Goal: Task Accomplishment & Management: Complete application form

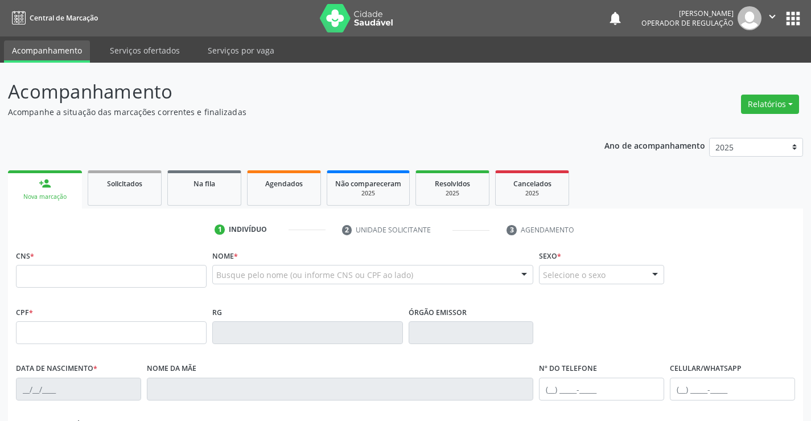
click at [58, 278] on input "text" at bounding box center [111, 276] width 191 height 23
type input "701 2040 5412 5914"
type input "669.877.925-34"
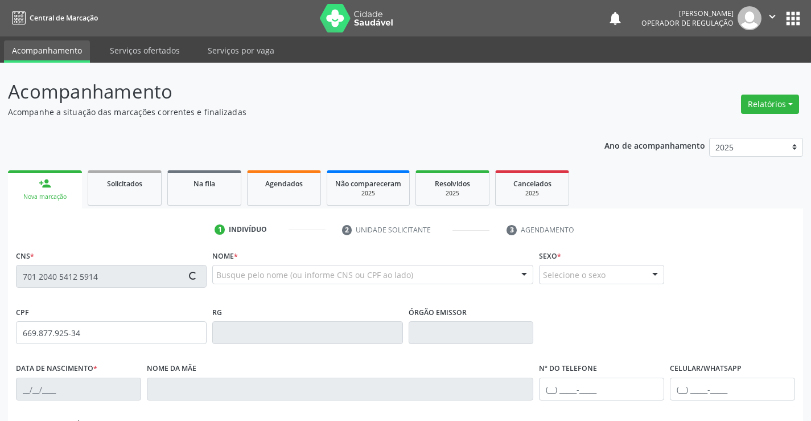
type input "504340474"
type input "[DATE]"
type input "[PHONE_NUMBER]"
type input "669.877.925-34"
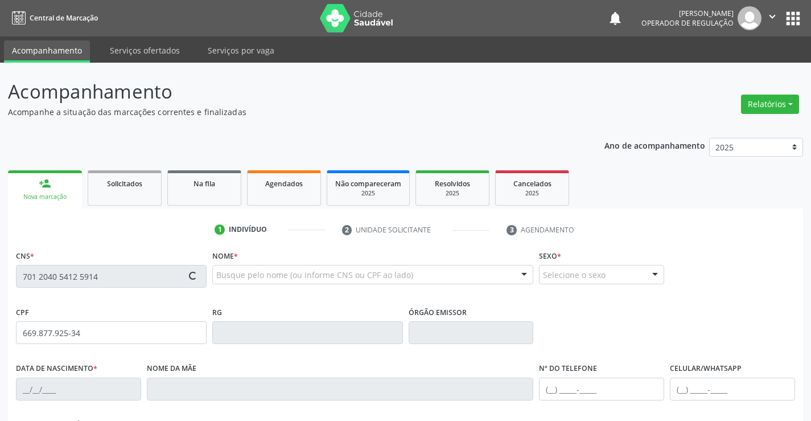
type input "S/N"
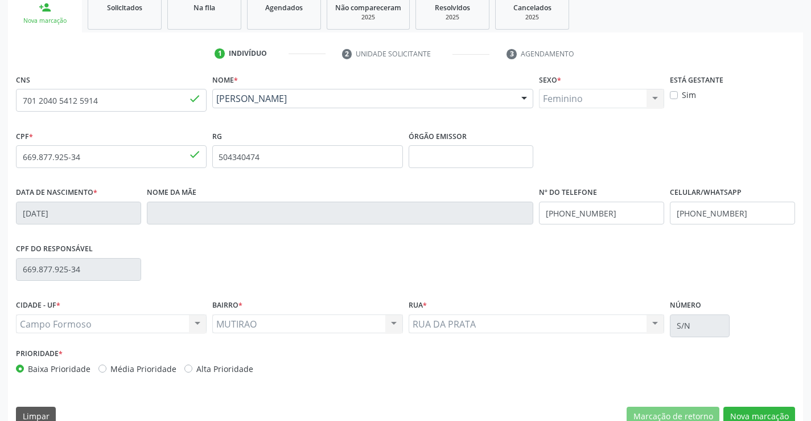
scroll to position [196, 0]
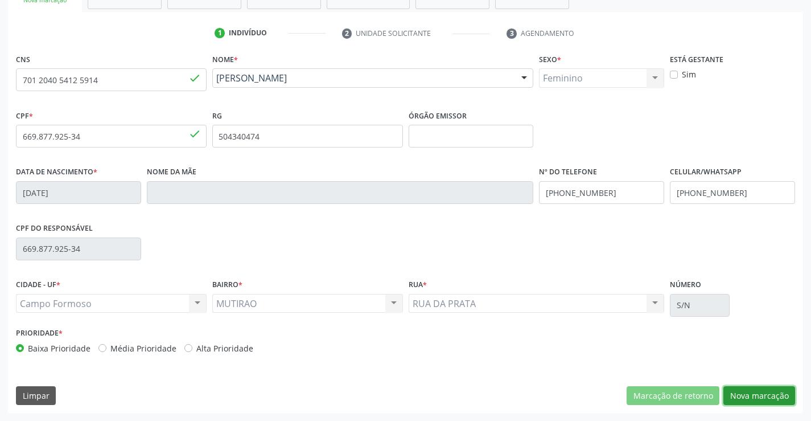
click at [772, 391] on button "Nova marcação" at bounding box center [759, 395] width 72 height 19
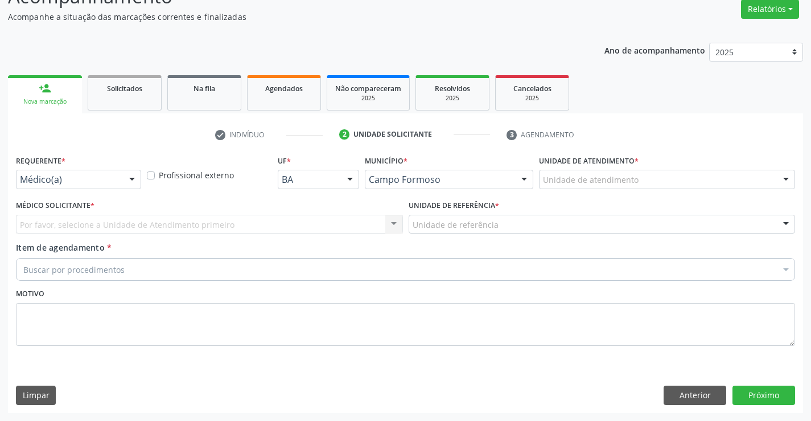
scroll to position [95, 0]
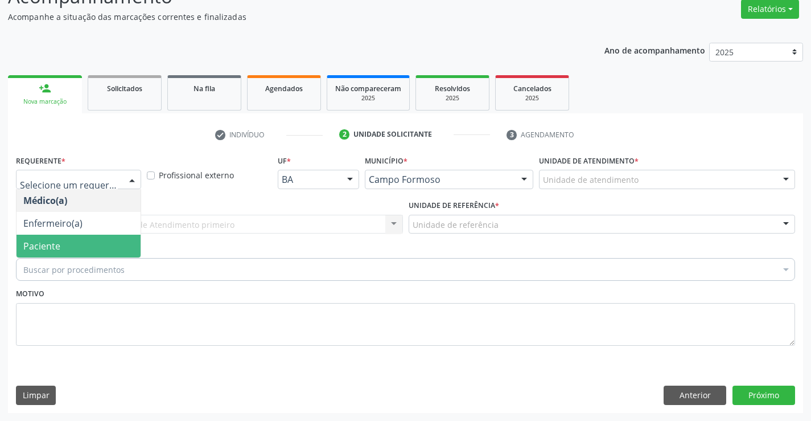
click at [73, 244] on span "Paciente" at bounding box center [79, 245] width 124 height 23
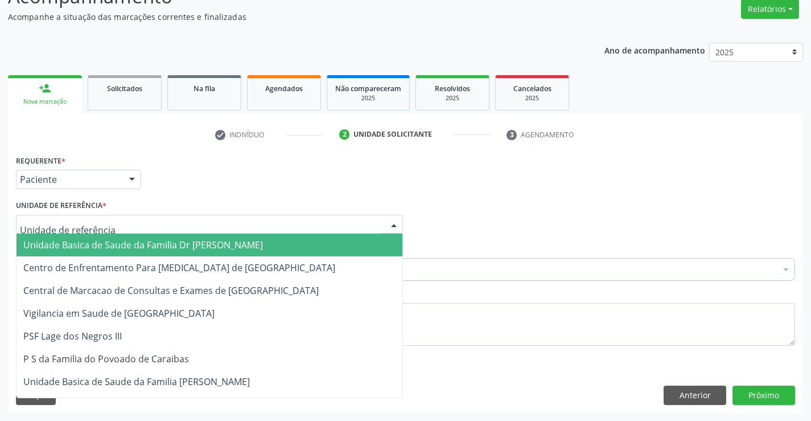
click at [140, 249] on span "Unidade Basica de Saude da Familia Dr [PERSON_NAME]" at bounding box center [143, 244] width 240 height 13
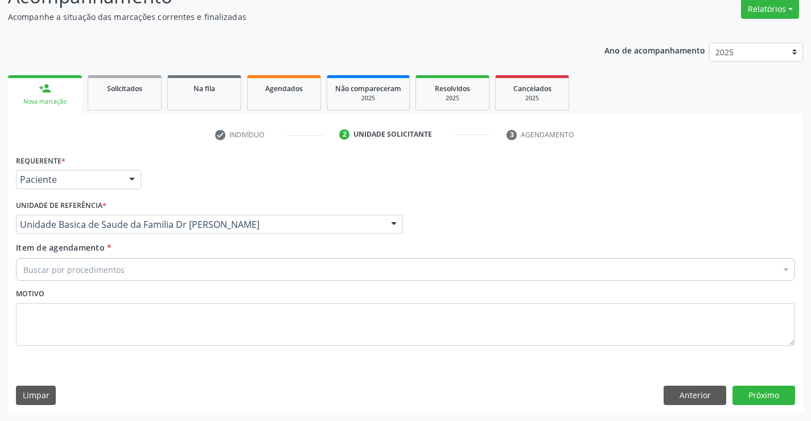
click at [125, 268] on div "Buscar por procedimentos" at bounding box center [405, 269] width 779 height 23
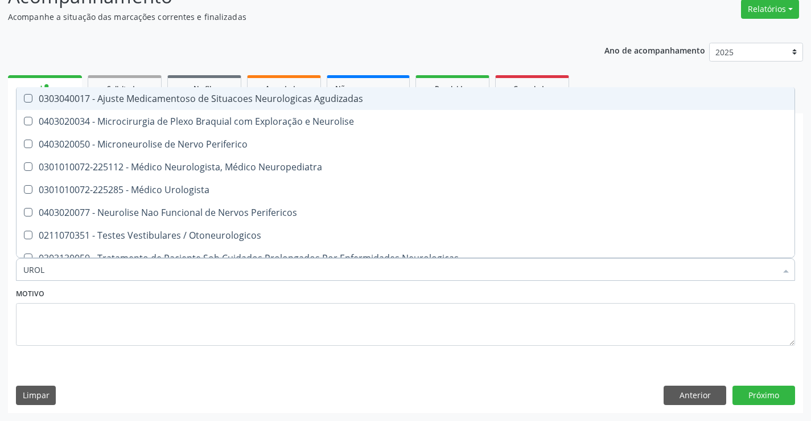
type input "UROLO"
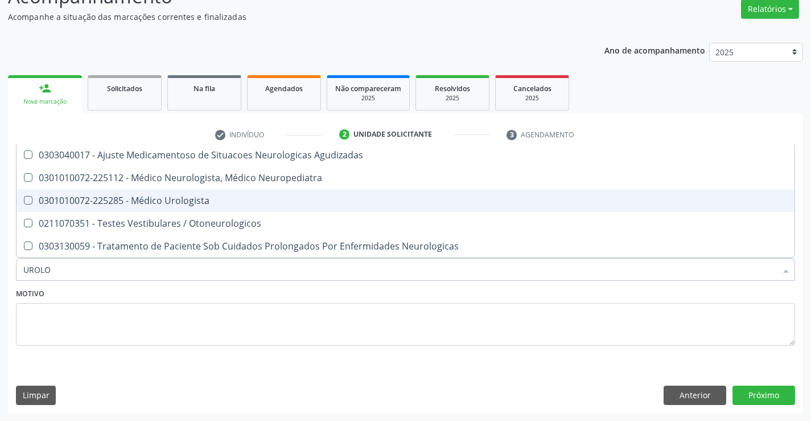
click at [193, 199] on div "0301010072-225285 - Médico Urologista" at bounding box center [405, 200] width 764 height 9
checkbox Urologista "true"
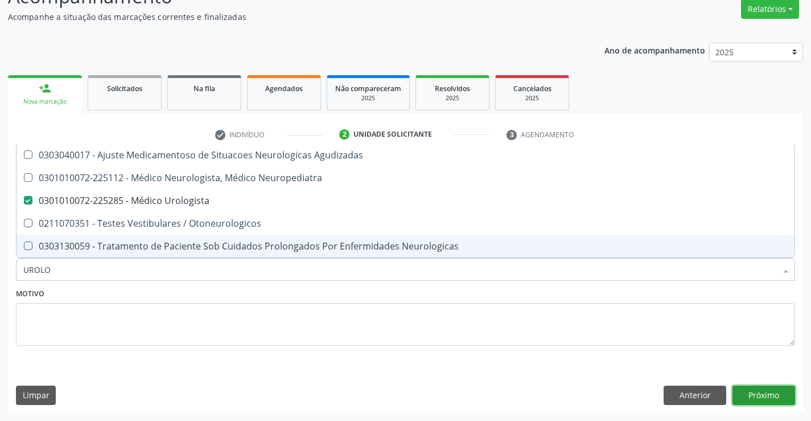
click at [760, 393] on button "Próximo" at bounding box center [764, 394] width 63 height 19
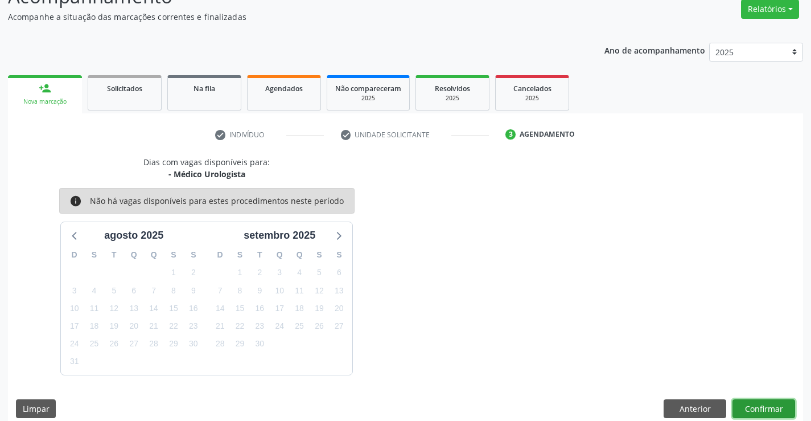
click at [763, 406] on button "Confirmar" at bounding box center [764, 408] width 63 height 19
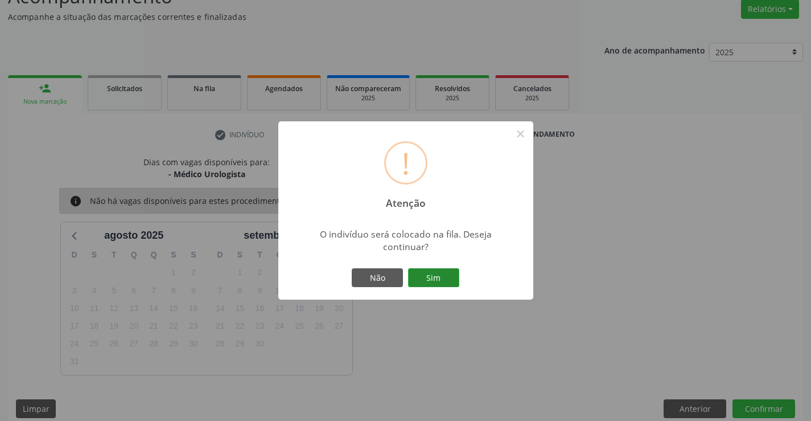
click at [431, 271] on button "Sim" at bounding box center [433, 277] width 51 height 19
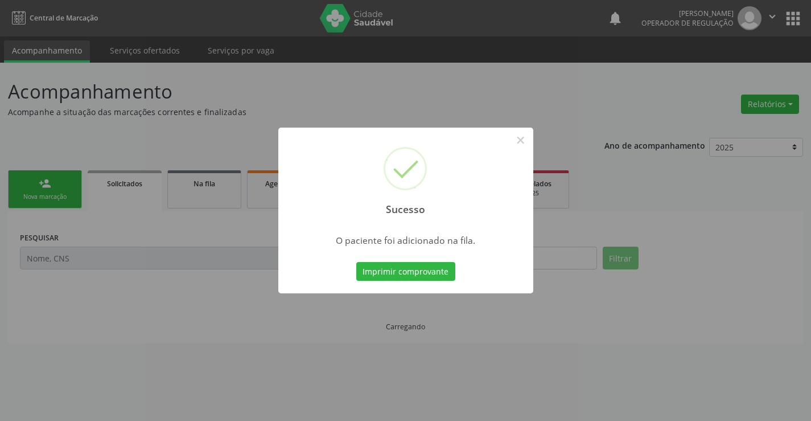
scroll to position [0, 0]
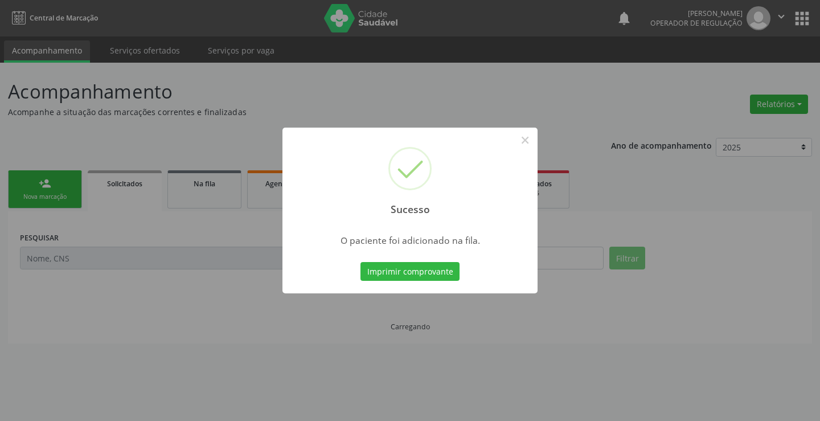
click at [431, 271] on button "Imprimir comprovante" at bounding box center [409, 271] width 99 height 19
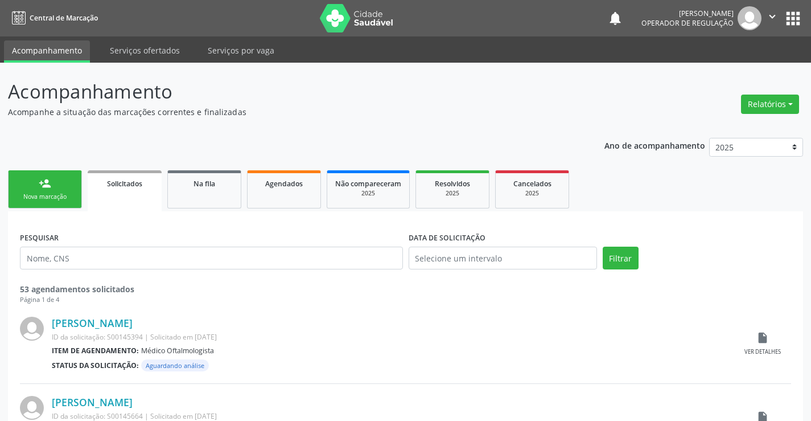
click at [50, 186] on div "person_add" at bounding box center [45, 183] width 13 height 13
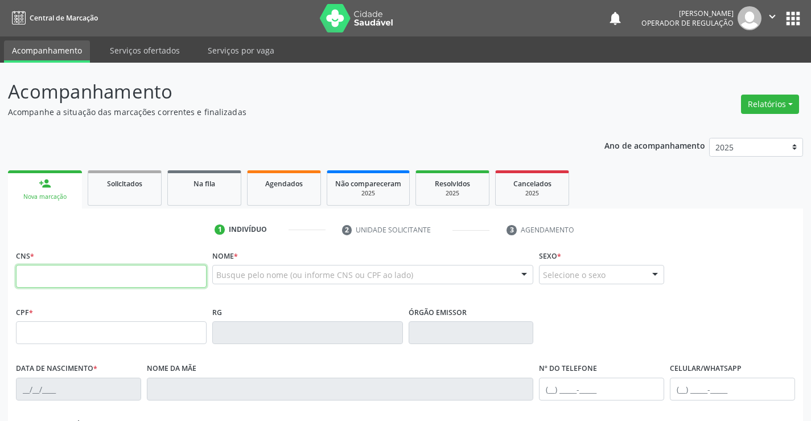
drag, startPoint x: 64, startPoint y: 283, endPoint x: 64, endPoint y: 273, distance: 9.7
click at [64, 282] on input "text" at bounding box center [111, 276] width 191 height 23
type input "709 8010 8483 3396"
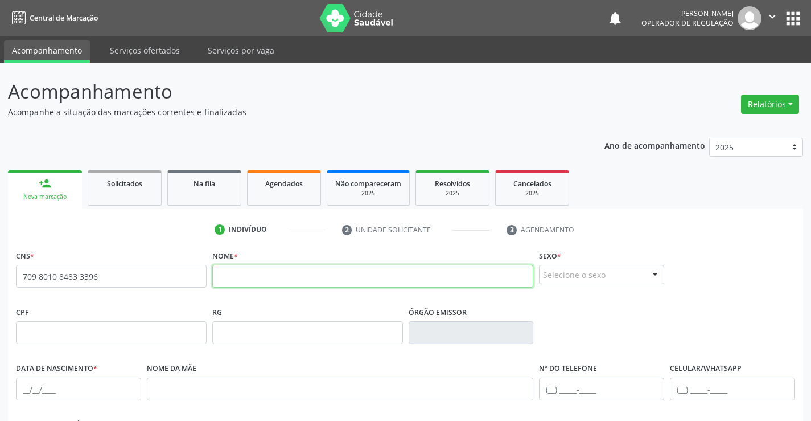
click at [282, 274] on input "text" at bounding box center [373, 276] width 322 height 23
click at [249, 275] on input "text" at bounding box center [373, 276] width 322 height 23
type input "OTAVIO [PERSON_NAME]"
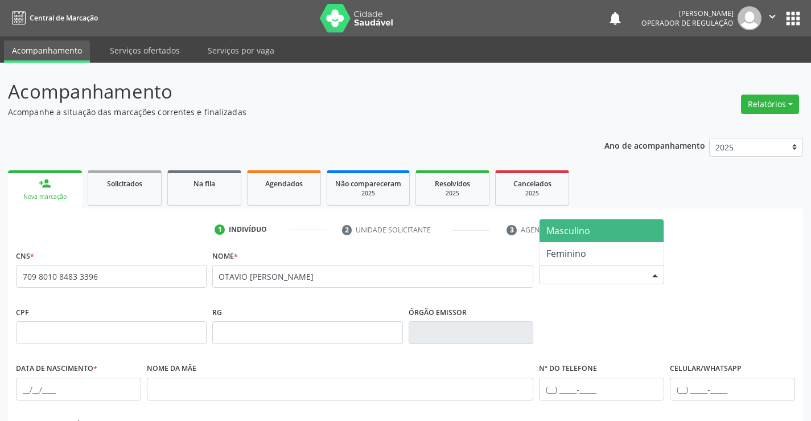
click at [615, 275] on div "Selecione o sexo" at bounding box center [601, 274] width 125 height 19
click at [593, 229] on span "Masculino" at bounding box center [602, 230] width 124 height 23
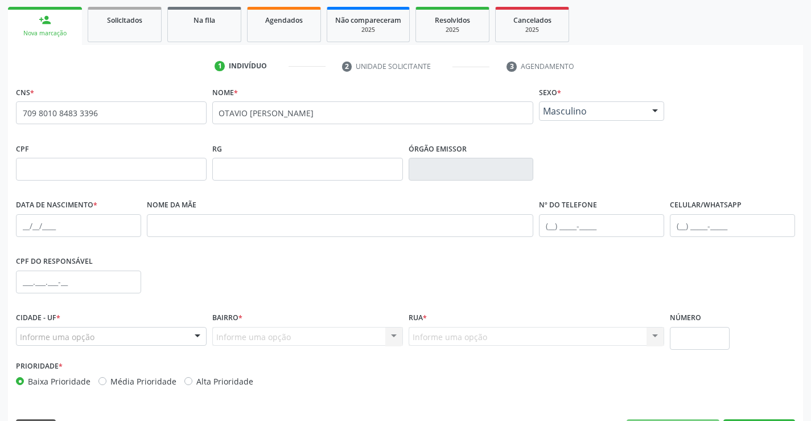
scroll to position [171, 0]
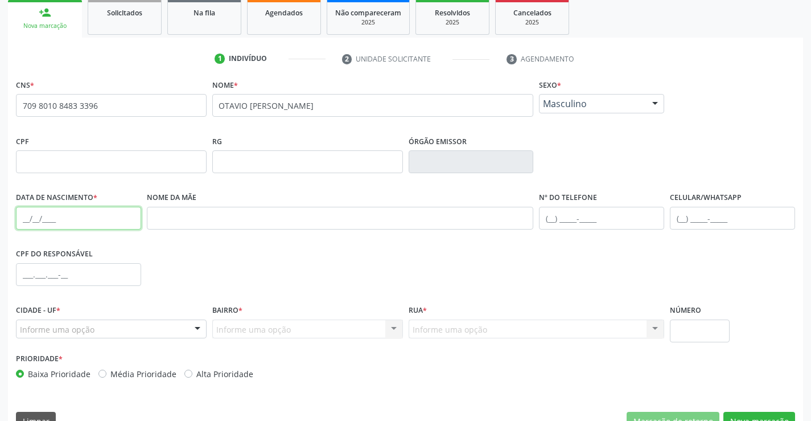
click at [61, 215] on input "text" at bounding box center [78, 218] width 125 height 23
type input "[DATE]"
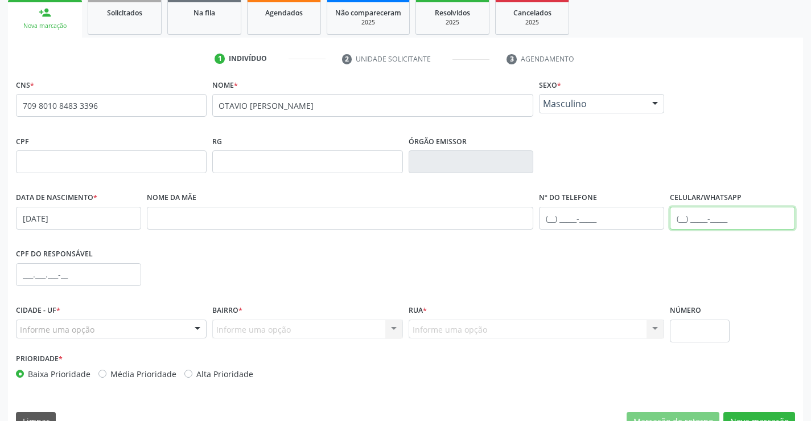
click at [697, 222] on input "text" at bounding box center [732, 218] width 125 height 23
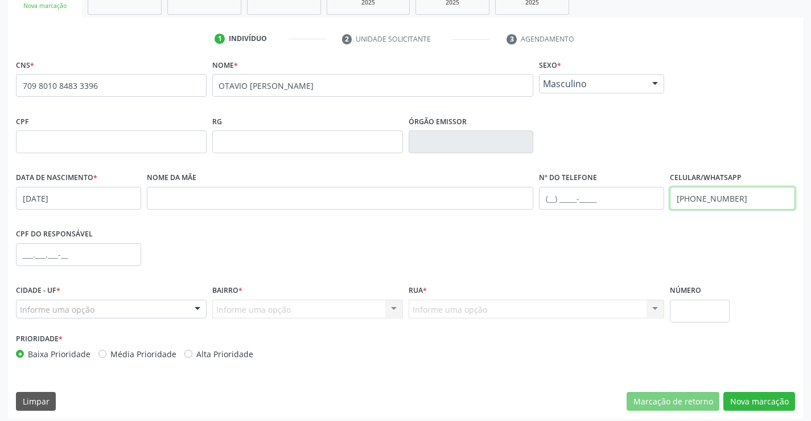
scroll to position [196, 0]
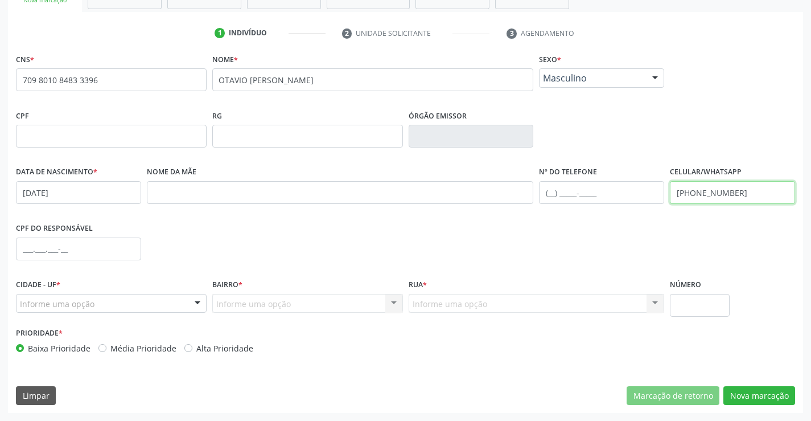
type input "[PHONE_NUMBER]"
click at [141, 306] on div "Informe uma opção" at bounding box center [111, 303] width 191 height 19
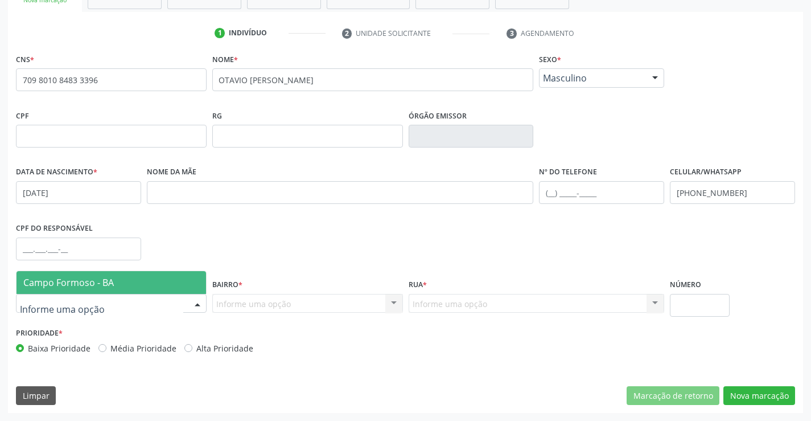
click at [141, 285] on span "Campo Formoso - BA" at bounding box center [112, 282] width 190 height 23
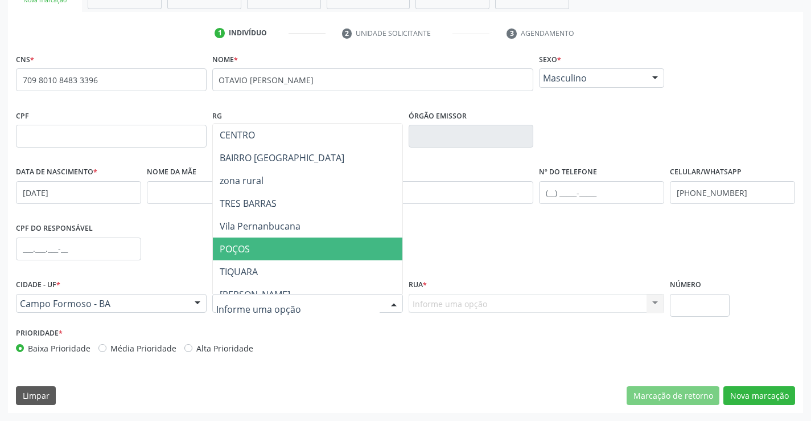
click at [254, 244] on span "POÇOS" at bounding box center [336, 248] width 246 height 23
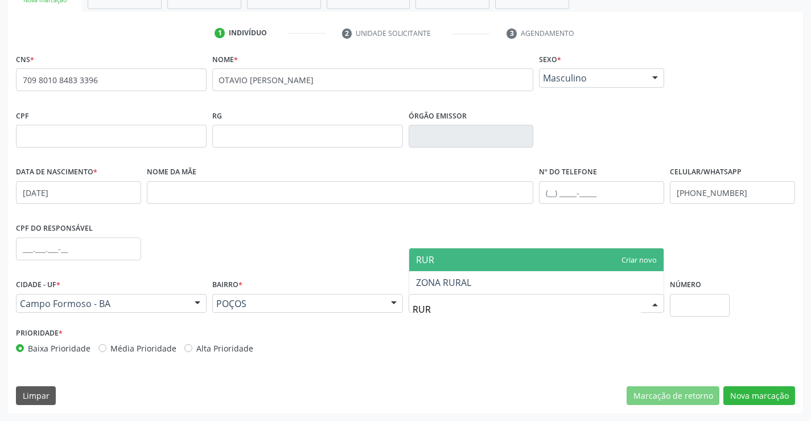
type input "RURA"
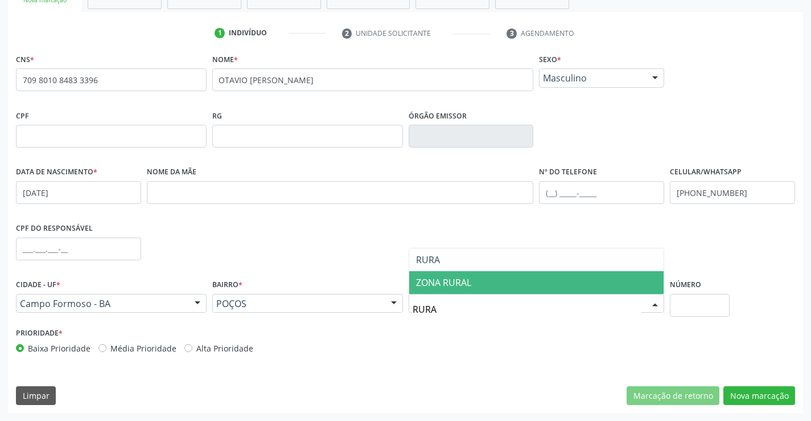
click at [466, 281] on span "ZONA RURAL" at bounding box center [443, 282] width 55 height 13
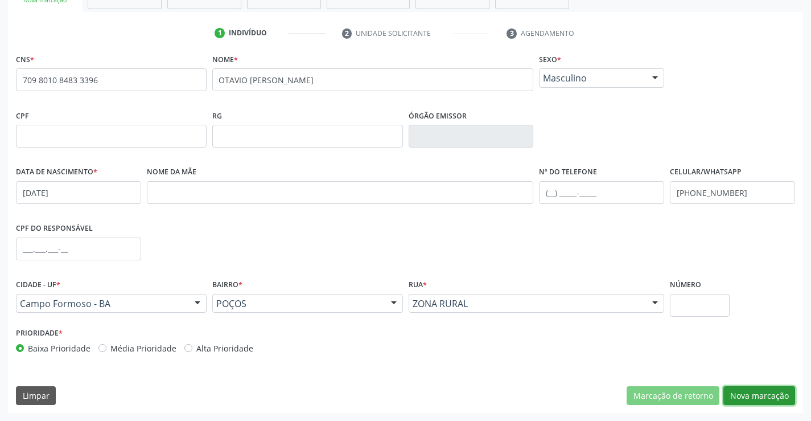
click at [759, 394] on button "Nova marcação" at bounding box center [759, 395] width 72 height 19
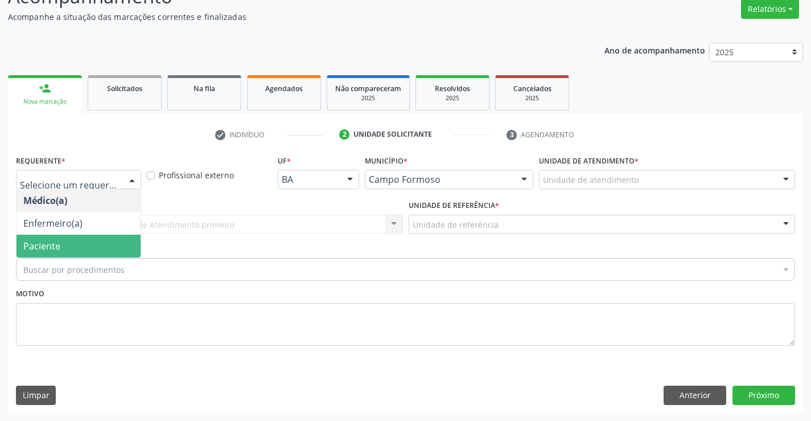
click at [69, 244] on span "Paciente" at bounding box center [79, 245] width 124 height 23
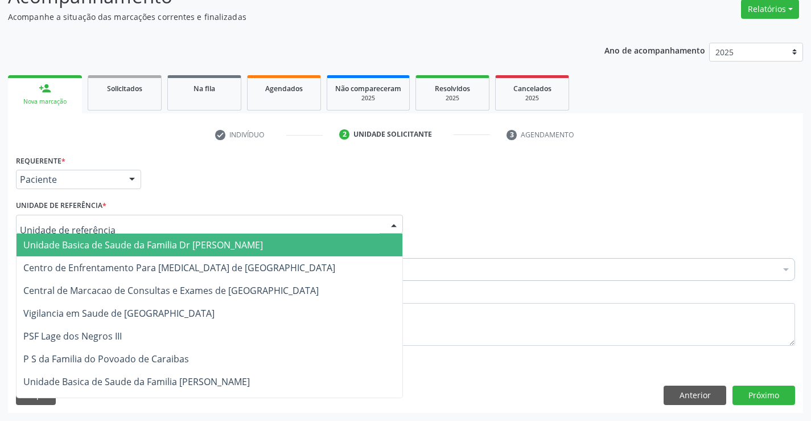
click at [120, 245] on span "Unidade Basica de Saude da Familia Dr [PERSON_NAME]" at bounding box center [143, 244] width 240 height 13
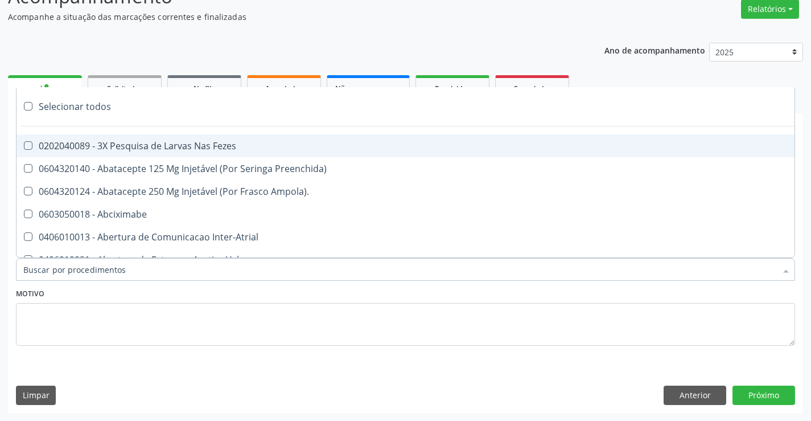
click at [125, 273] on div at bounding box center [405, 269] width 779 height 23
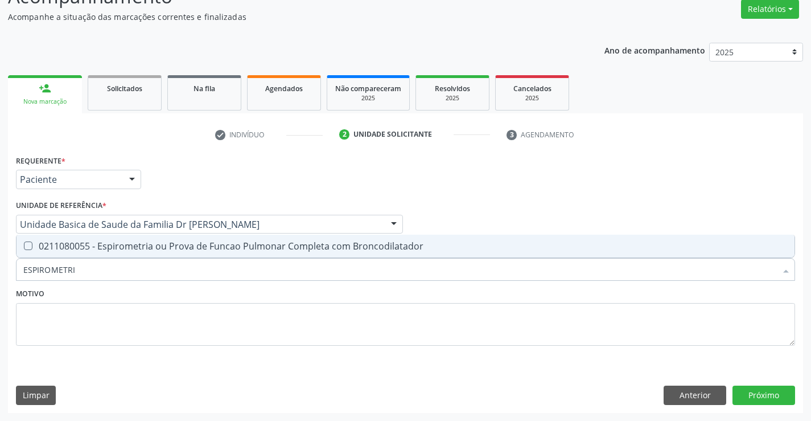
type input "ESPIROMETRIA"
click at [168, 244] on div "0211080055 - Espirometria ou Prova de Funcao Pulmonar Completa com Broncodilata…" at bounding box center [405, 245] width 764 height 9
checkbox Broncodilatador "true"
click at [760, 389] on button "Próximo" at bounding box center [764, 394] width 63 height 19
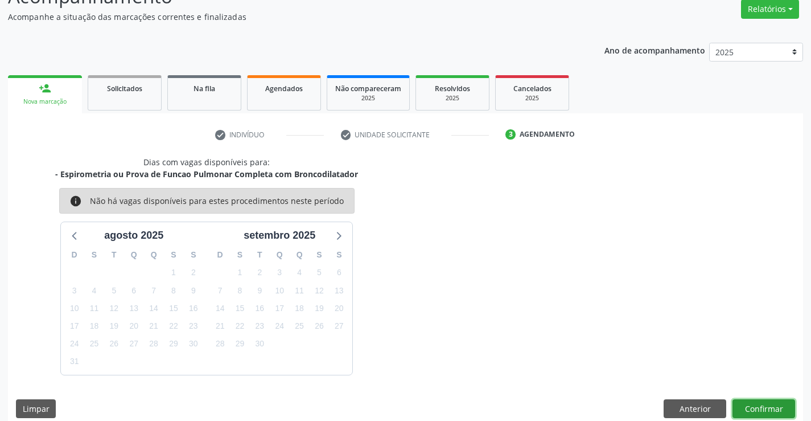
click at [766, 405] on button "Confirmar" at bounding box center [764, 408] width 63 height 19
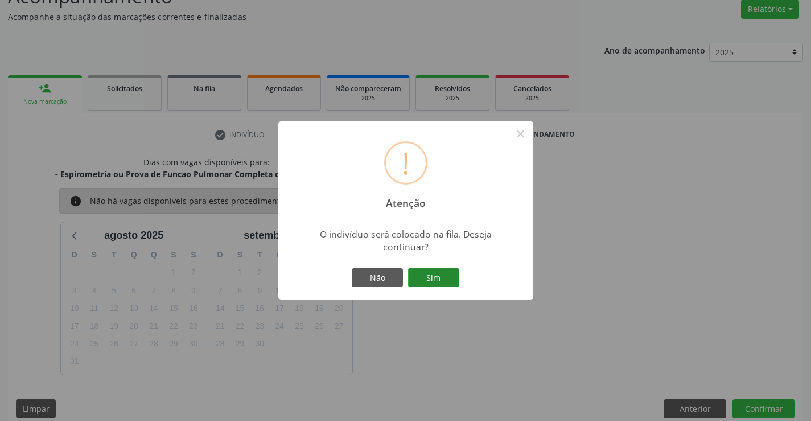
click at [425, 277] on button "Sim" at bounding box center [433, 277] width 51 height 19
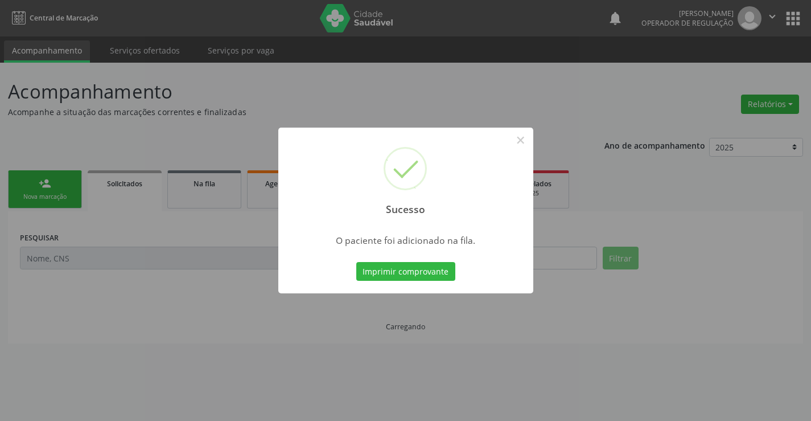
scroll to position [0, 0]
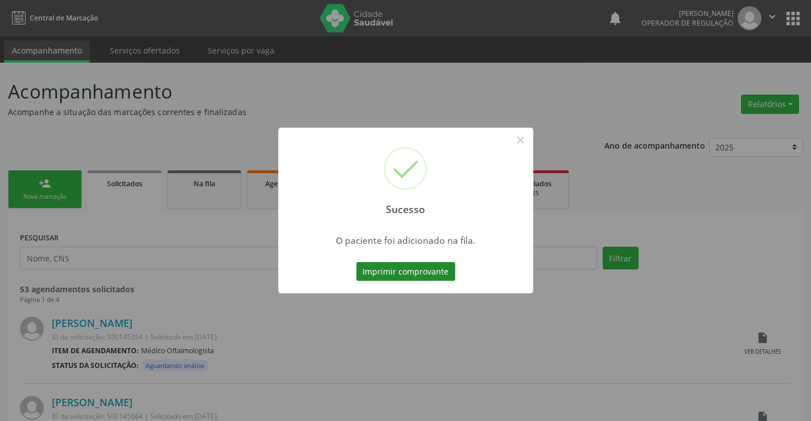
click at [425, 269] on button "Imprimir comprovante" at bounding box center [405, 271] width 99 height 19
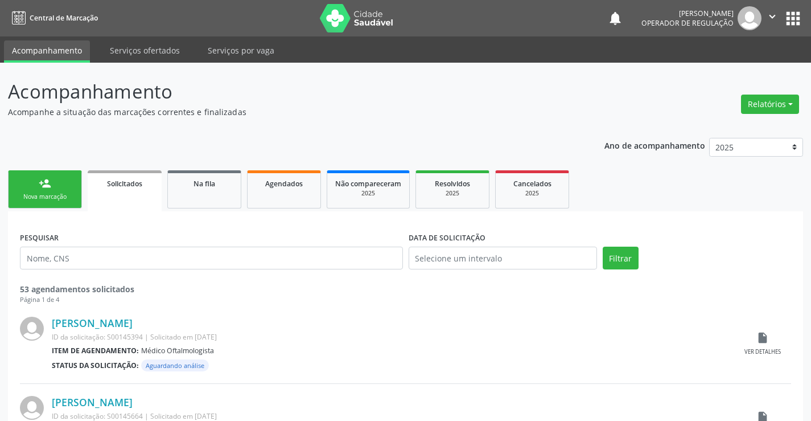
click at [27, 190] on link "person_add Nova marcação" at bounding box center [45, 189] width 74 height 38
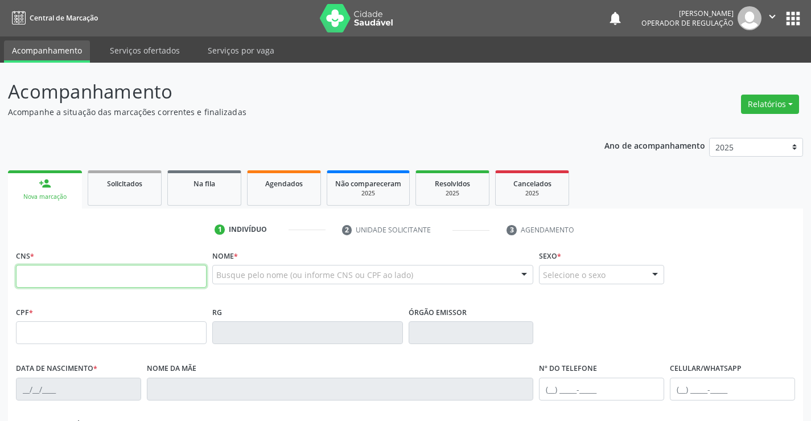
click at [73, 274] on input "text" at bounding box center [111, 276] width 191 height 23
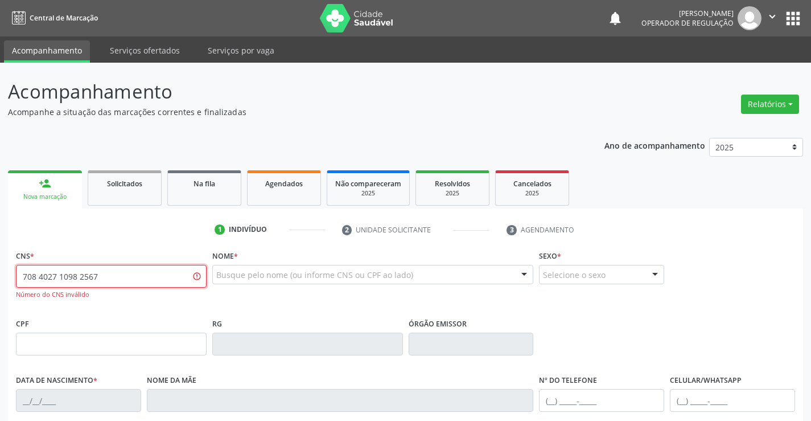
type input "708 4027 1098 2567"
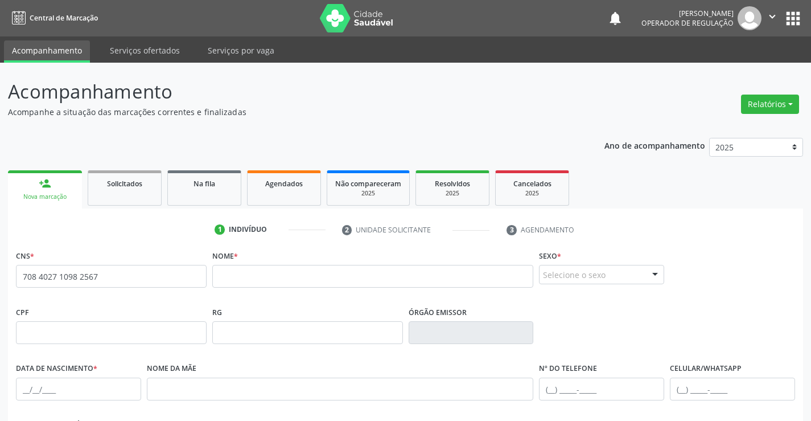
click at [110, 286] on input "708 4027 1098 2567" at bounding box center [111, 276] width 191 height 23
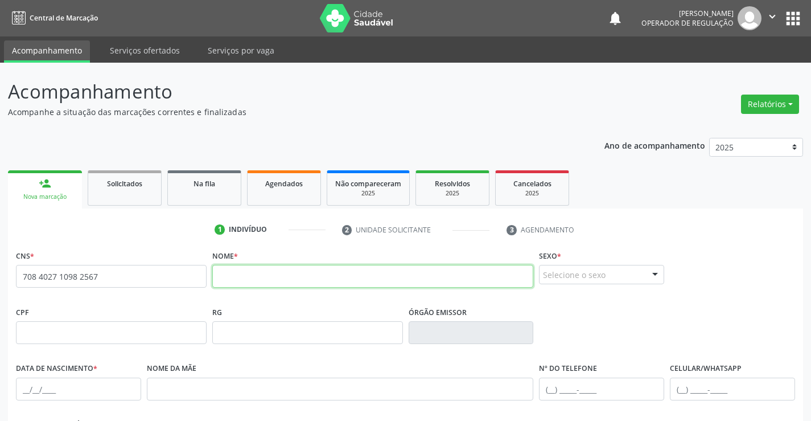
click at [265, 287] on input "text" at bounding box center [373, 276] width 322 height 23
type input "[PERSON_NAME]"
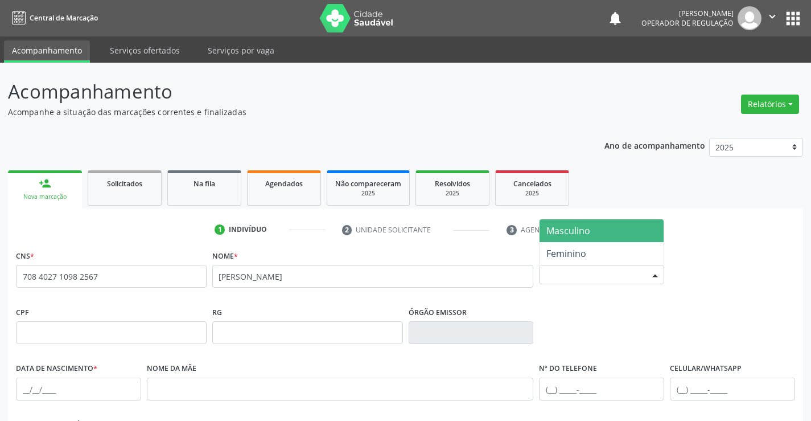
click at [596, 274] on div "Selecione o sexo" at bounding box center [601, 274] width 125 height 19
click at [588, 229] on span "Masculino" at bounding box center [568, 230] width 44 height 13
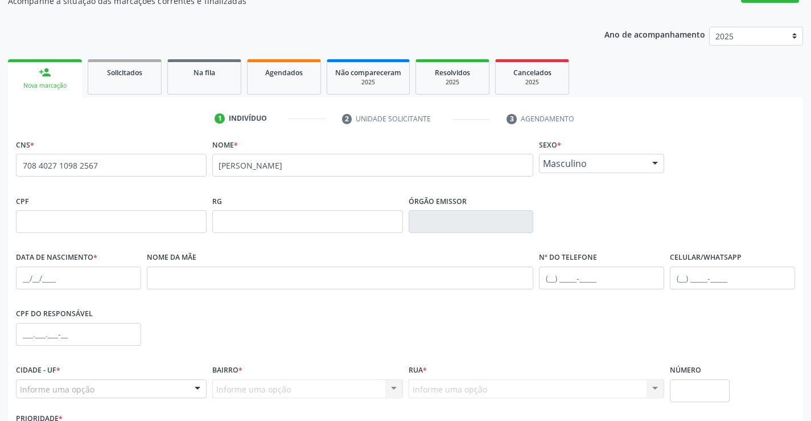
scroll to position [114, 0]
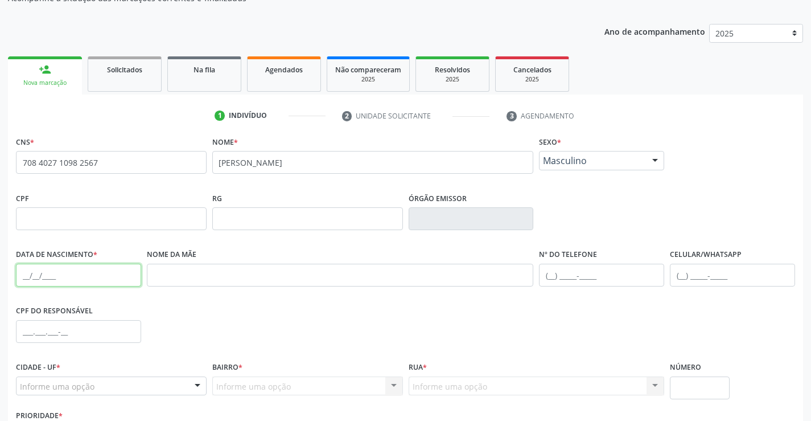
click at [36, 277] on input "text" at bounding box center [78, 275] width 125 height 23
type input "1[DATE]"
click at [702, 273] on input "text" at bounding box center [732, 275] width 125 height 23
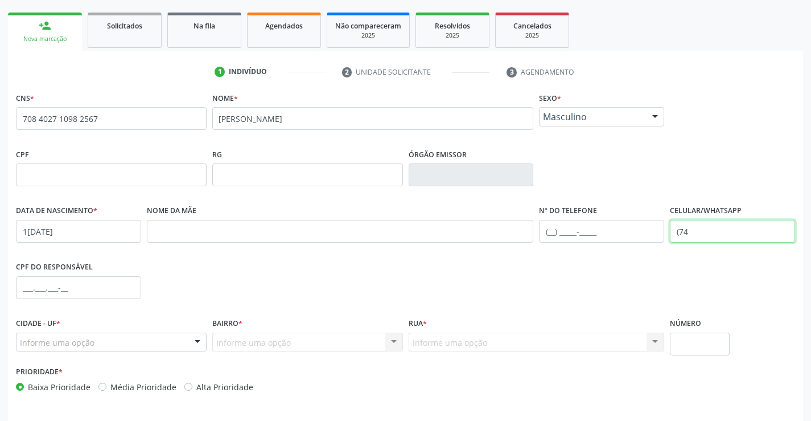
scroll to position [196, 0]
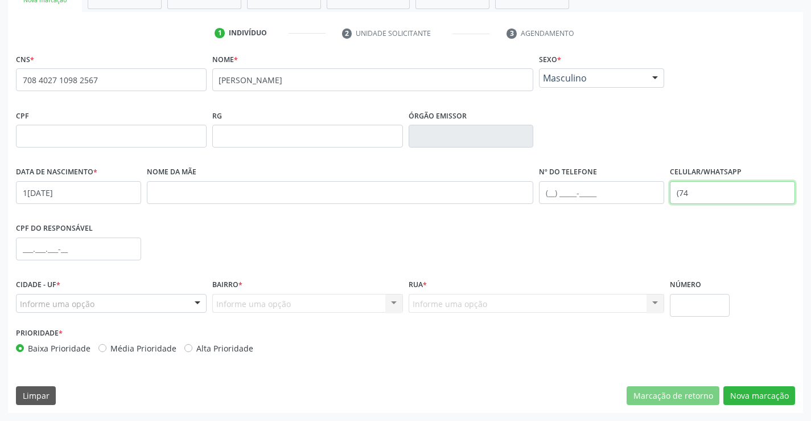
type input "(74"
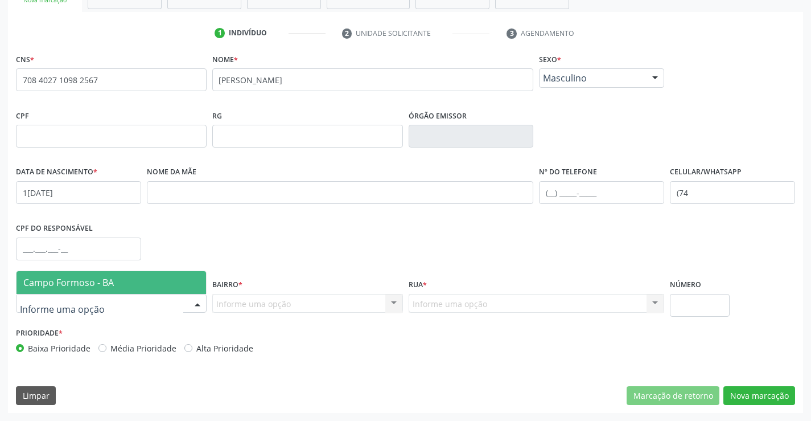
click at [101, 279] on span "Campo Formoso - BA" at bounding box center [68, 282] width 90 height 13
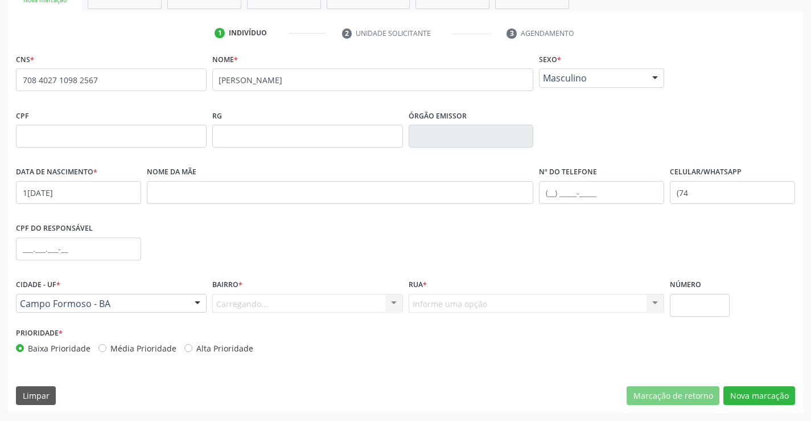
click at [285, 305] on div "Carregando... Nenhum resultado encontrado para: " " Nenhuma opção encontrada. D…" at bounding box center [307, 303] width 191 height 19
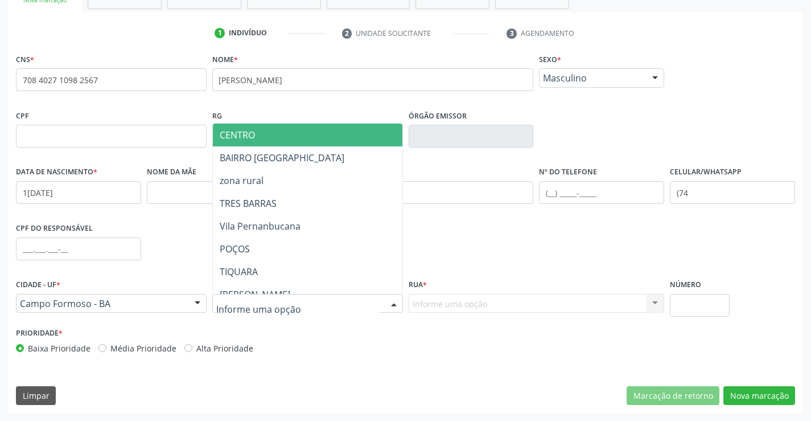
click at [278, 308] on input "text" at bounding box center [297, 309] width 163 height 23
click at [255, 134] on span "CENTRO" at bounding box center [237, 135] width 35 height 13
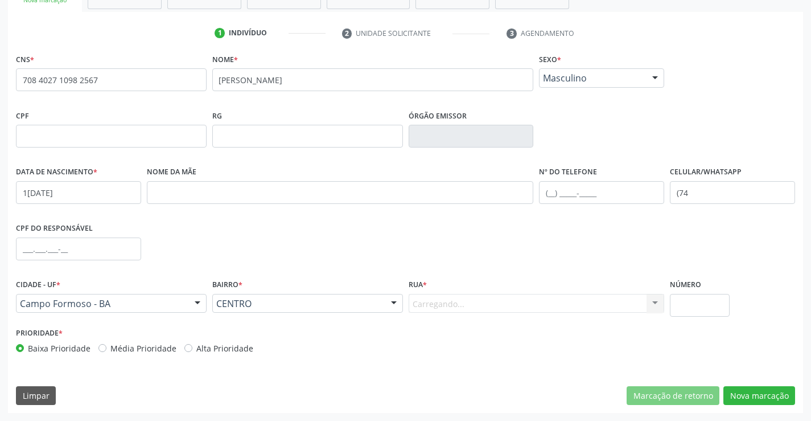
click at [432, 299] on div "Carregando... Nenhum resultado encontrado para: " " Nenhuma opção encontrada. D…" at bounding box center [537, 303] width 256 height 19
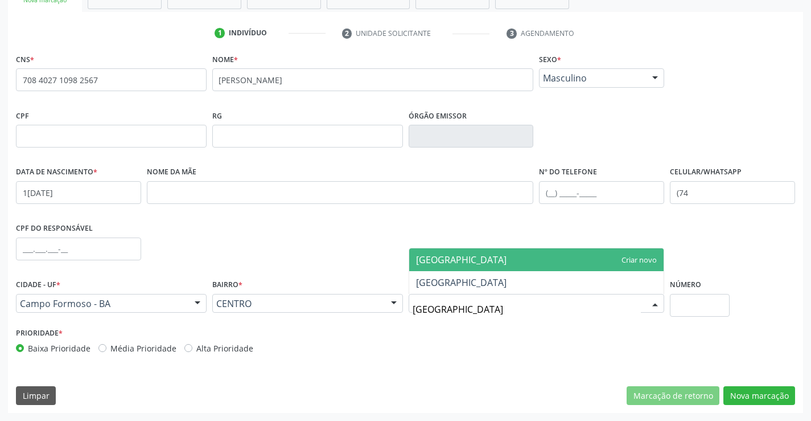
type input "[GEOGRAPHIC_DATA]"
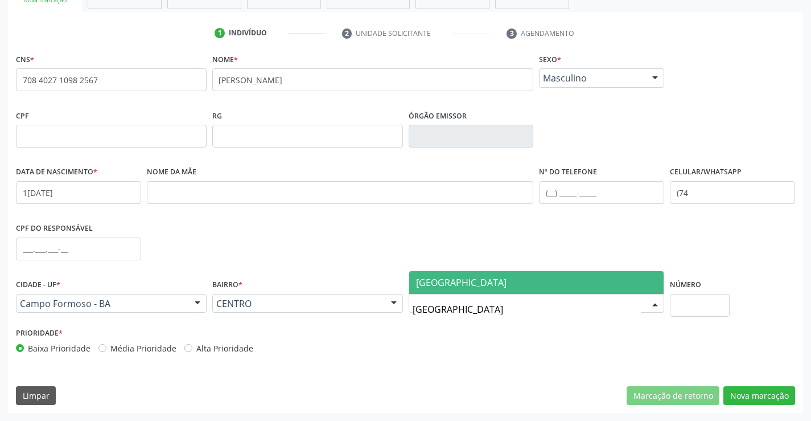
click at [469, 278] on span "[GEOGRAPHIC_DATA]" at bounding box center [461, 282] width 90 height 13
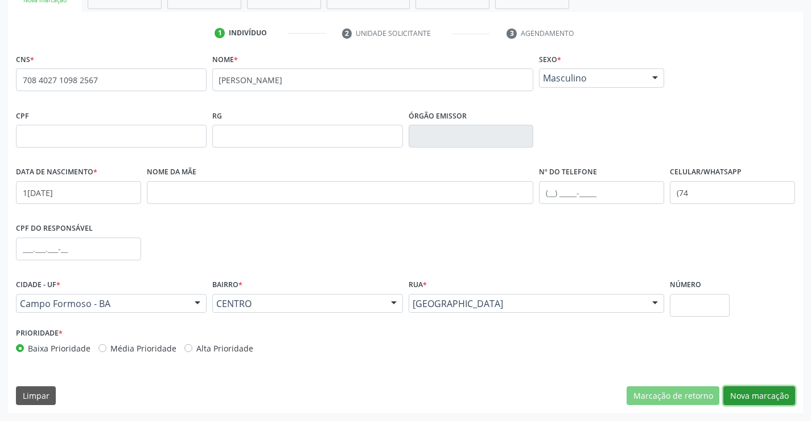
click at [769, 394] on button "Nova marcação" at bounding box center [759, 395] width 72 height 19
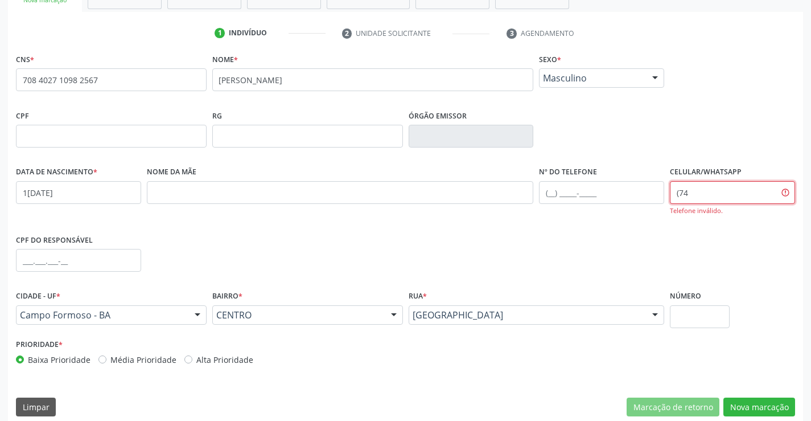
drag, startPoint x: 720, startPoint y: 192, endPoint x: 705, endPoint y: 194, distance: 15.4
click at [705, 194] on input "(74" at bounding box center [732, 192] width 125 height 23
type input "("
click at [757, 403] on button "Nova marcação" at bounding box center [759, 406] width 72 height 19
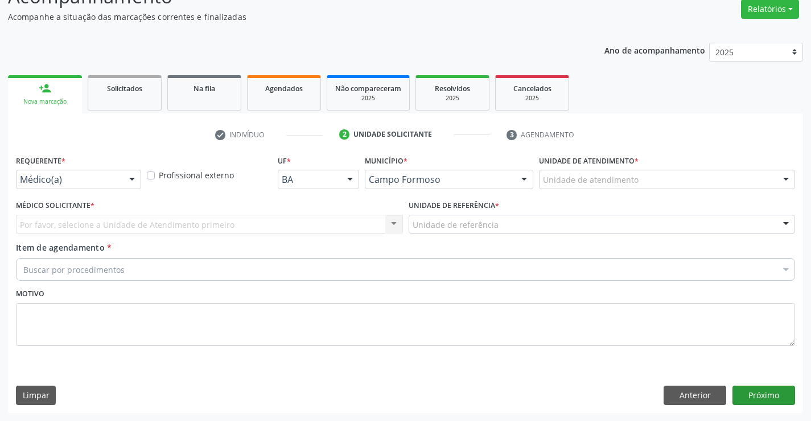
scroll to position [95, 0]
click at [697, 391] on button "Anterior" at bounding box center [695, 394] width 63 height 19
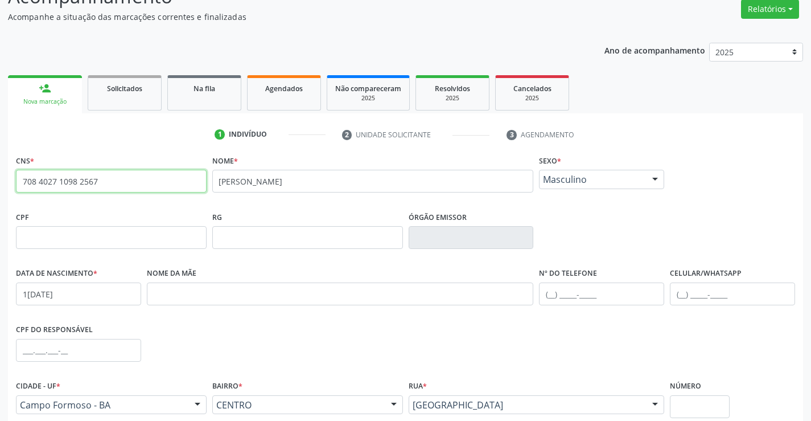
drag, startPoint x: 21, startPoint y: 182, endPoint x: 116, endPoint y: 186, distance: 94.6
click at [116, 186] on input "708 4027 1098 2567" at bounding box center [111, 181] width 191 height 23
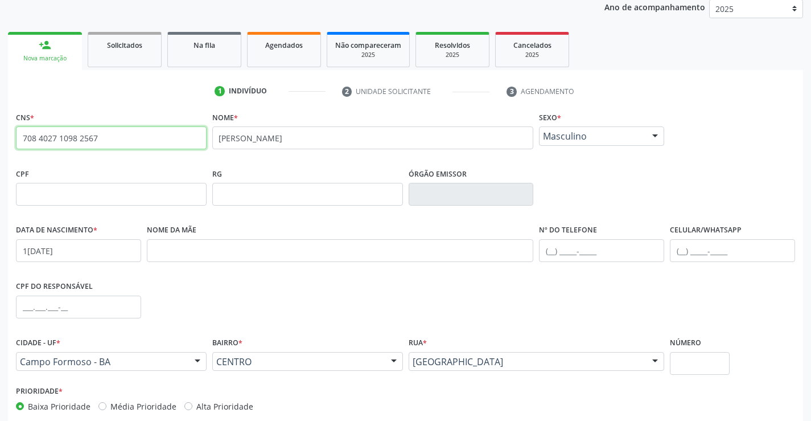
scroll to position [196, 0]
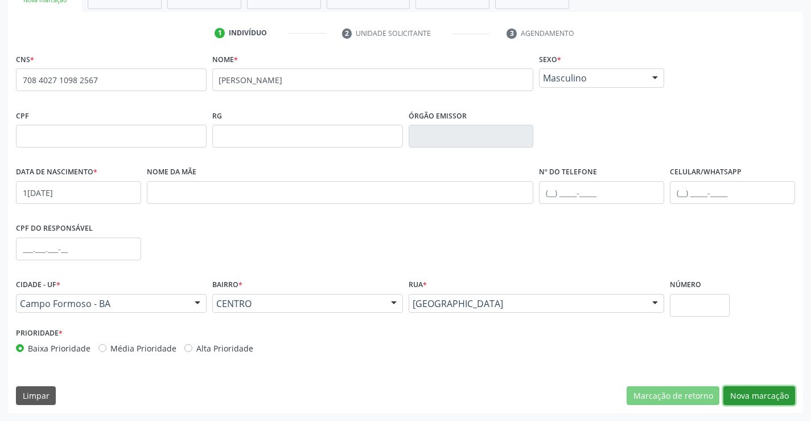
click at [764, 390] on button "Nova marcação" at bounding box center [759, 395] width 72 height 19
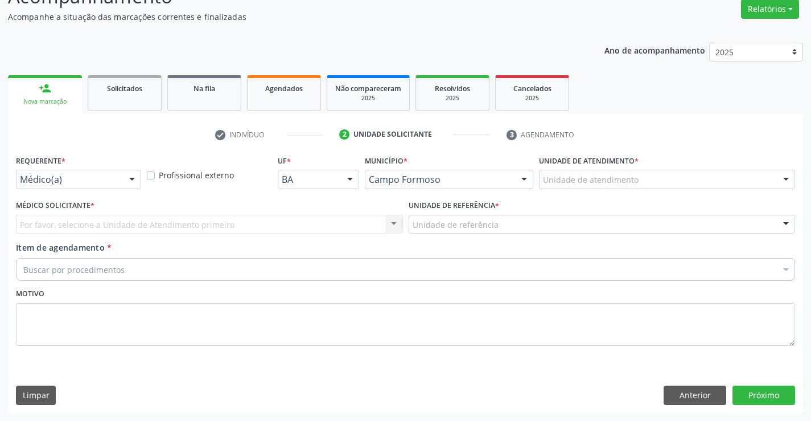
scroll to position [95, 0]
click at [72, 172] on div at bounding box center [78, 179] width 125 height 19
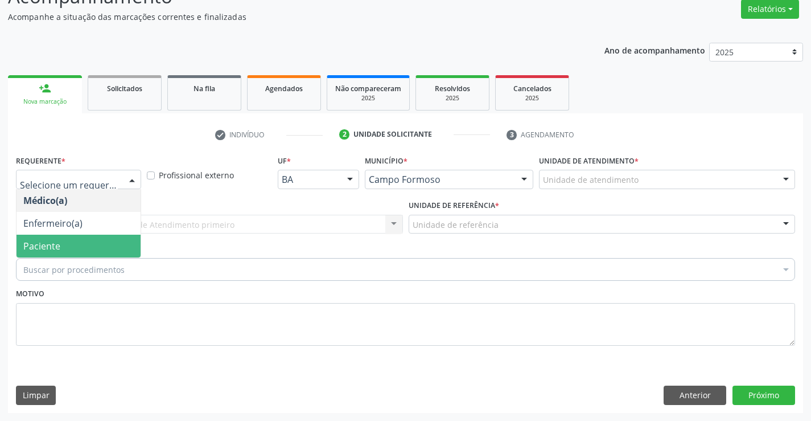
click at [75, 246] on span "Paciente" at bounding box center [79, 245] width 124 height 23
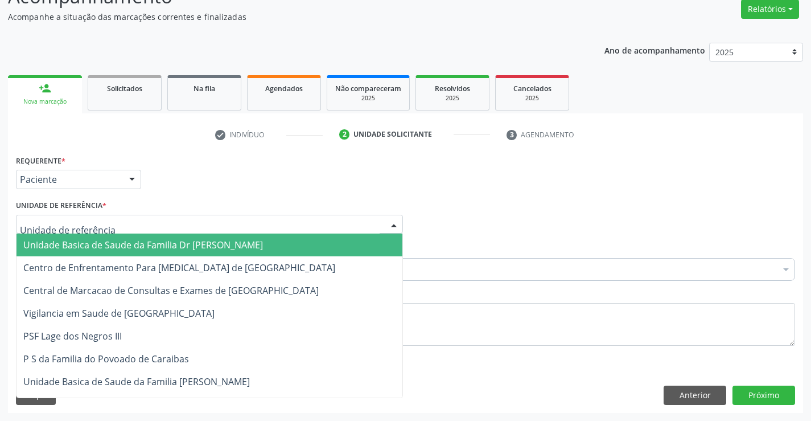
click at [90, 240] on span "Unidade Basica de Saude da Familia Dr [PERSON_NAME]" at bounding box center [143, 244] width 240 height 13
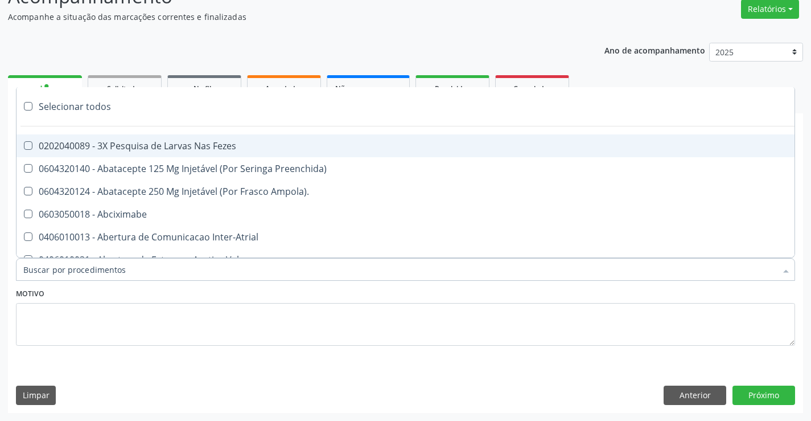
click at [128, 272] on div at bounding box center [405, 269] width 779 height 23
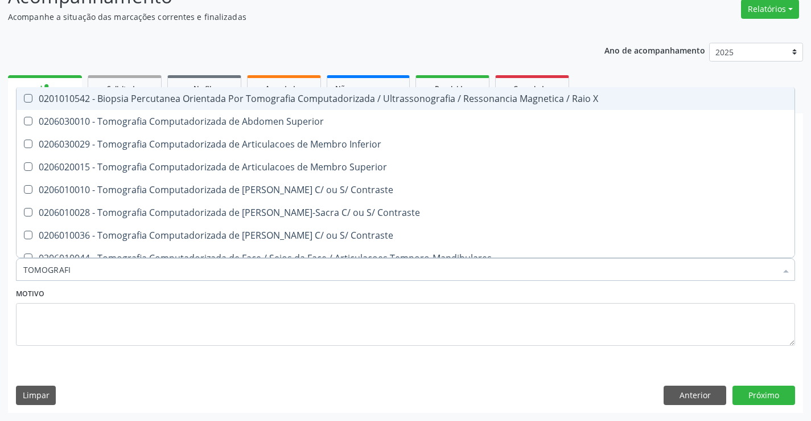
type input "TOMOGRAFIA"
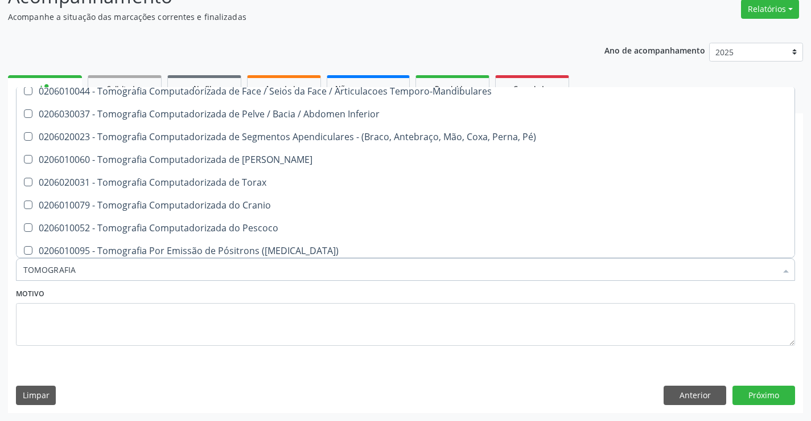
scroll to position [194, 0]
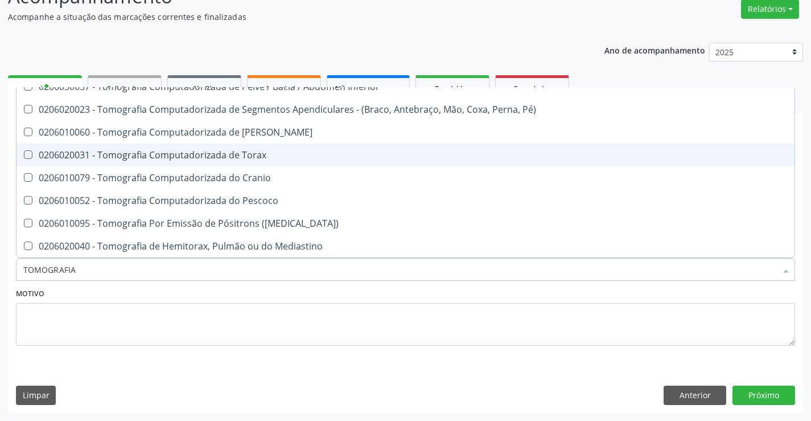
click at [302, 151] on div "0206020031 - Tomografia Computadorizada de Torax" at bounding box center [405, 154] width 764 height 9
checkbox Torax "true"
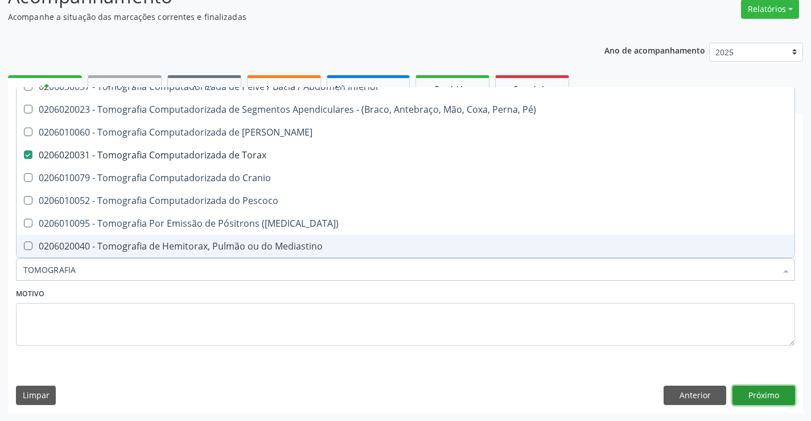
click at [756, 391] on button "Próximo" at bounding box center [764, 394] width 63 height 19
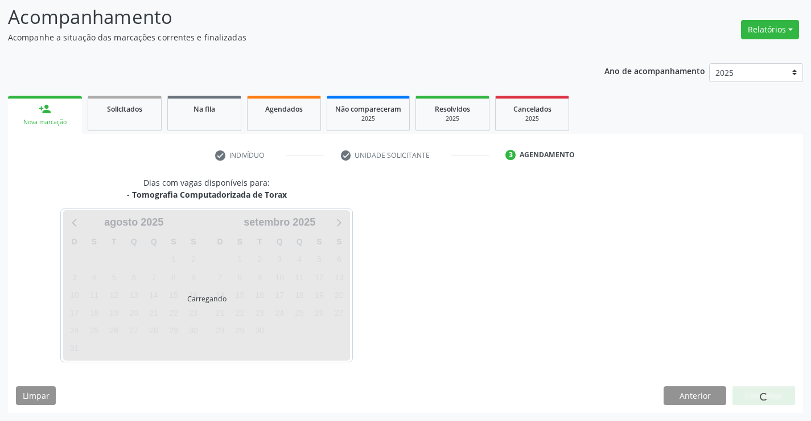
scroll to position [75, 0]
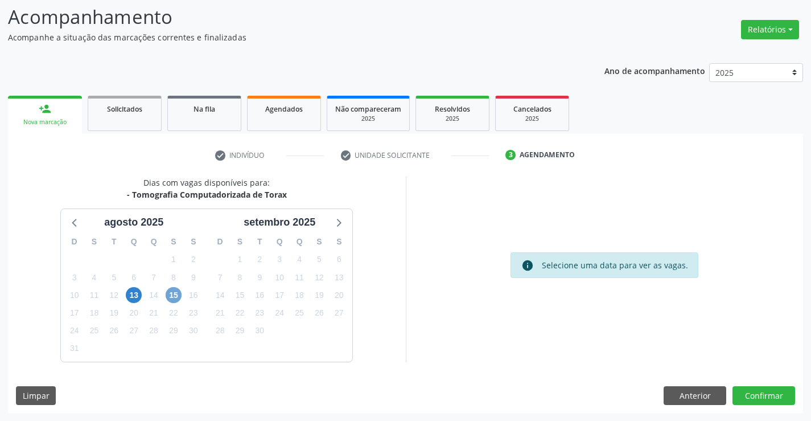
click at [170, 295] on span "15" at bounding box center [174, 295] width 16 height 16
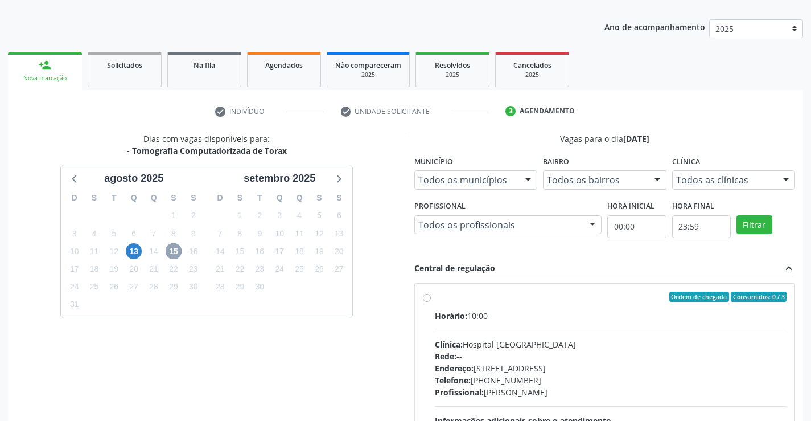
scroll to position [239, 0]
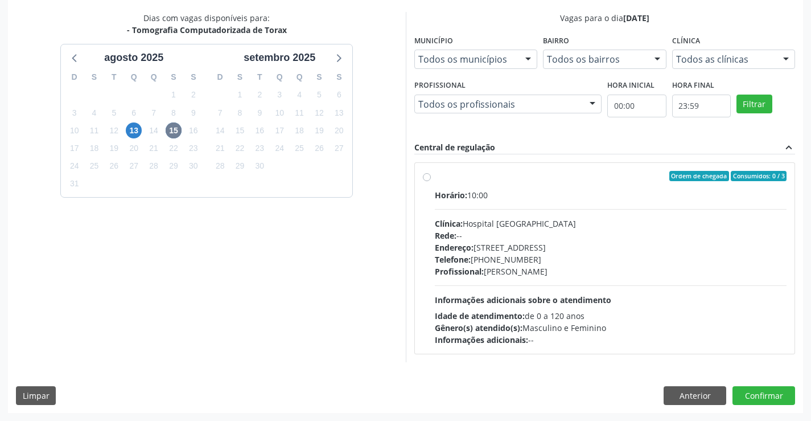
click at [566, 192] on div "Horário: 10:00" at bounding box center [611, 195] width 352 height 12
click at [431, 181] on input "Ordem de chegada Consumidos: 0 / 3 Horário: 10:00 Clínica: Hospital [GEOGRAPHIC…" at bounding box center [427, 176] width 8 height 10
radio input "true"
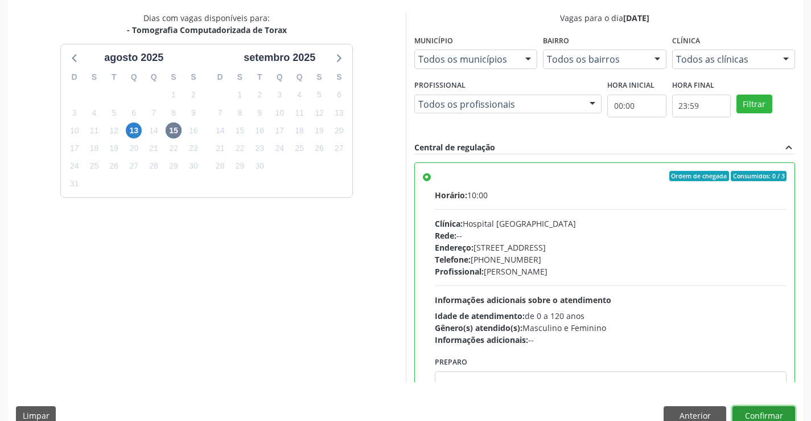
click at [762, 409] on button "Confirmar" at bounding box center [764, 415] width 63 height 19
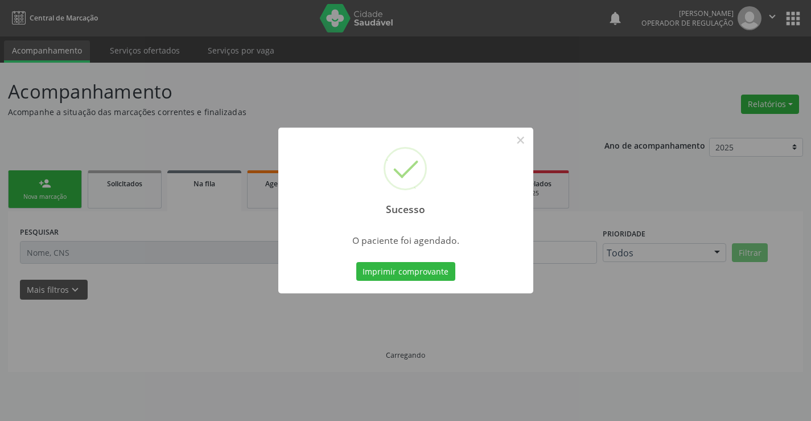
scroll to position [0, 0]
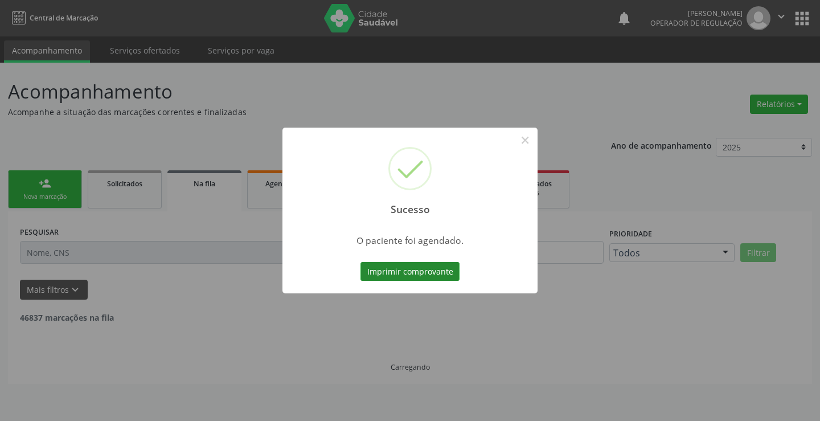
click at [418, 271] on button "Imprimir comprovante" at bounding box center [409, 271] width 99 height 19
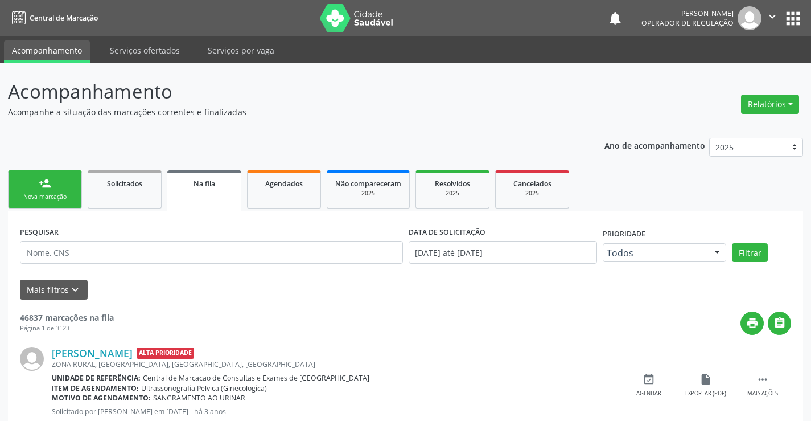
click at [43, 183] on div "person_add" at bounding box center [45, 183] width 13 height 13
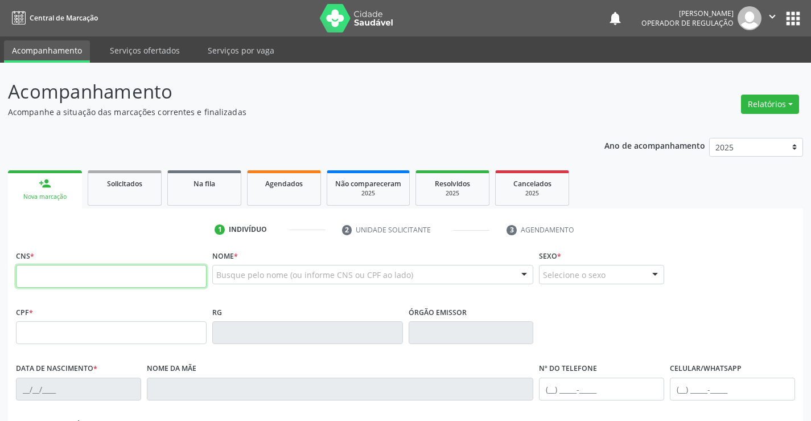
click at [61, 281] on input "text" at bounding box center [111, 276] width 191 height 23
paste input "708 4027 1098 2567"
type input "708 4027 1098 2567"
type input "0163649960"
type input "1[DATE]"
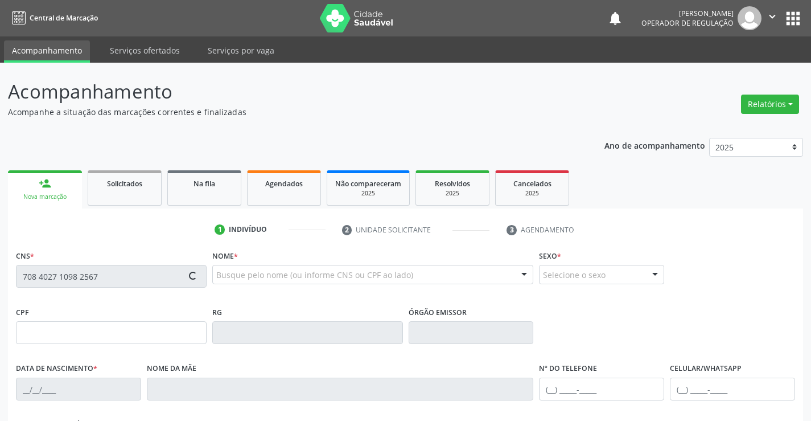
type input "157.822.715-15"
type input "S/N"
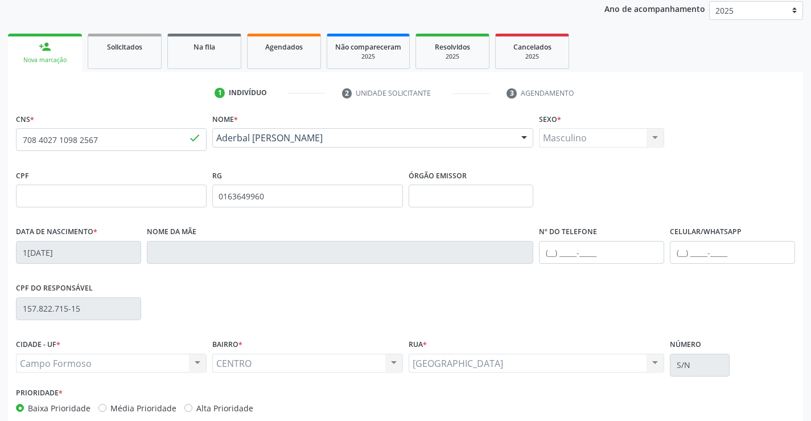
scroll to position [196, 0]
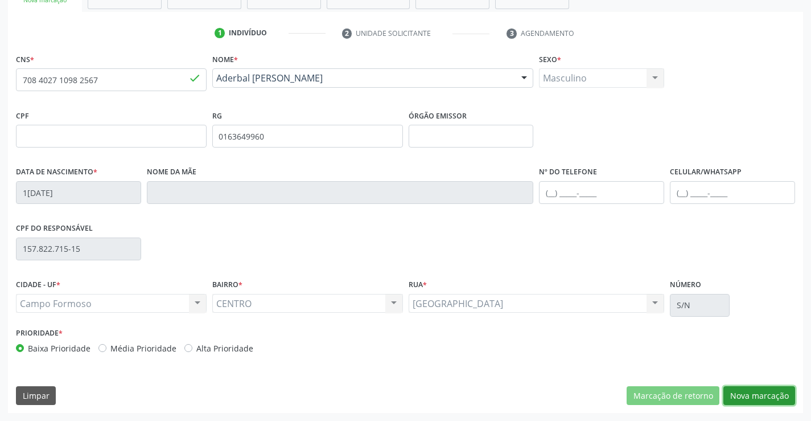
click at [754, 389] on button "Nova marcação" at bounding box center [759, 395] width 72 height 19
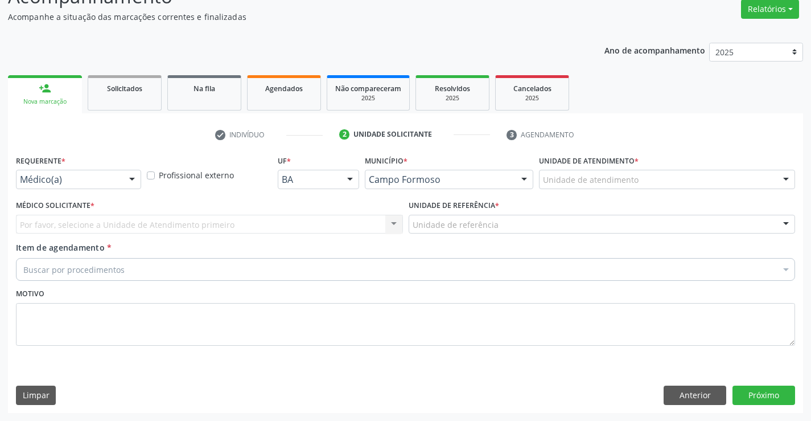
scroll to position [95, 0]
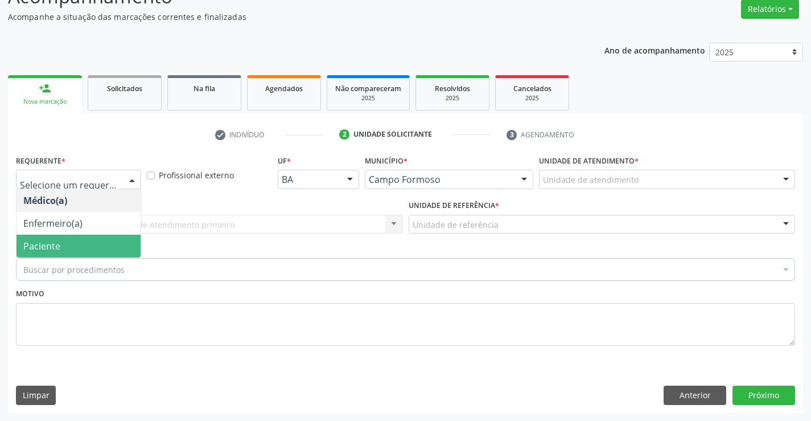
click at [58, 246] on span "Paciente" at bounding box center [41, 246] width 37 height 13
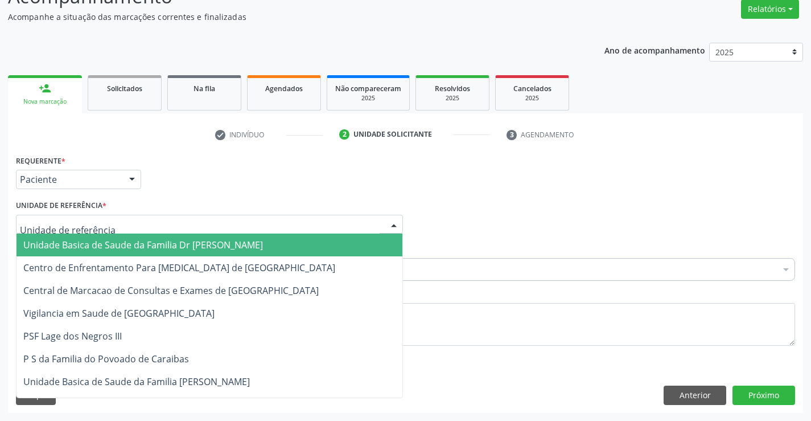
click at [92, 245] on span "Unidade Basica de Saude da Familia Dr [PERSON_NAME]" at bounding box center [143, 244] width 240 height 13
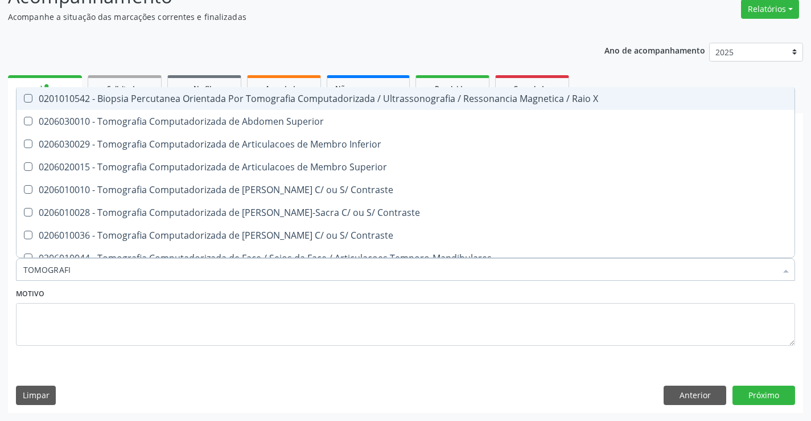
type input "TOMOGRAFIA"
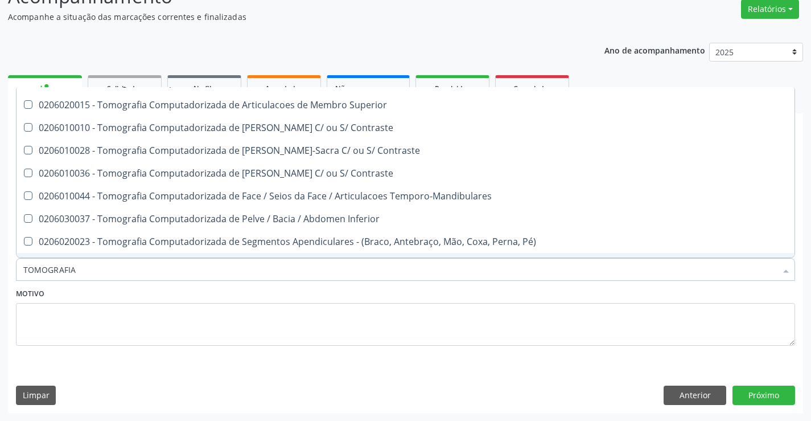
scroll to position [0, 0]
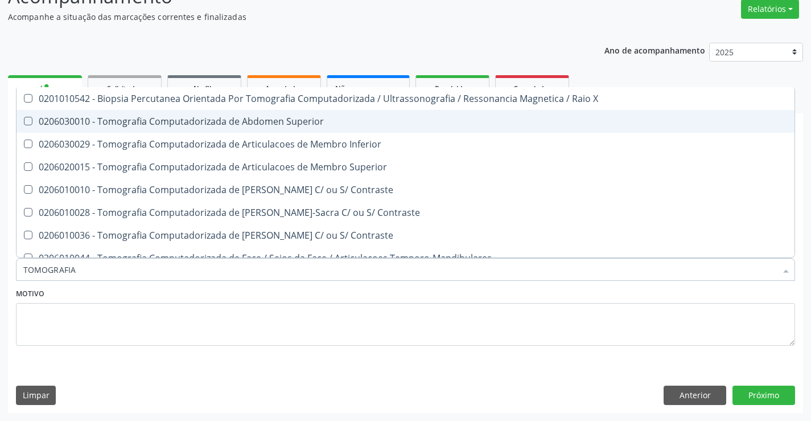
click at [313, 120] on div "0206030010 - Tomografia Computadorizada de Abdomen Superior" at bounding box center [405, 121] width 764 height 9
checkbox Superior "true"
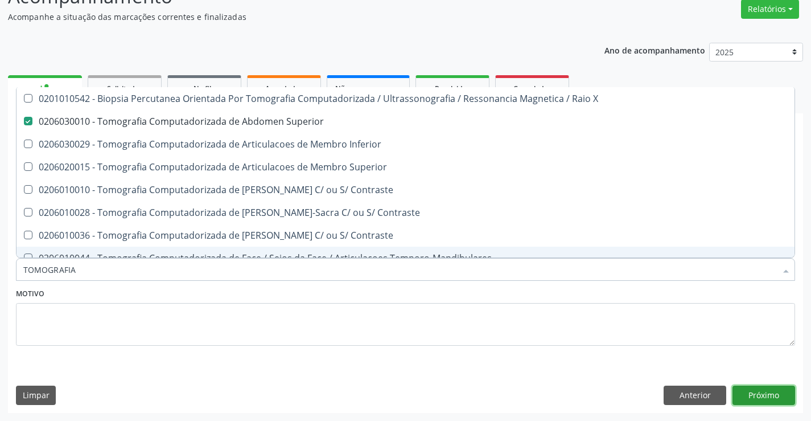
click at [767, 394] on button "Próximo" at bounding box center [764, 394] width 63 height 19
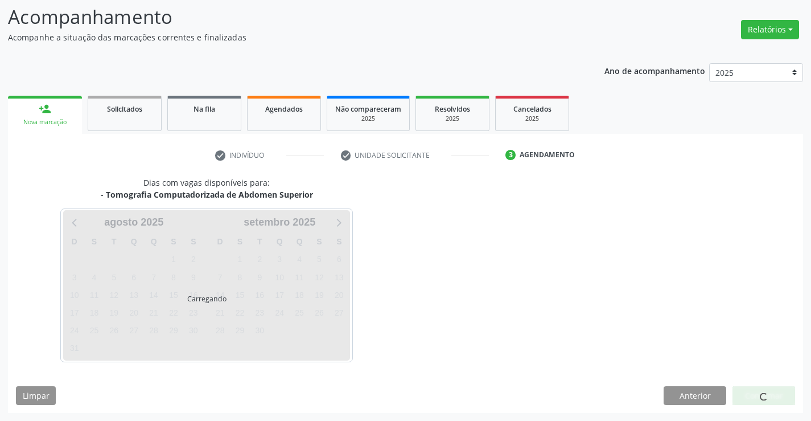
scroll to position [75, 0]
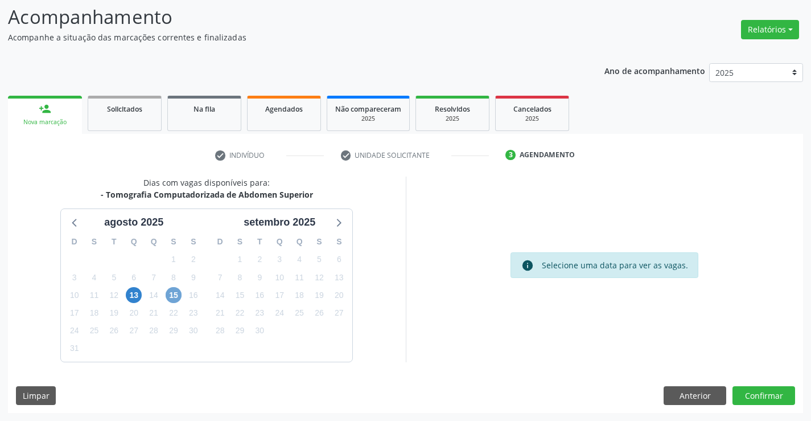
click at [173, 293] on span "15" at bounding box center [174, 295] width 16 height 16
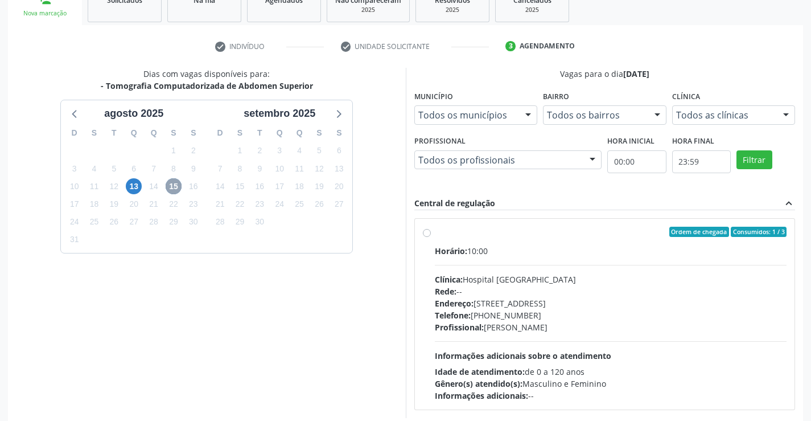
scroll to position [239, 0]
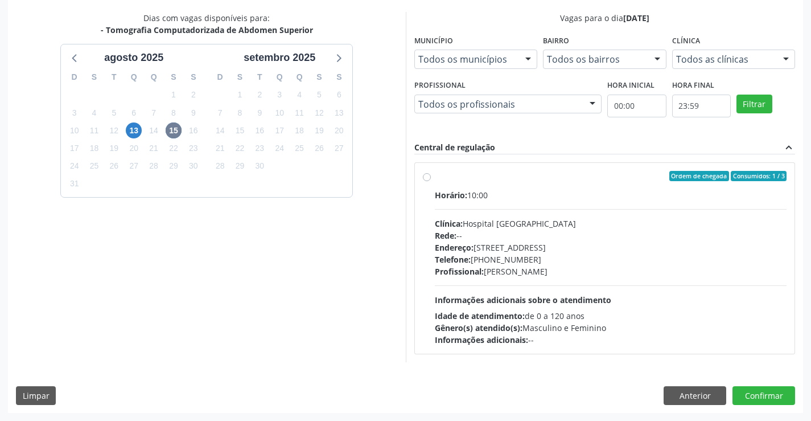
click at [536, 187] on label "Ordem de chegada Consumidos: 1 / 3 Horário: 10:00 Clínica: Hospital [GEOGRAPHIC…" at bounding box center [611, 258] width 352 height 175
click at [431, 181] on input "Ordem de chegada Consumidos: 1 / 3 Horário: 10:00 Clínica: Hospital [GEOGRAPHIC…" at bounding box center [427, 176] width 8 height 10
radio input "true"
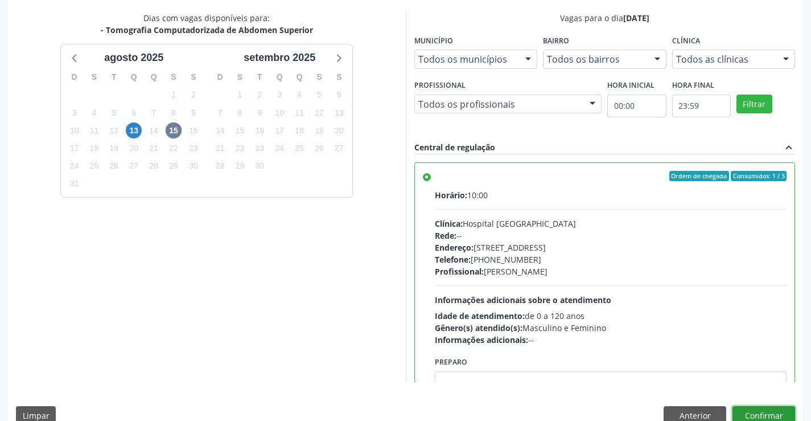
click at [756, 412] on button "Confirmar" at bounding box center [764, 415] width 63 height 19
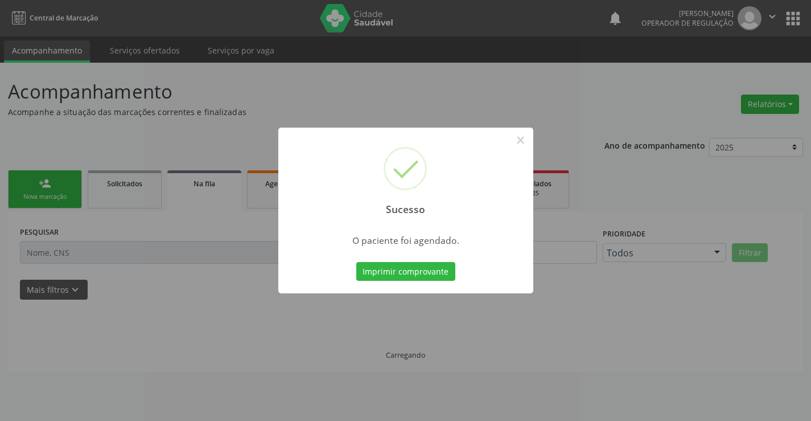
scroll to position [0, 0]
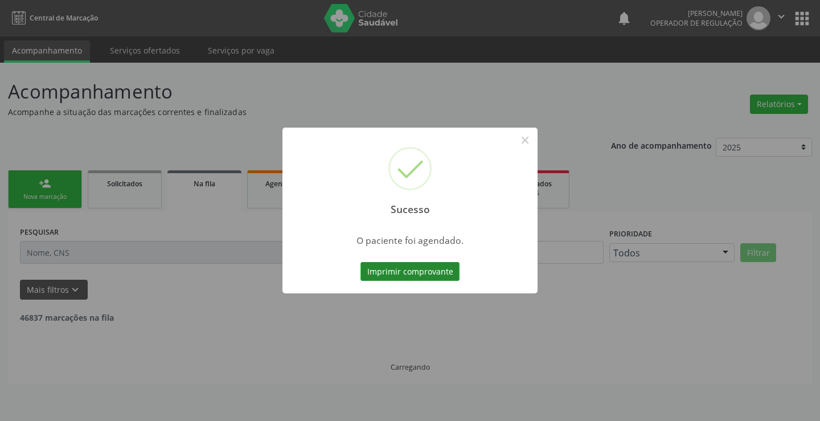
click at [426, 267] on button "Imprimir comprovante" at bounding box center [409, 271] width 99 height 19
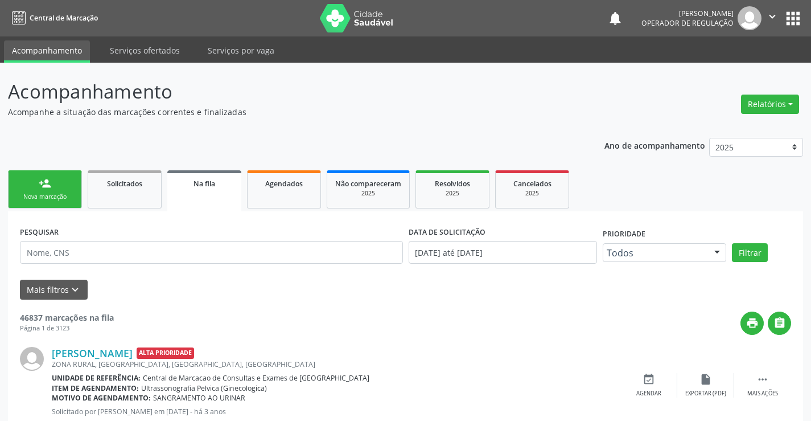
click at [41, 192] on link "person_add Nova marcação" at bounding box center [45, 189] width 74 height 38
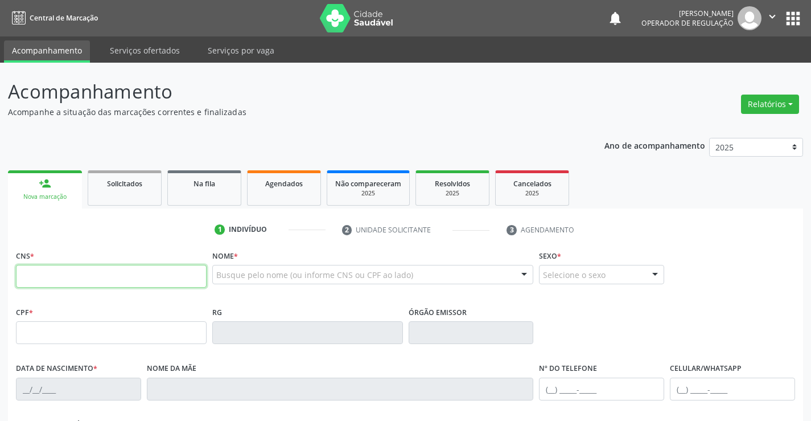
click at [67, 277] on input "text" at bounding box center [111, 276] width 191 height 23
paste input "708 4027 1098 2567"
type input "708 4027 1098 2567"
type input "0163649960"
type input "1[DATE]"
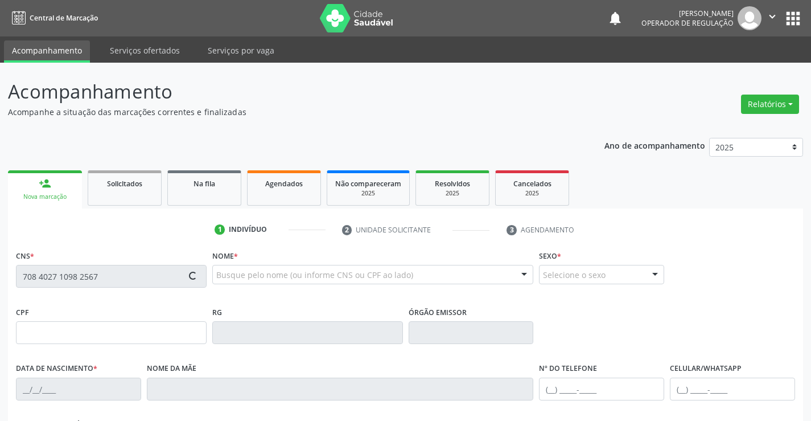
type input "157.822.715-15"
type input "S/N"
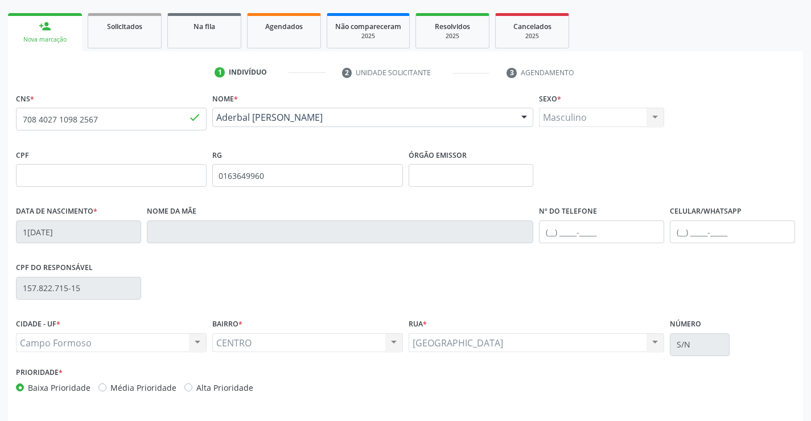
scroll to position [196, 0]
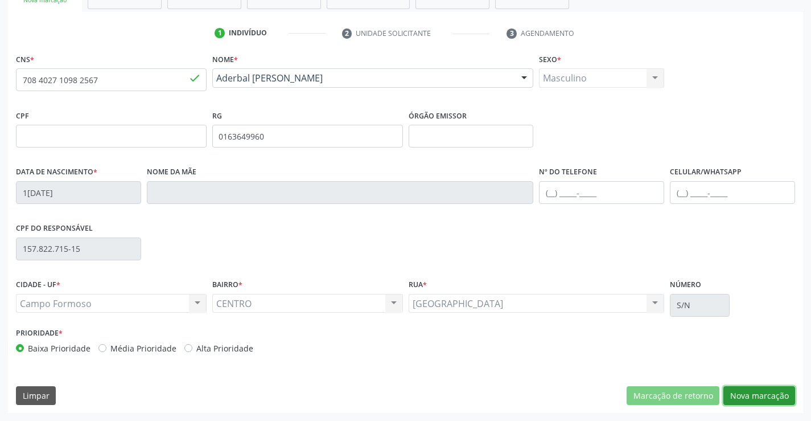
click at [757, 390] on button "Nova marcação" at bounding box center [759, 395] width 72 height 19
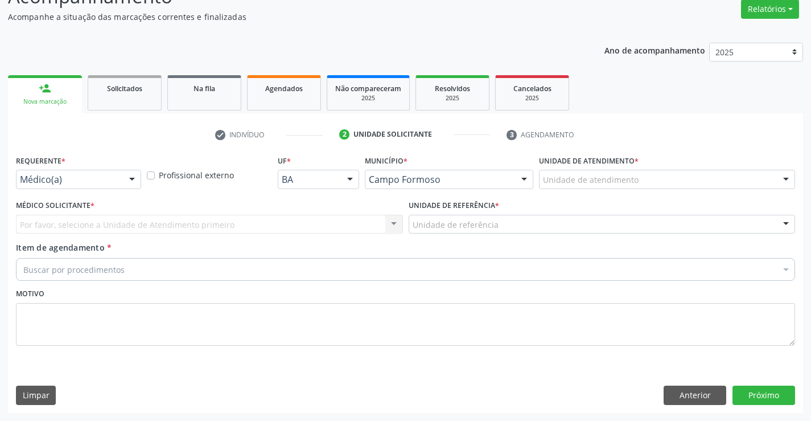
scroll to position [95, 0]
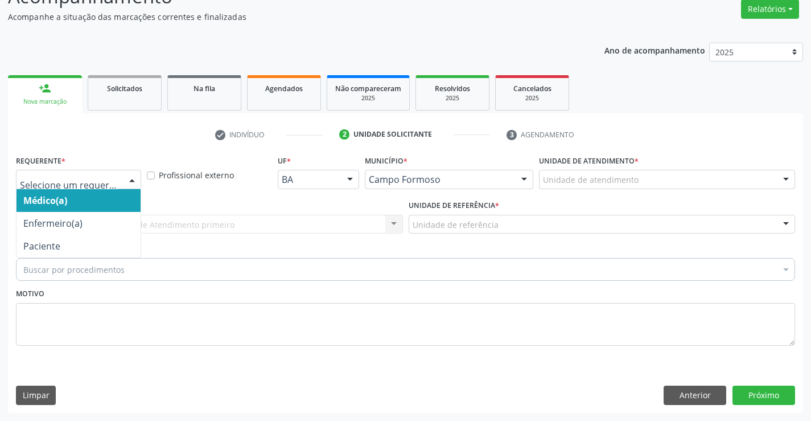
click at [60, 186] on div at bounding box center [78, 179] width 125 height 19
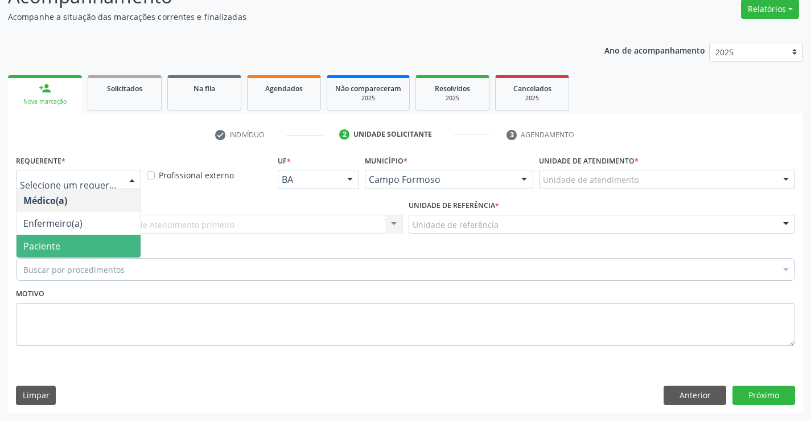
click at [57, 246] on span "Paciente" at bounding box center [41, 246] width 37 height 13
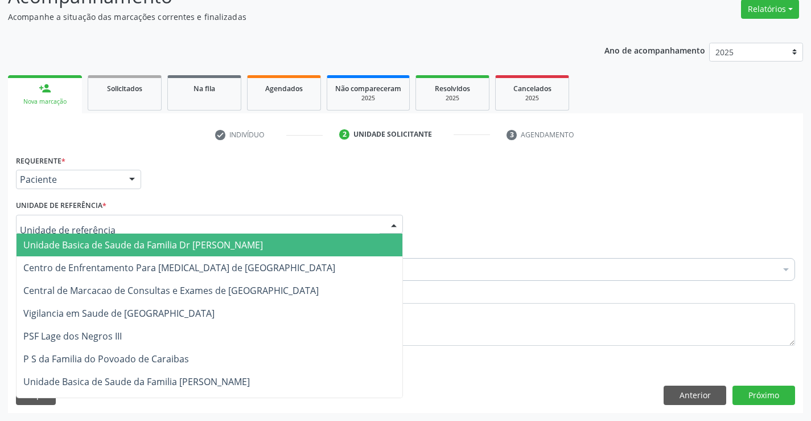
click at [112, 245] on span "Unidade Basica de Saude da Familia Dr [PERSON_NAME]" at bounding box center [143, 244] width 240 height 13
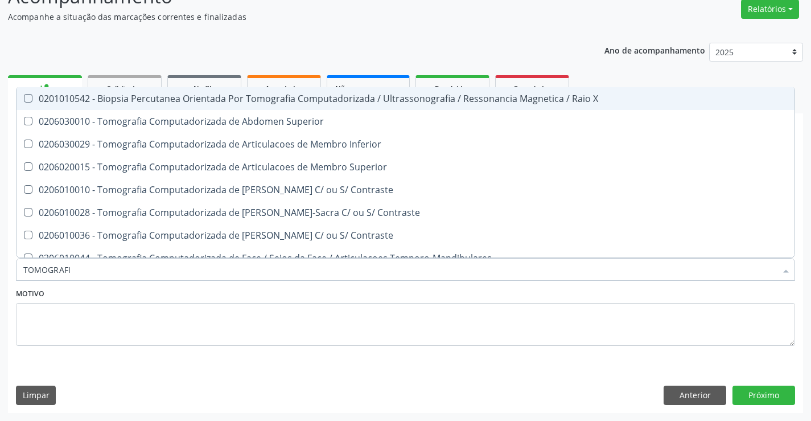
type input "TOMOGRAFIA"
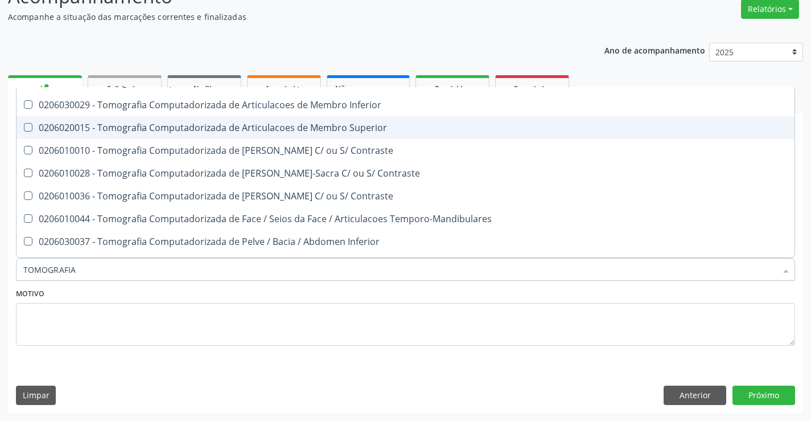
scroll to position [57, 0]
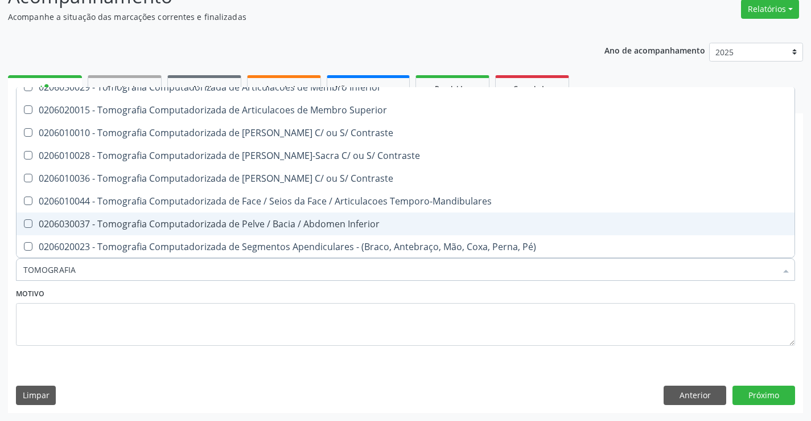
click at [345, 220] on div "0206030037 - Tomografia Computadorizada de Pelve / Bacia / Abdomen Inferior" at bounding box center [405, 223] width 764 height 9
checkbox Inferior "true"
click at [762, 397] on button "Próximo" at bounding box center [764, 394] width 63 height 19
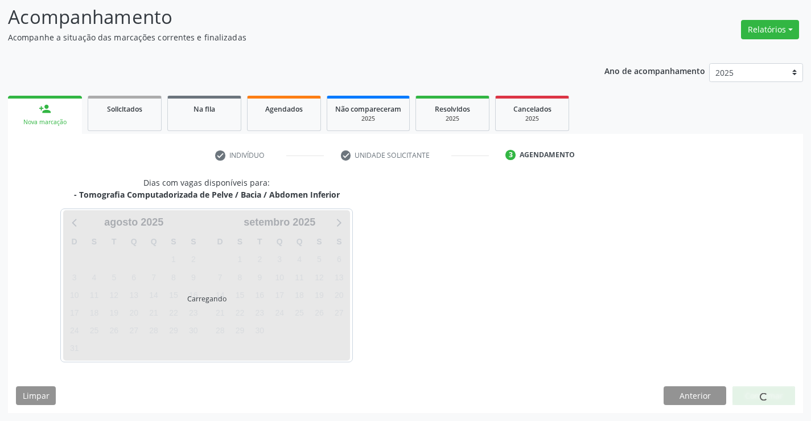
scroll to position [0, 0]
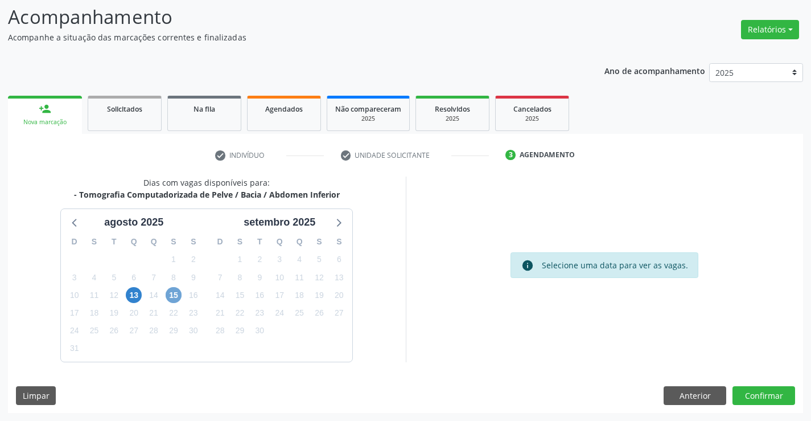
click at [174, 291] on span "15" at bounding box center [174, 295] width 16 height 16
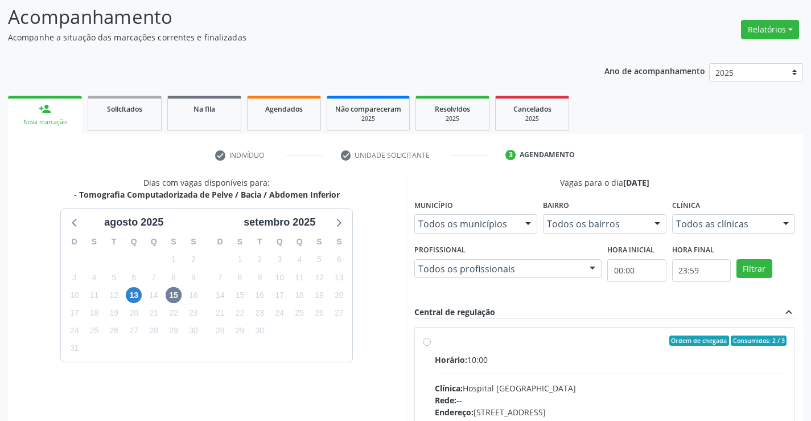
click at [583, 343] on div "Ordem de chegada Consumidos: 2 / 3" at bounding box center [611, 340] width 352 height 10
click at [431, 343] on input "Ordem de chegada Consumidos: 2 / 3 Horário: 10:00 Clínica: Hospital [GEOGRAPHIC…" at bounding box center [427, 340] width 8 height 10
radio input "true"
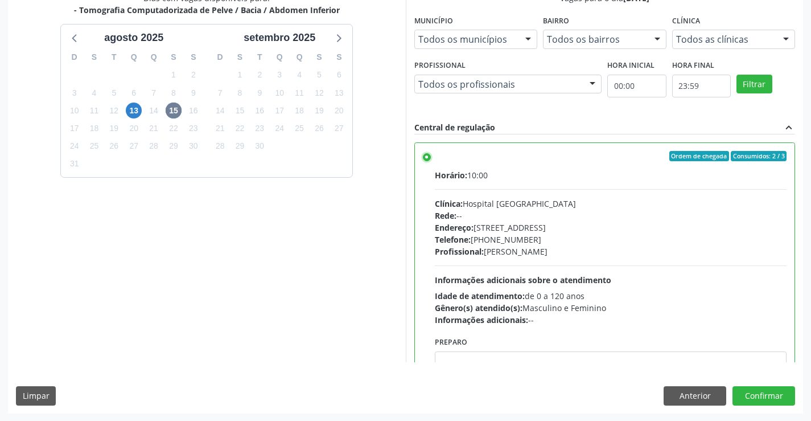
scroll to position [260, 0]
click at [756, 396] on button "Confirmar" at bounding box center [764, 394] width 63 height 19
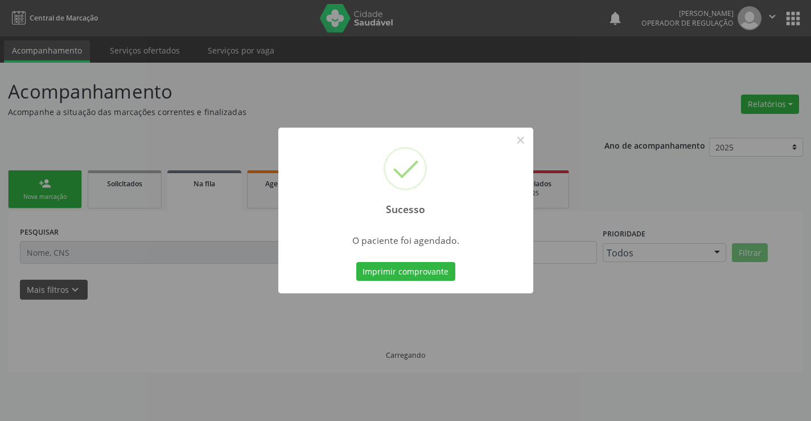
scroll to position [0, 0]
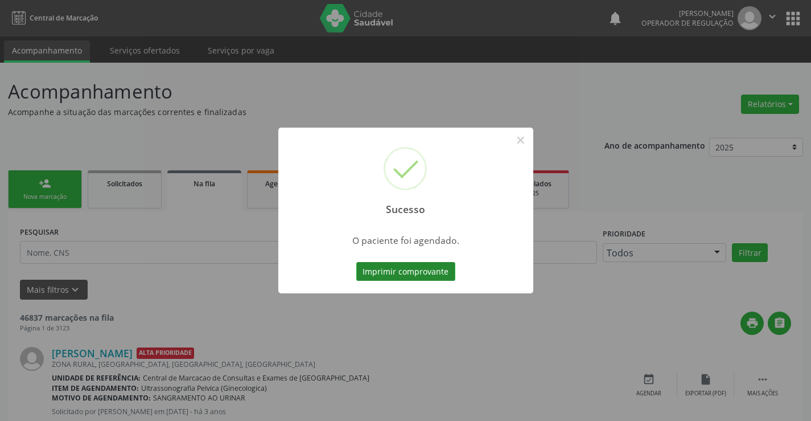
click at [400, 271] on button "Imprimir comprovante" at bounding box center [405, 271] width 99 height 19
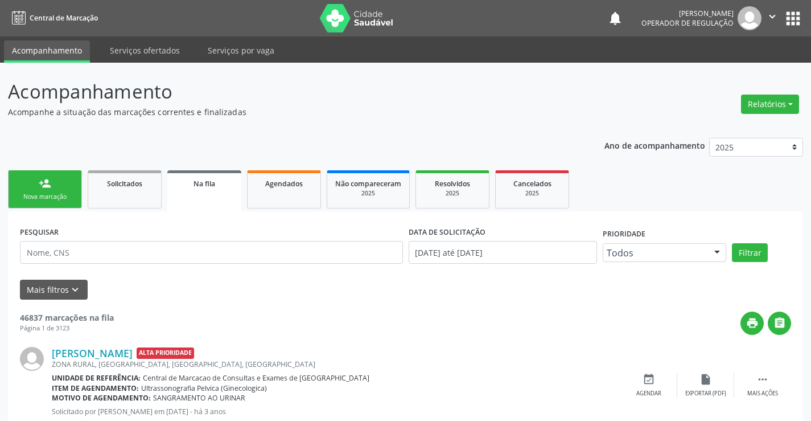
click at [49, 182] on div "person_add" at bounding box center [45, 183] width 13 height 13
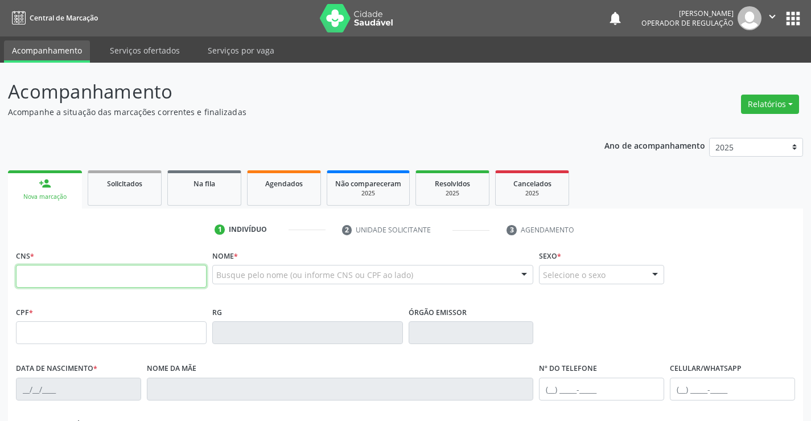
click at [65, 281] on input "text" at bounding box center [111, 276] width 191 height 23
type input "705 4004 4789 2896"
type input "[DATE]"
type input "[PHONE_NUMBER]"
type input "S/N"
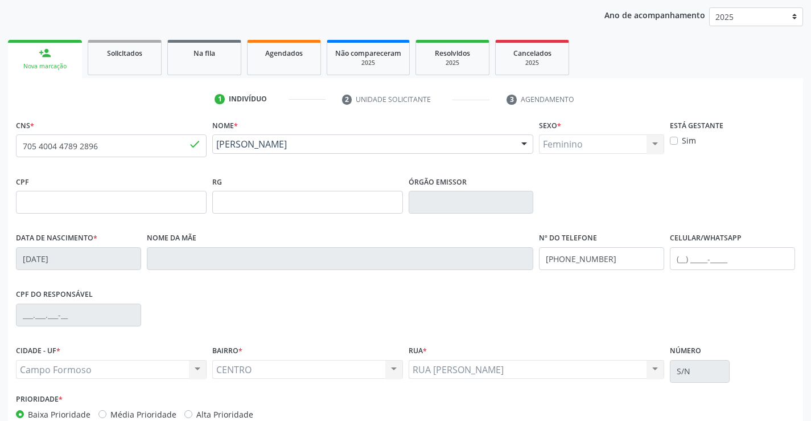
scroll to position [196, 0]
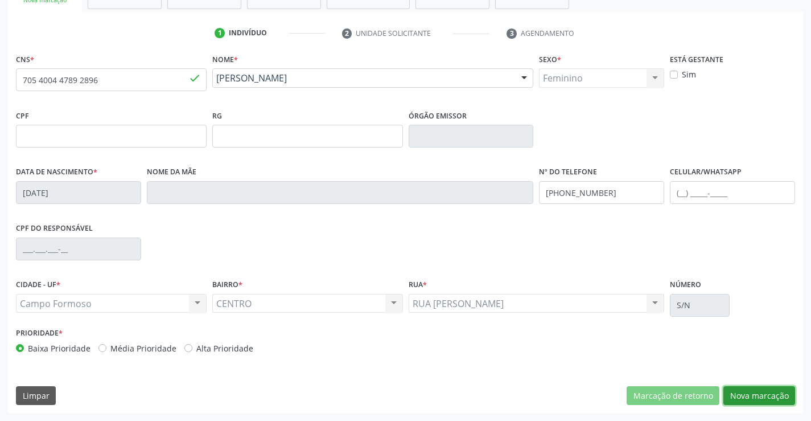
click at [774, 394] on button "Nova marcação" at bounding box center [759, 395] width 72 height 19
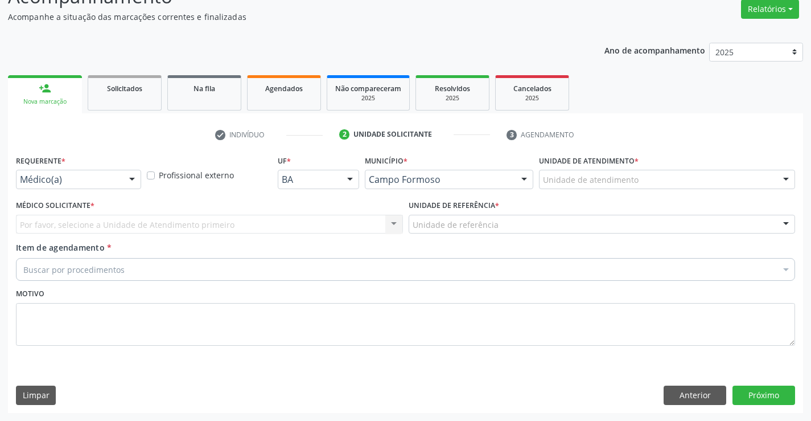
scroll to position [95, 0]
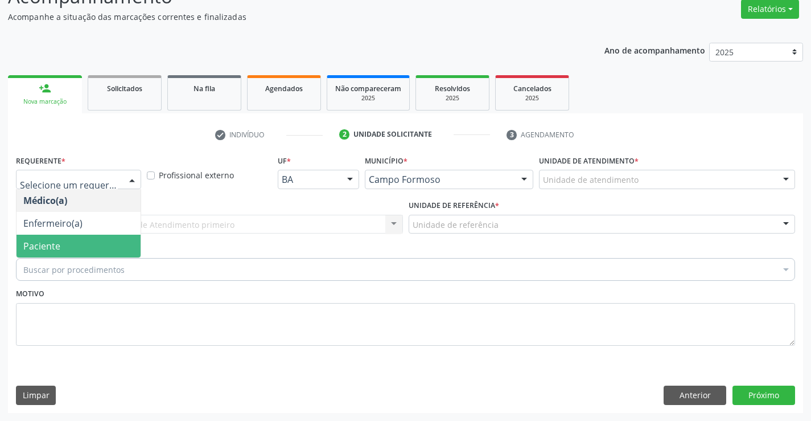
click at [44, 247] on span "Paciente" at bounding box center [41, 246] width 37 height 13
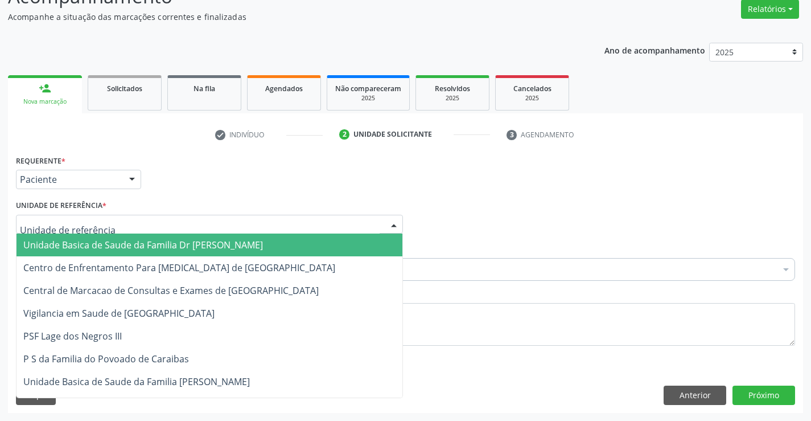
click at [129, 245] on span "Unidade Basica de Saude da Familia Dr [PERSON_NAME]" at bounding box center [143, 244] width 240 height 13
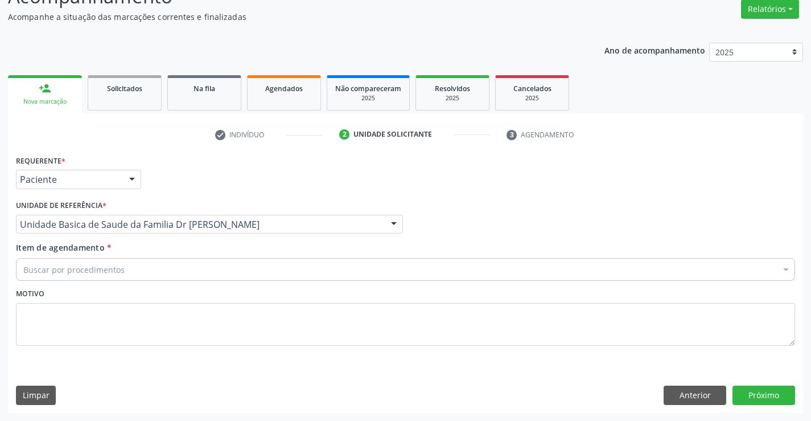
click at [127, 270] on div "Buscar por procedimentos" at bounding box center [405, 269] width 779 height 23
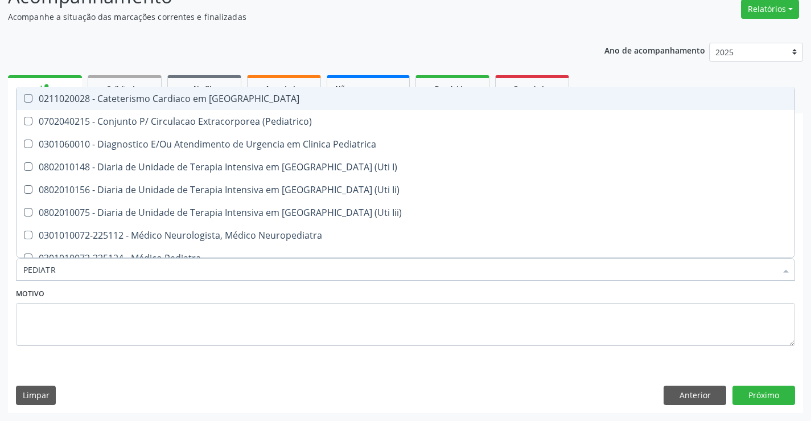
type input "PEDIATRA"
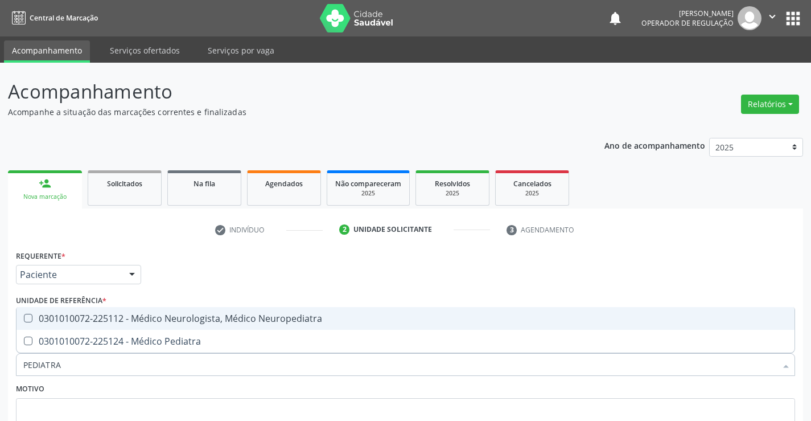
scroll to position [95, 0]
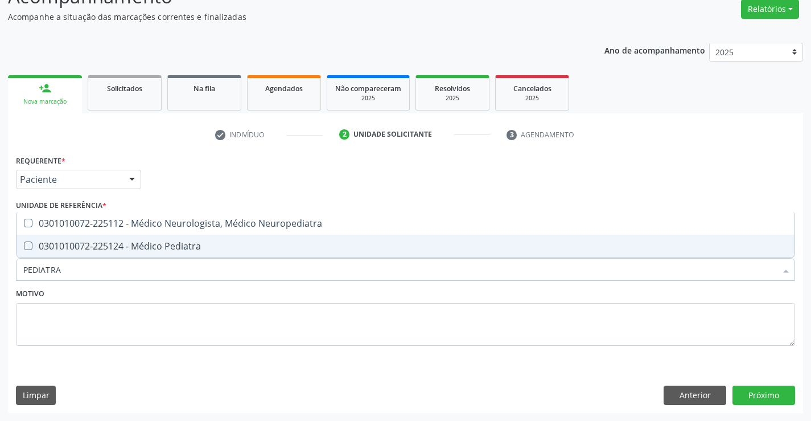
click at [163, 249] on div "0301010072-225124 - Médico Pediatra" at bounding box center [405, 245] width 764 height 9
checkbox Pediatra "true"
click at [769, 389] on button "Próximo" at bounding box center [764, 394] width 63 height 19
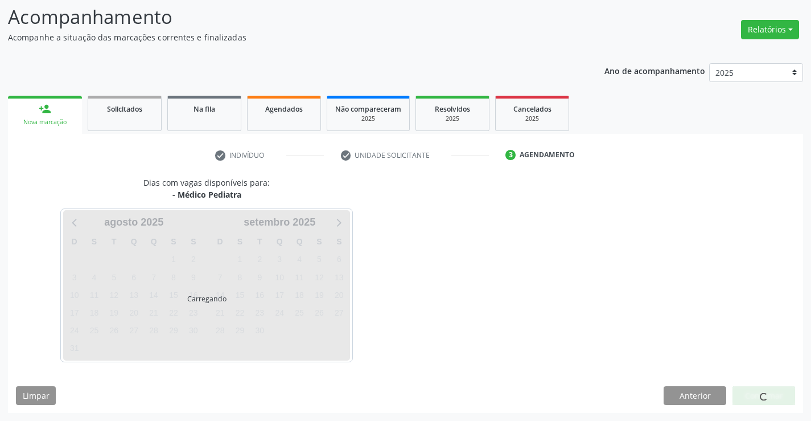
scroll to position [75, 0]
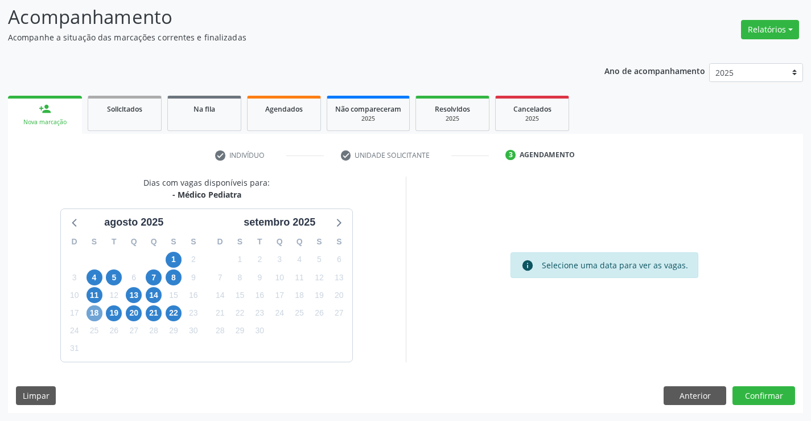
click at [93, 311] on span "18" at bounding box center [95, 313] width 16 height 16
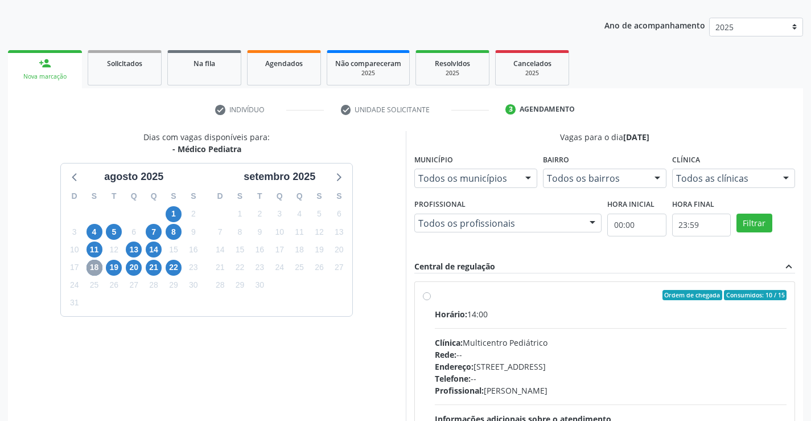
scroll to position [239, 0]
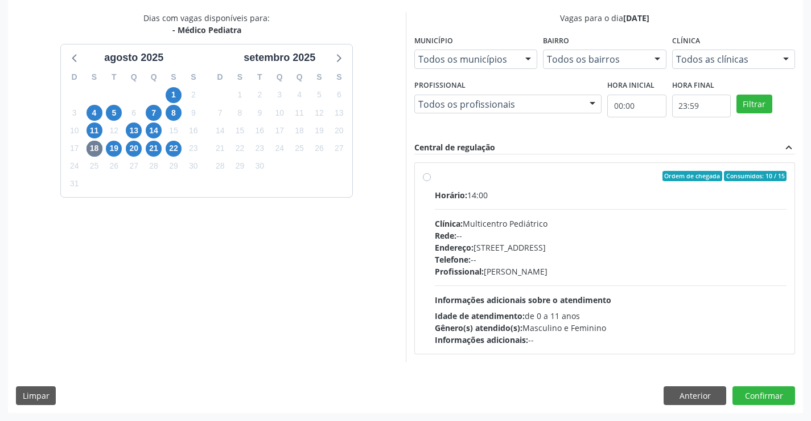
click at [491, 183] on label "Ordem de chegada Consumidos: 10 / 15 Horário: 14:00 Clínica: Multicentro Pediát…" at bounding box center [611, 258] width 352 height 175
click at [431, 181] on input "Ordem de chegada Consumidos: 10 / 15 Horário: 14:00 Clínica: Multicentro Pediát…" at bounding box center [427, 176] width 8 height 10
radio input "true"
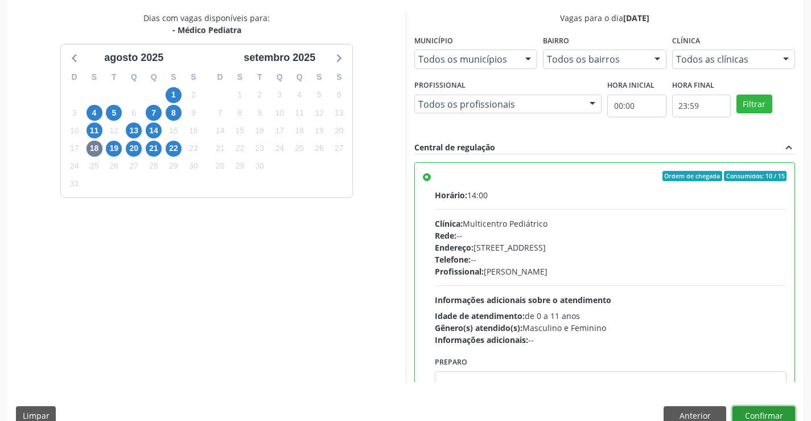
click at [764, 414] on button "Confirmar" at bounding box center [764, 415] width 63 height 19
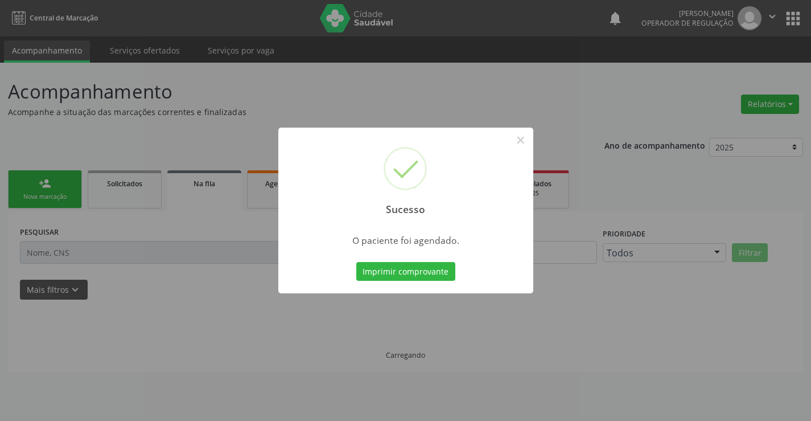
scroll to position [0, 0]
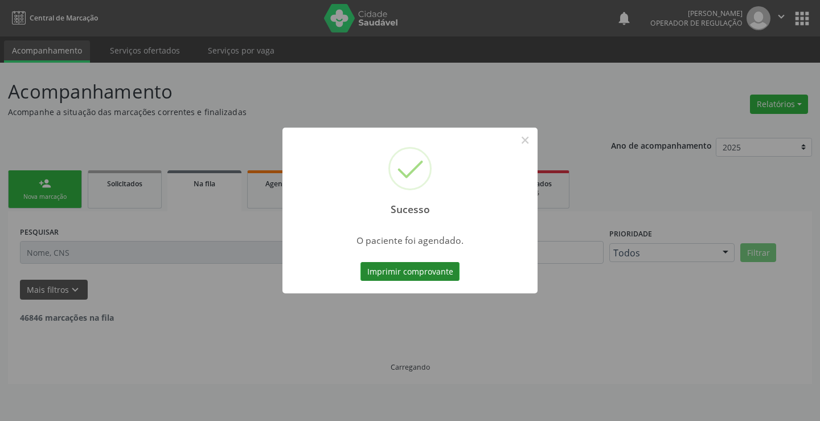
click at [406, 271] on button "Imprimir comprovante" at bounding box center [409, 271] width 99 height 19
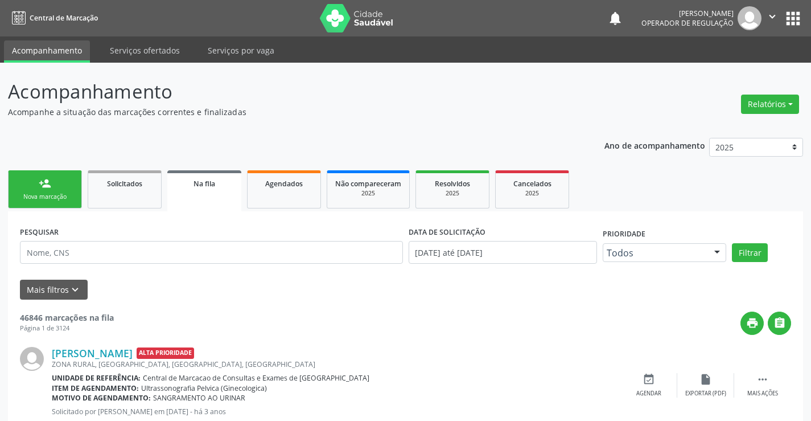
click at [48, 197] on div "Nova marcação" at bounding box center [45, 196] width 57 height 9
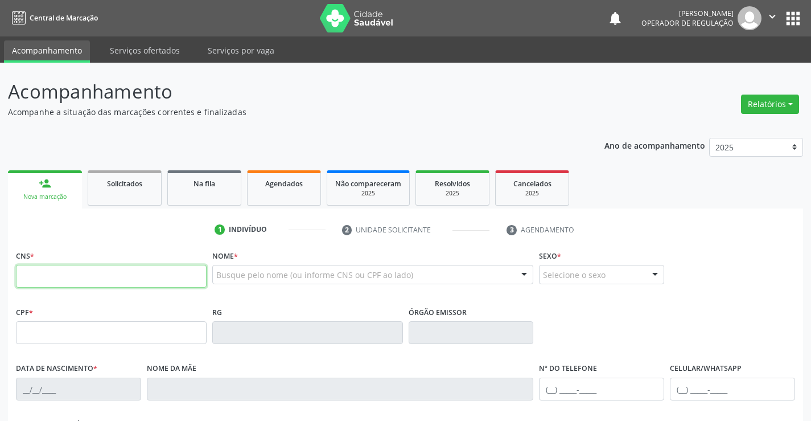
click at [81, 281] on input "text" at bounding box center [111, 276] width 191 height 23
click at [87, 279] on input "text" at bounding box center [111, 276] width 191 height 23
click at [67, 277] on input "text" at bounding box center [111, 276] width 191 height 23
type input "705 6034 5911 2611"
type input "24/08/2024"
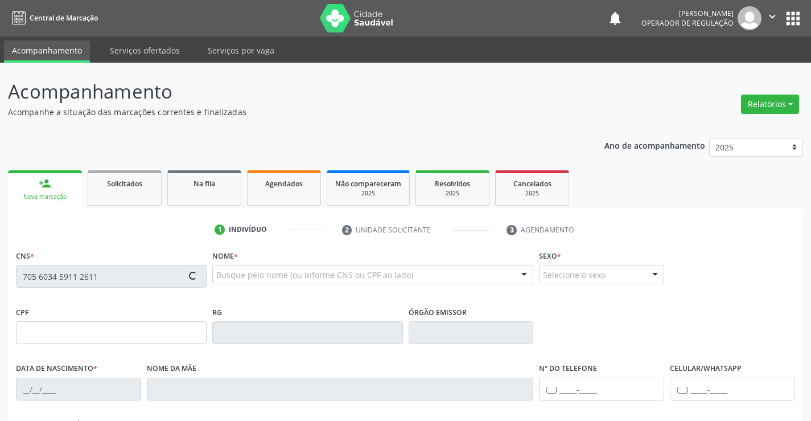
type input "(74) 99987-8656"
type input "88"
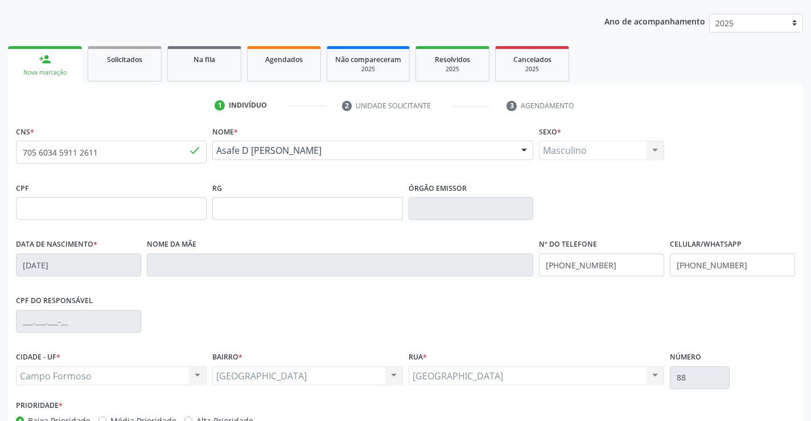
scroll to position [196, 0]
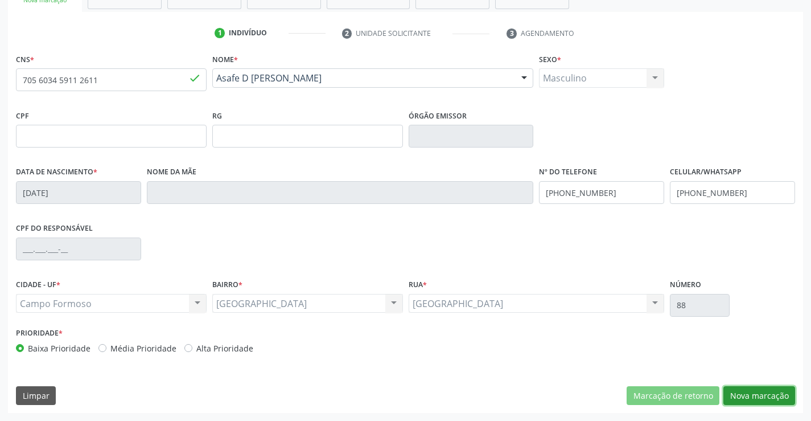
click at [758, 393] on button "Nova marcação" at bounding box center [759, 395] width 72 height 19
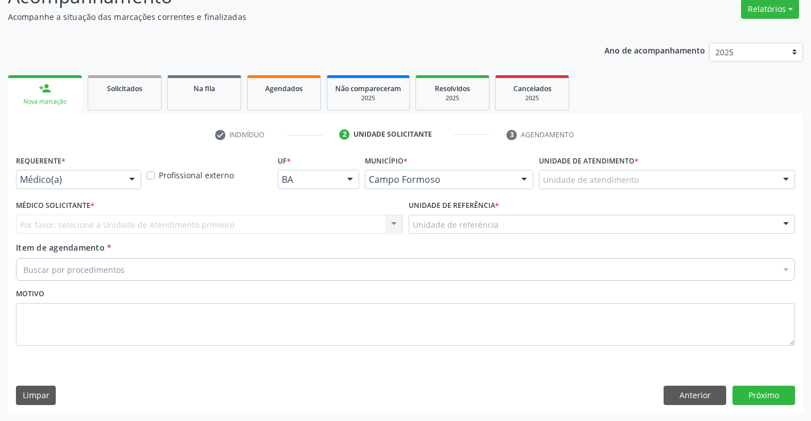
scroll to position [95, 0]
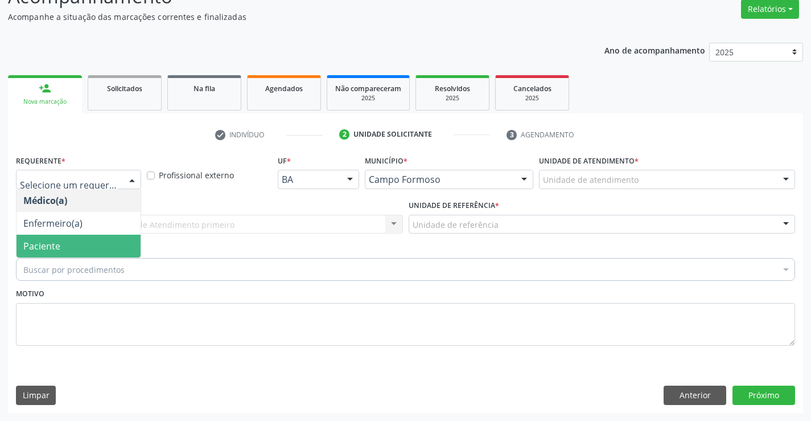
click at [74, 248] on span "Paciente" at bounding box center [79, 245] width 124 height 23
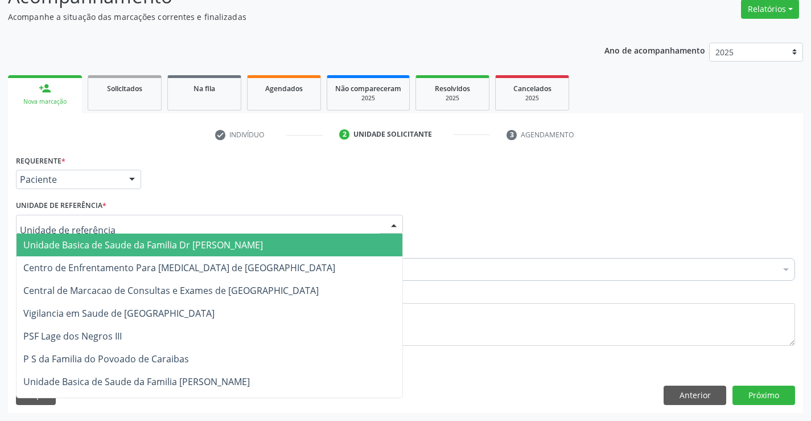
click at [114, 248] on span "Unidade Basica de Saude da Familia Dr [PERSON_NAME]" at bounding box center [143, 244] width 240 height 13
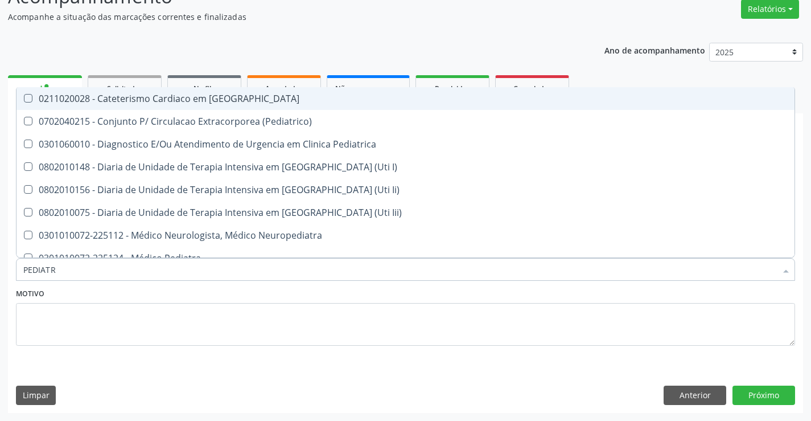
type input "PEDIATRA"
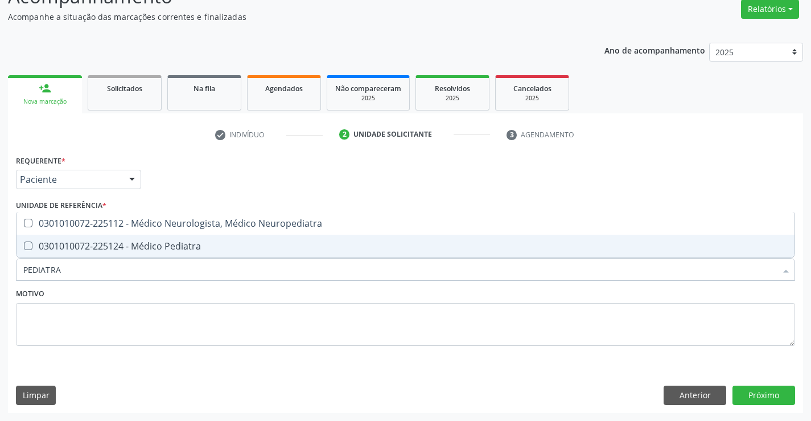
click at [163, 245] on div "0301010072-225124 - Médico Pediatra" at bounding box center [405, 245] width 764 height 9
checkbox Pediatra "true"
click at [756, 392] on button "Próximo" at bounding box center [764, 394] width 63 height 19
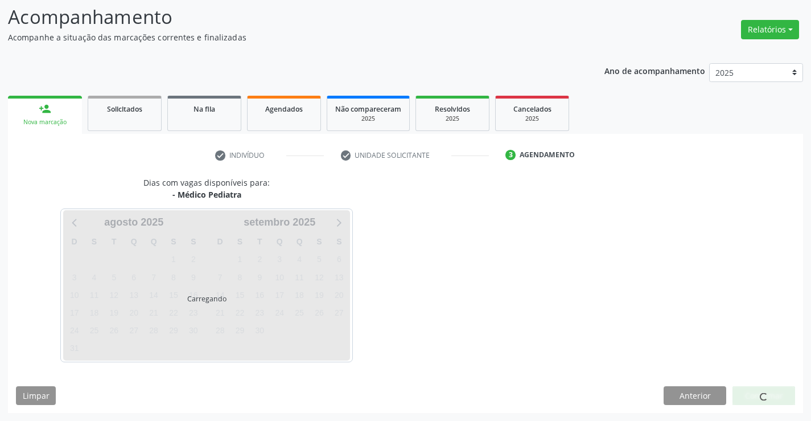
scroll to position [75, 0]
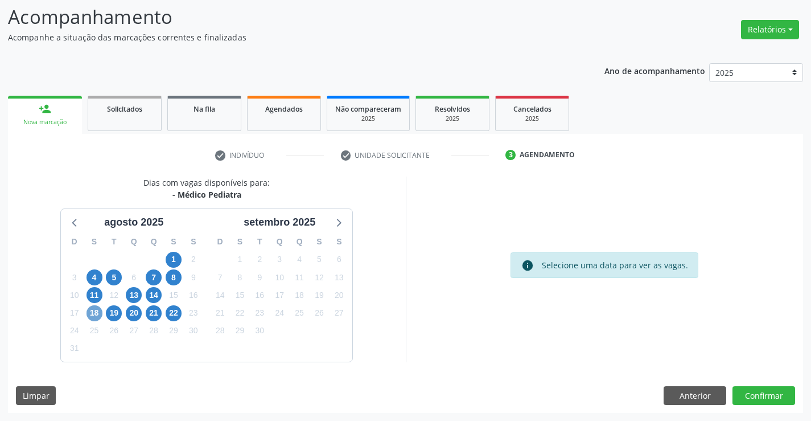
click at [93, 310] on span "18" at bounding box center [95, 313] width 16 height 16
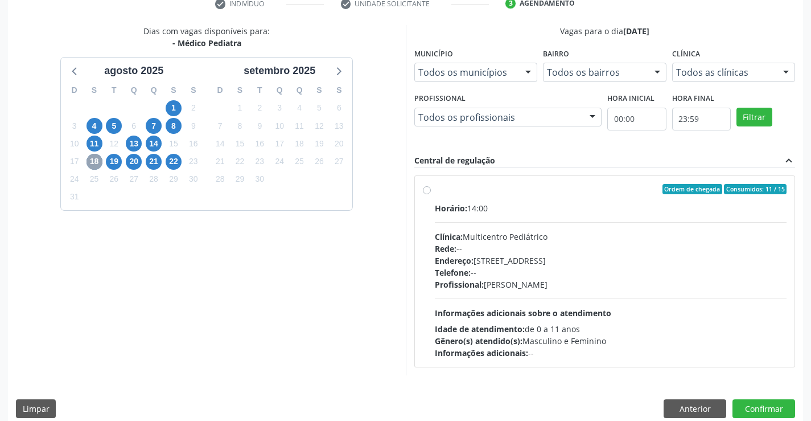
scroll to position [239, 0]
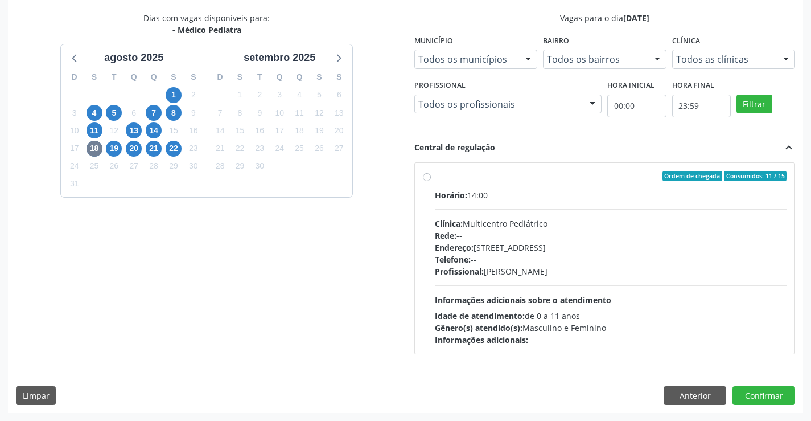
click at [521, 177] on div "Ordem de chegada Consumidos: 11 / 15" at bounding box center [611, 176] width 352 height 10
click at [431, 177] on input "Ordem de chegada Consumidos: 11 / 15 Horário: 14:00 Clínica: Multicentro Pediát…" at bounding box center [427, 176] width 8 height 10
radio input "true"
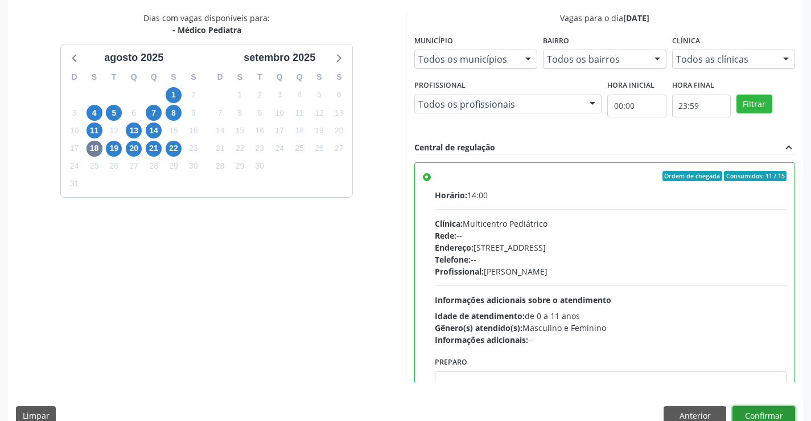
click at [763, 413] on button "Confirmar" at bounding box center [764, 415] width 63 height 19
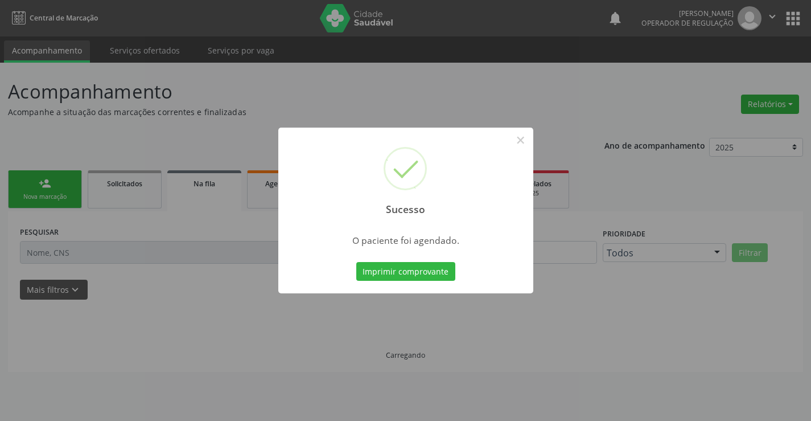
scroll to position [0, 0]
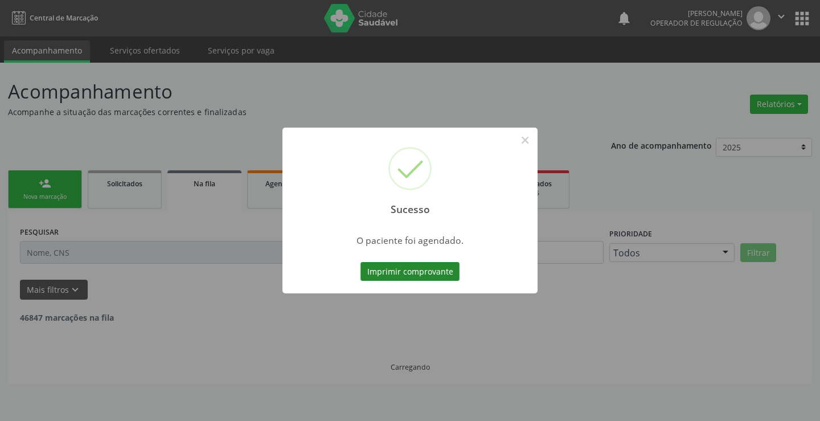
click at [400, 266] on button "Imprimir comprovante" at bounding box center [409, 271] width 99 height 19
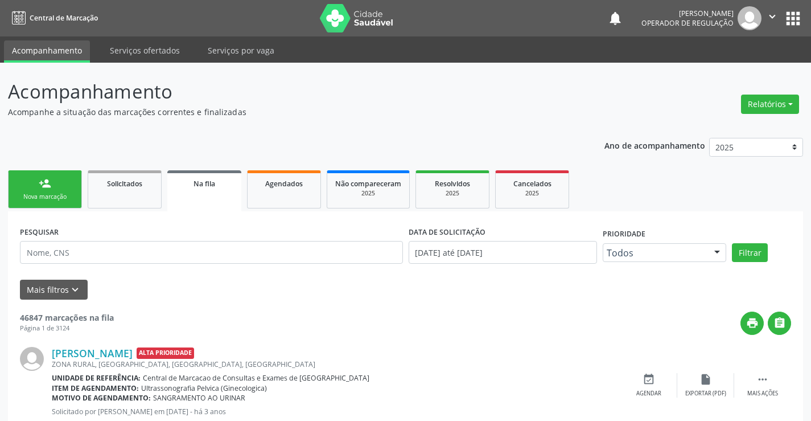
click at [61, 188] on link "person_add Nova marcação" at bounding box center [45, 189] width 74 height 38
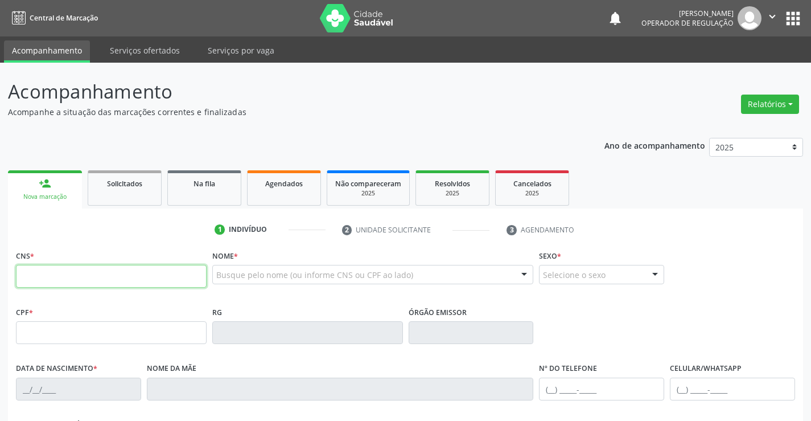
click at [83, 282] on input "text" at bounding box center [111, 276] width 191 height 23
click at [57, 277] on input "text" at bounding box center [111, 276] width 191 height 23
click at [66, 281] on input "text" at bounding box center [111, 276] width 191 height 23
type input "706 2035 9709 5161"
type input "0767631889"
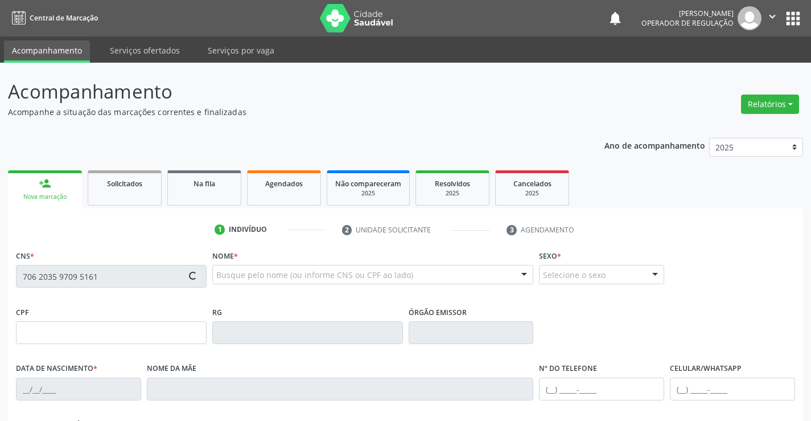
type input "14/01/1975"
type input "Catarina da Silva Gomes"
type input "887.508.095-04"
type input "S/N"
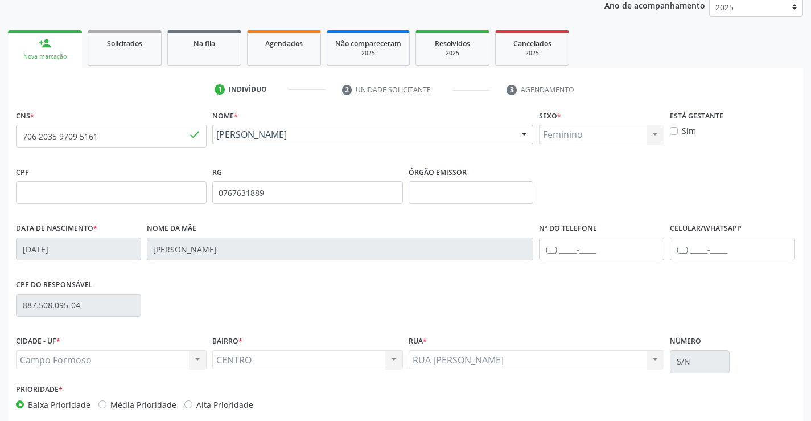
scroll to position [171, 0]
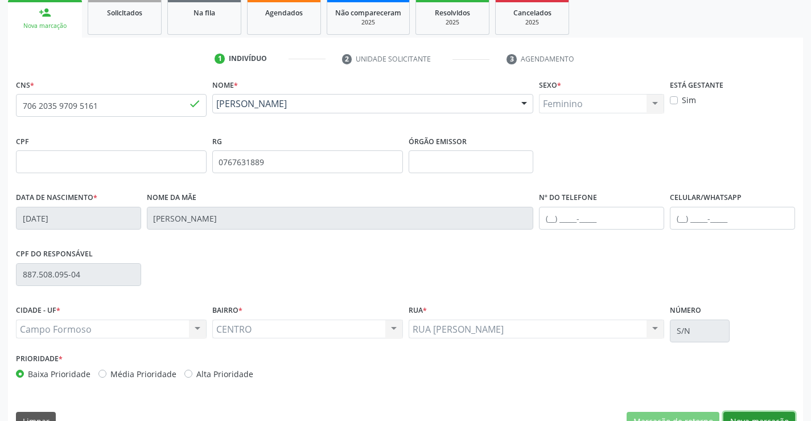
click at [757, 412] on button "Nova marcação" at bounding box center [759, 421] width 72 height 19
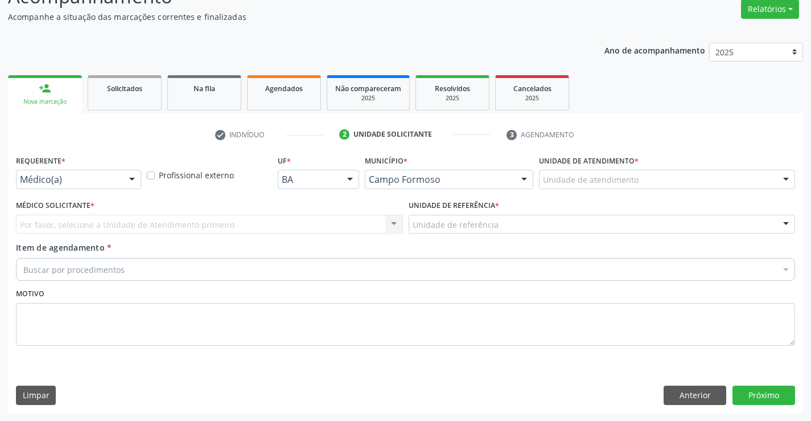
scroll to position [95, 0]
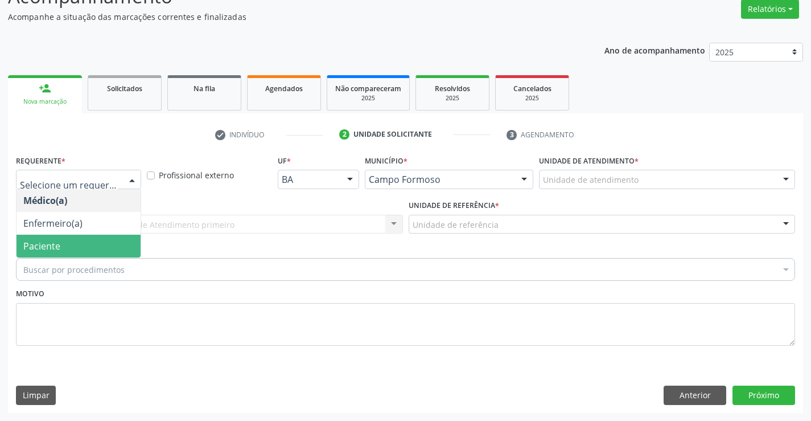
click at [73, 245] on span "Paciente" at bounding box center [79, 245] width 124 height 23
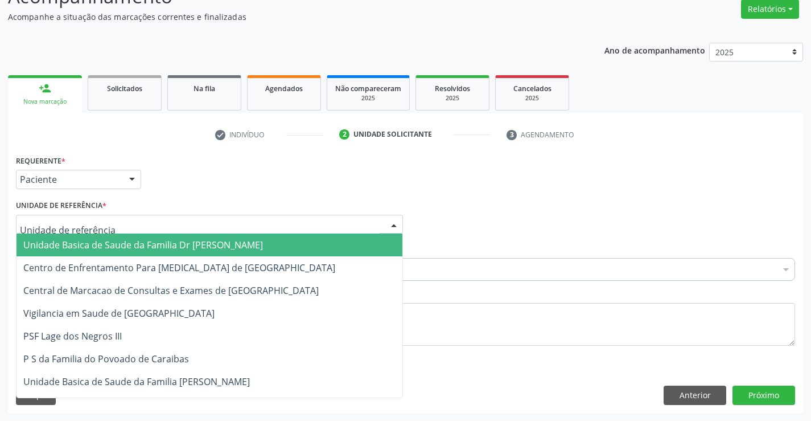
click at [172, 245] on span "Unidade Basica de Saude da Familia Dr [PERSON_NAME]" at bounding box center [143, 244] width 240 height 13
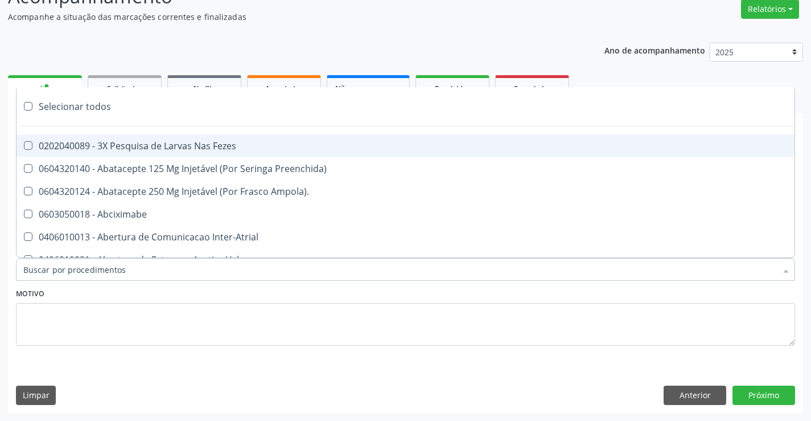
click at [150, 275] on div at bounding box center [405, 269] width 779 height 23
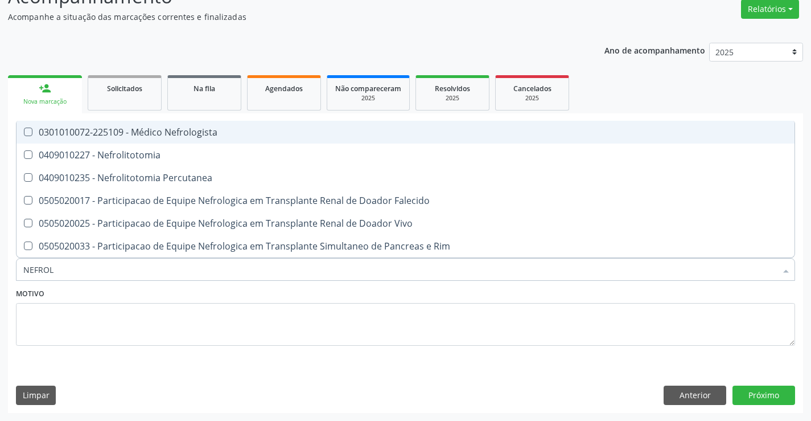
type input "NEFROLO"
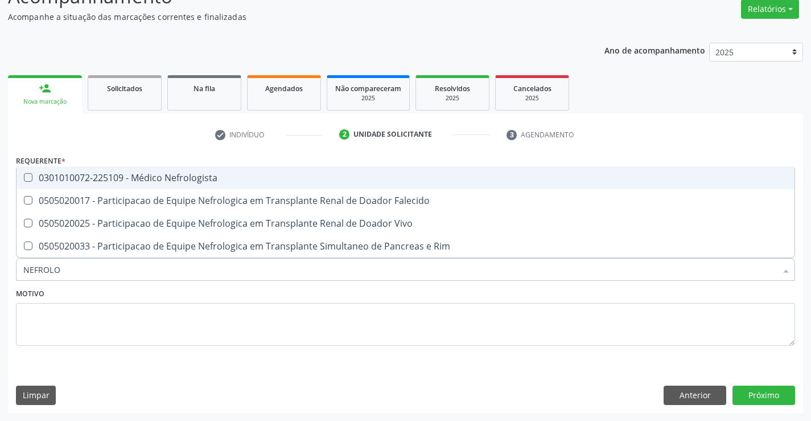
click at [221, 180] on div "0301010072-225109 - Médico Nefrologista" at bounding box center [405, 177] width 764 height 9
checkbox Nefrologista "true"
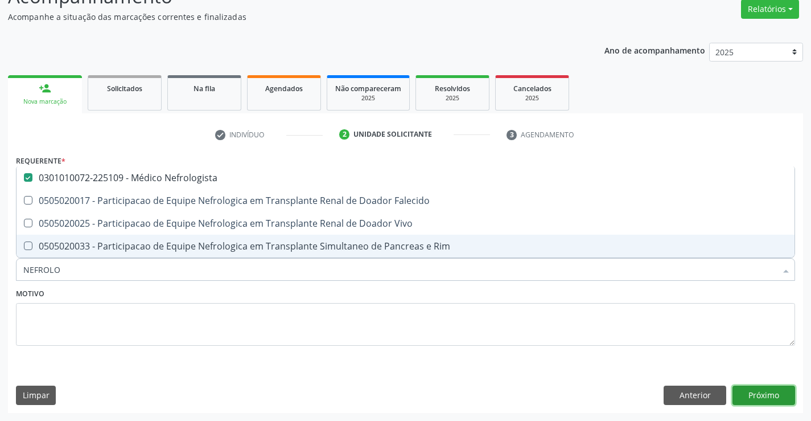
click at [767, 394] on button "Próximo" at bounding box center [764, 394] width 63 height 19
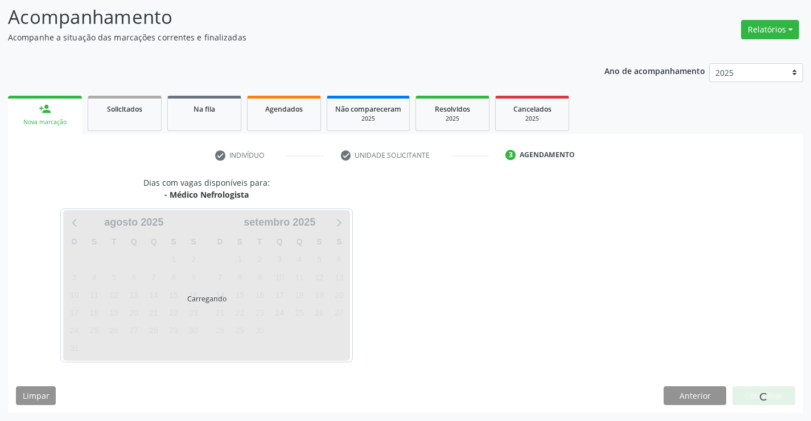
scroll to position [75, 0]
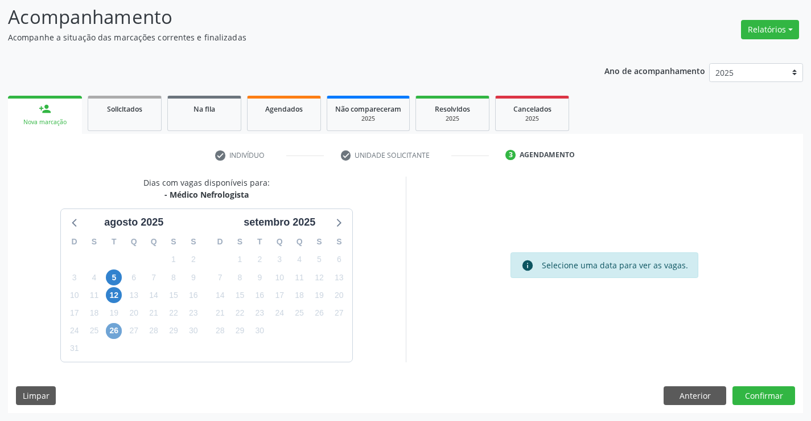
click at [116, 330] on span "26" at bounding box center [114, 331] width 16 height 16
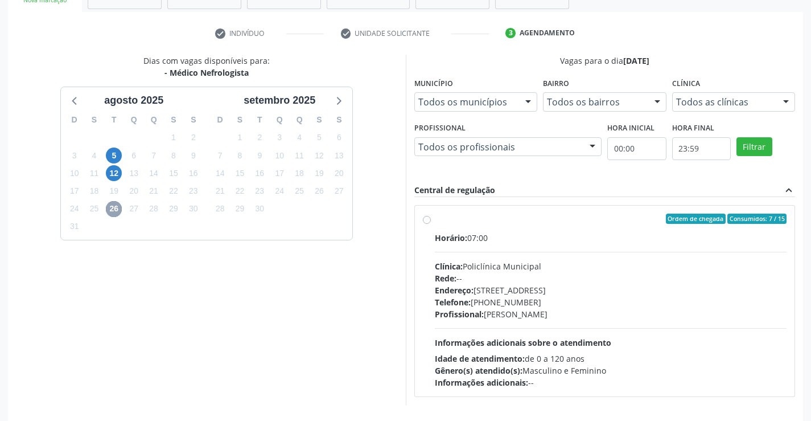
scroll to position [239, 0]
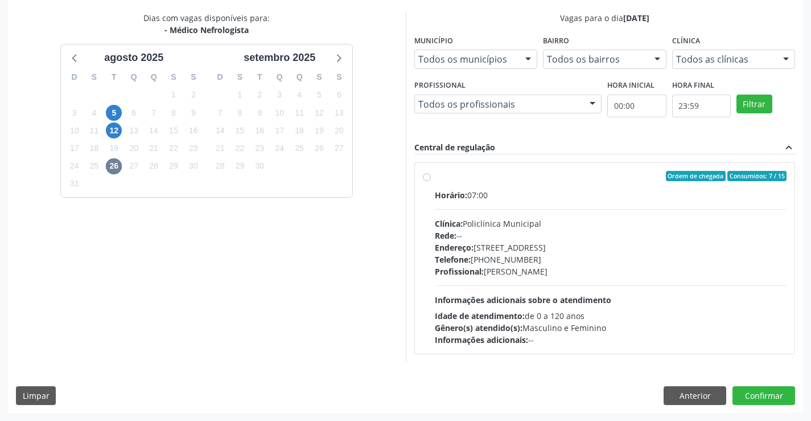
click at [537, 184] on label "Ordem de chegada Consumidos: 7 / 15 Horário: 07:00 Clínica: Policlínica Municip…" at bounding box center [611, 258] width 352 height 175
click at [431, 181] on input "Ordem de chegada Consumidos: 7 / 15 Horário: 07:00 Clínica: Policlínica Municip…" at bounding box center [427, 176] width 8 height 10
radio input "true"
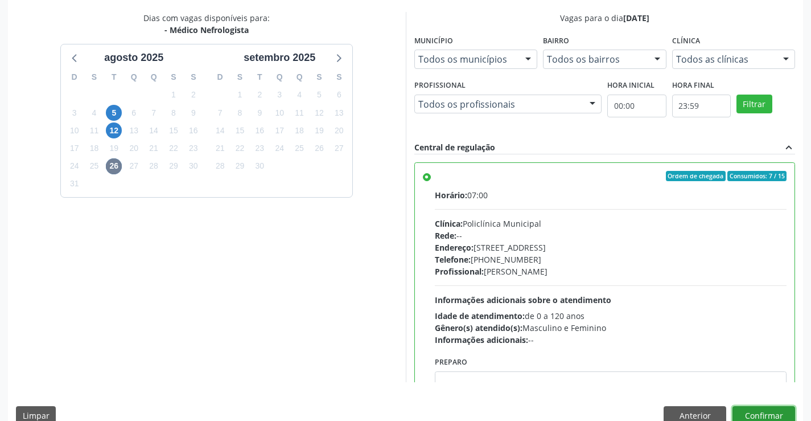
click at [758, 409] on button "Confirmar" at bounding box center [764, 415] width 63 height 19
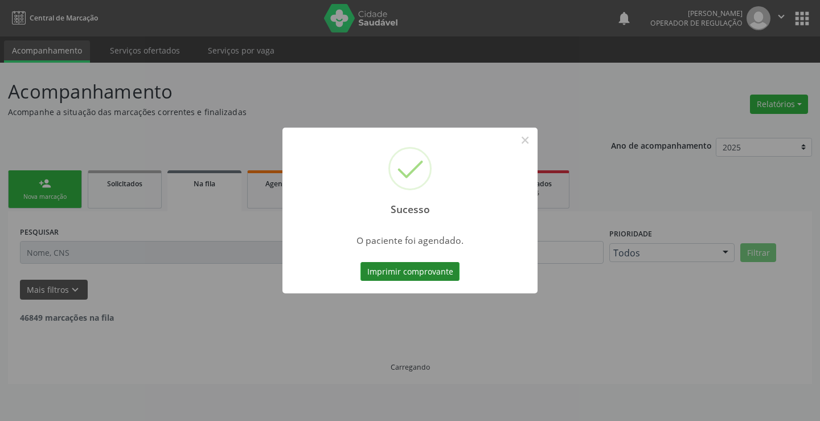
click at [407, 269] on button "Imprimir comprovante" at bounding box center [409, 271] width 99 height 19
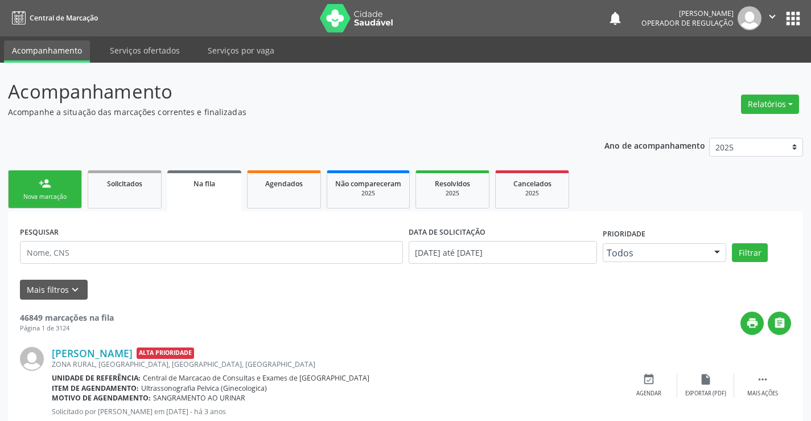
click at [56, 188] on link "person_add Nova marcação" at bounding box center [45, 189] width 74 height 38
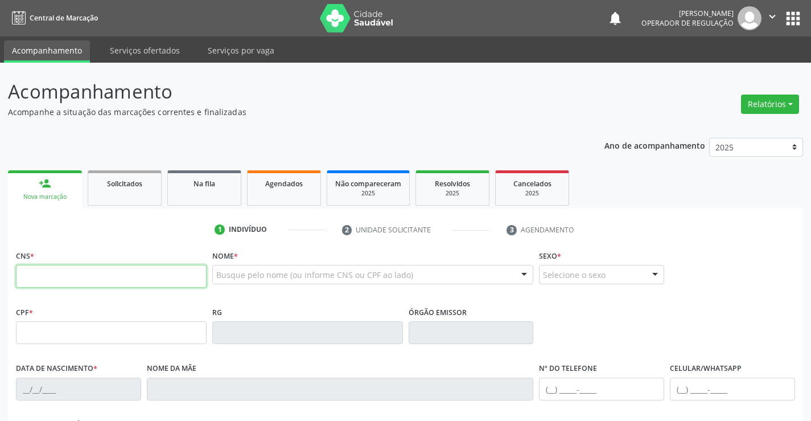
click at [67, 278] on input "text" at bounding box center [111, 276] width 191 height 23
type input "702 0058 7873 3286"
type input "136.076.025-30"
type input "03/07/2025"
type input "Rebeca Pajeu da Silva"
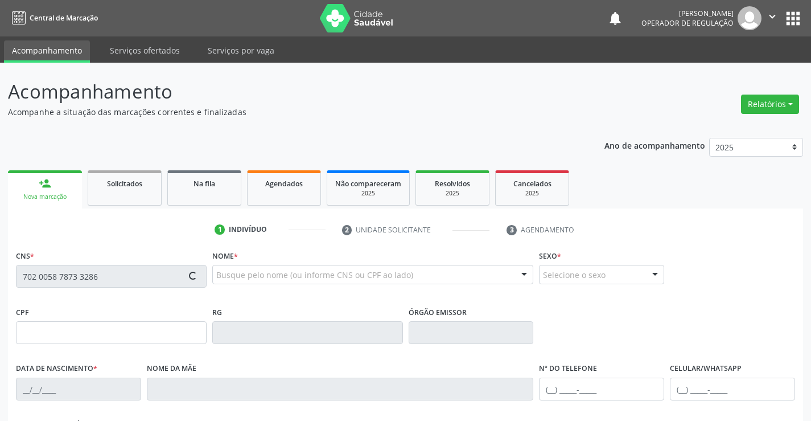
type input "(74) 99813-0812"
type input "S/N"
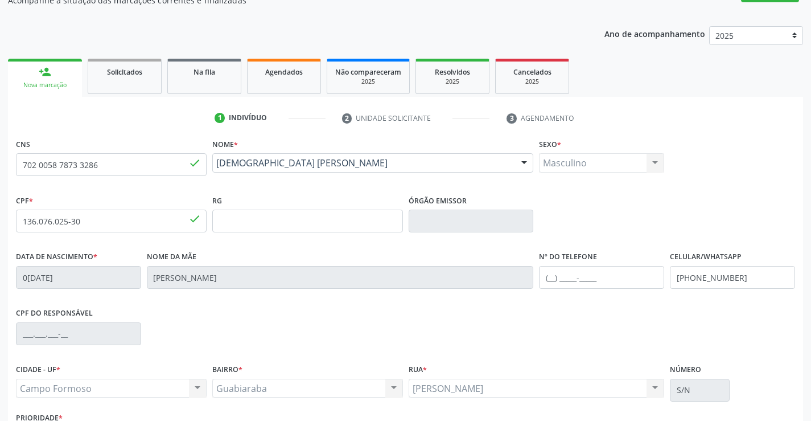
scroll to position [171, 0]
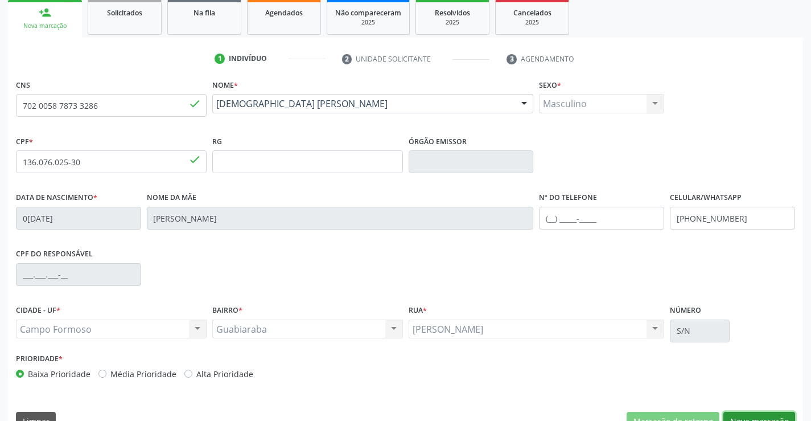
click at [751, 412] on button "Nova marcação" at bounding box center [759, 421] width 72 height 19
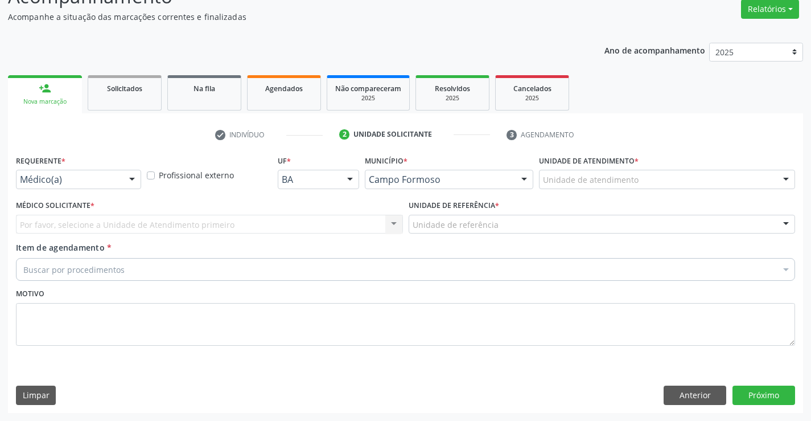
scroll to position [95, 0]
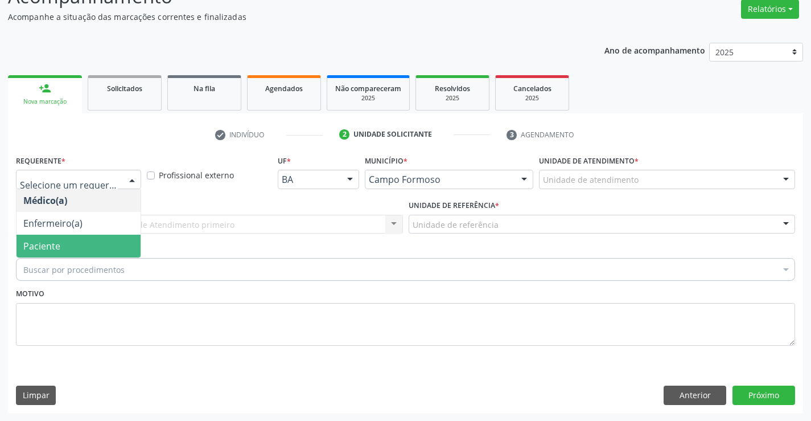
click at [57, 242] on span "Paciente" at bounding box center [41, 246] width 37 height 13
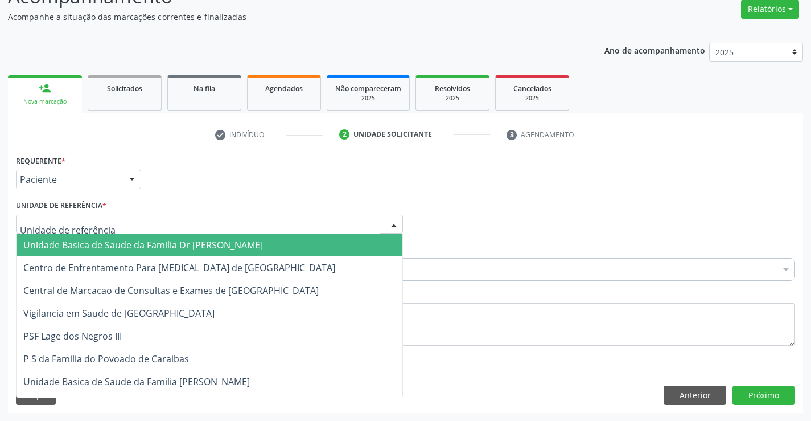
click at [87, 241] on span "Unidade Basica de Saude da Familia Dr [PERSON_NAME]" at bounding box center [143, 244] width 240 height 13
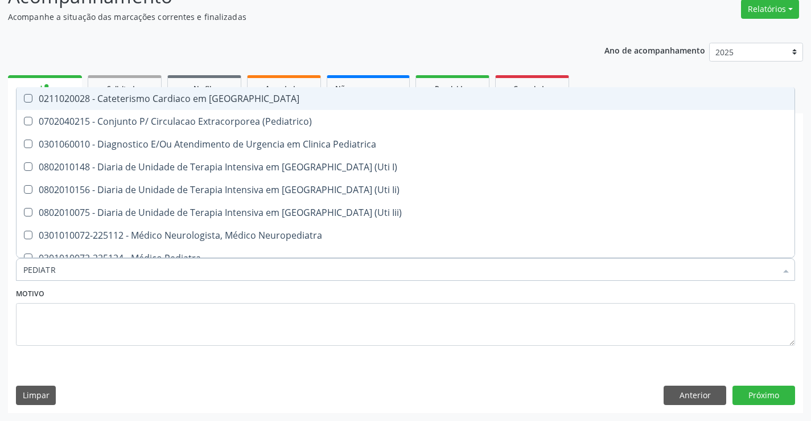
type input "PEDIATRA"
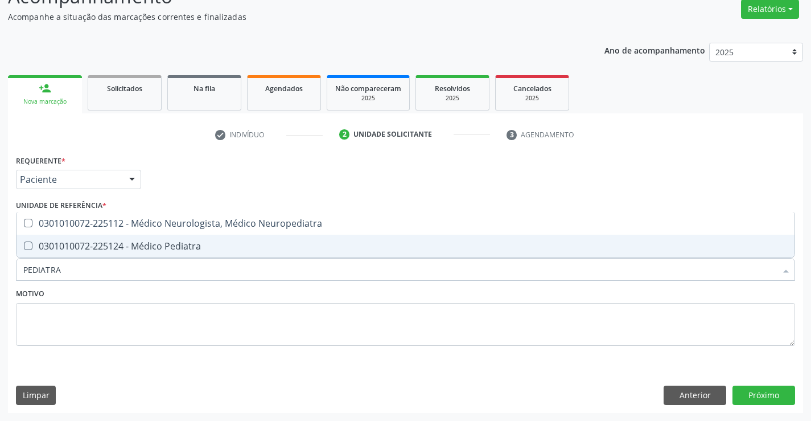
click at [147, 244] on div "0301010072-225124 - Médico Pediatra" at bounding box center [405, 245] width 764 height 9
checkbox Pediatra "true"
click at [761, 390] on button "Próximo" at bounding box center [764, 394] width 63 height 19
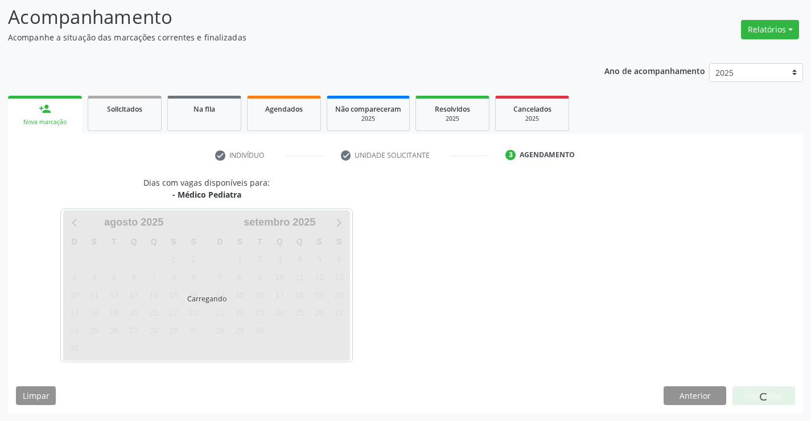
scroll to position [75, 0]
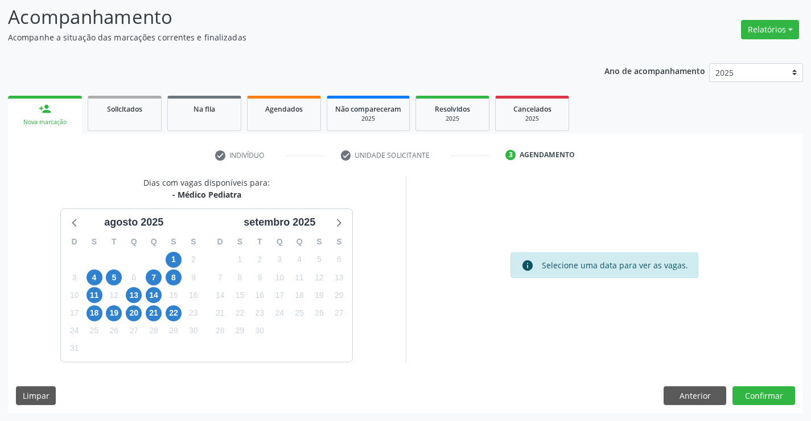
click at [87, 312] on div "18" at bounding box center [95, 313] width 16 height 18
click at [94, 312] on span "18" at bounding box center [95, 313] width 16 height 16
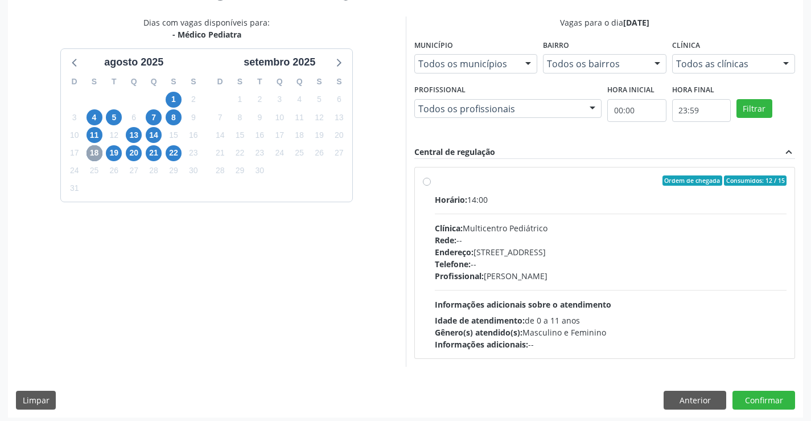
scroll to position [239, 0]
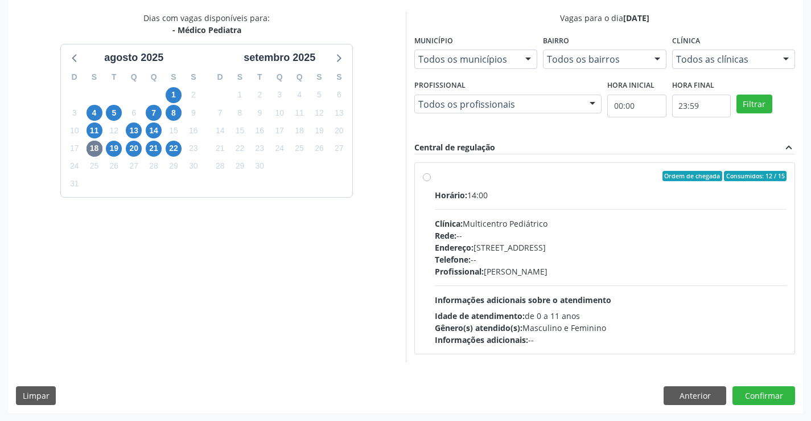
click at [541, 187] on label "Ordem de chegada Consumidos: 12 / 15 Horário: 14:00 Clínica: Multicentro Pediát…" at bounding box center [611, 258] width 352 height 175
click at [431, 181] on input "Ordem de chegada Consumidos: 12 / 15 Horário: 14:00 Clínica: Multicentro Pediát…" at bounding box center [427, 176] width 8 height 10
radio input "true"
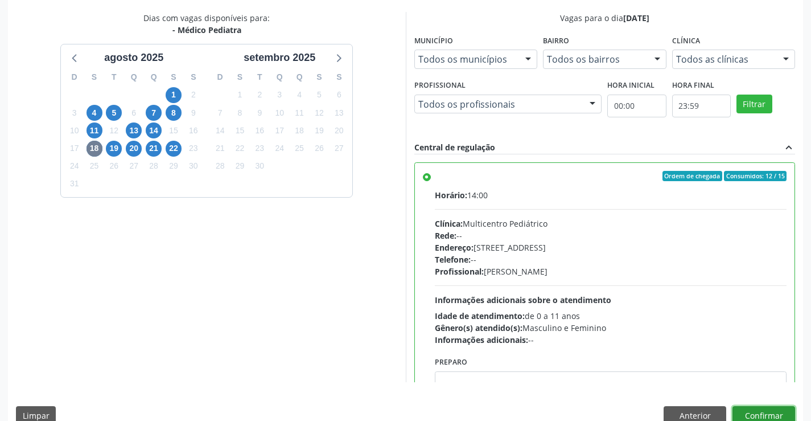
click at [760, 412] on button "Confirmar" at bounding box center [764, 415] width 63 height 19
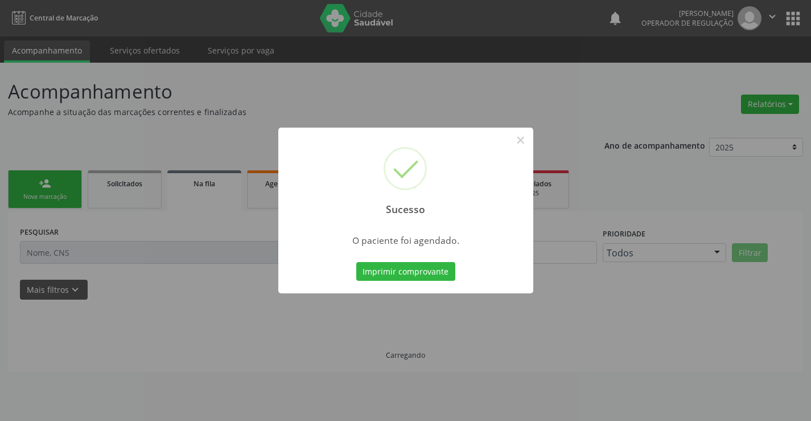
scroll to position [0, 0]
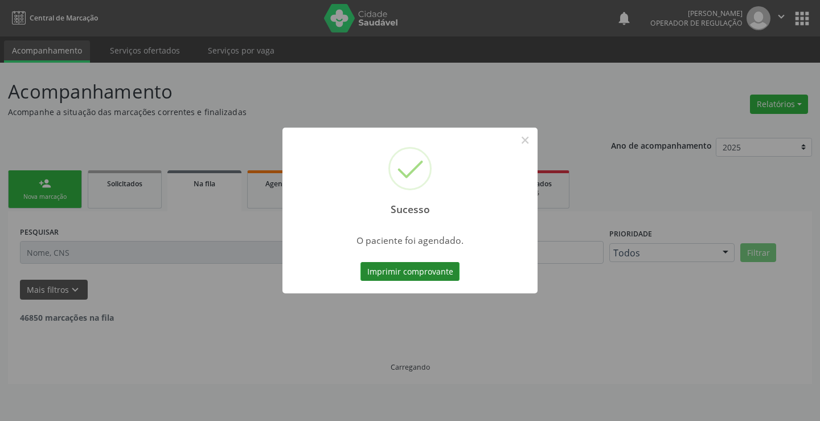
click at [411, 273] on button "Imprimir comprovante" at bounding box center [409, 271] width 99 height 19
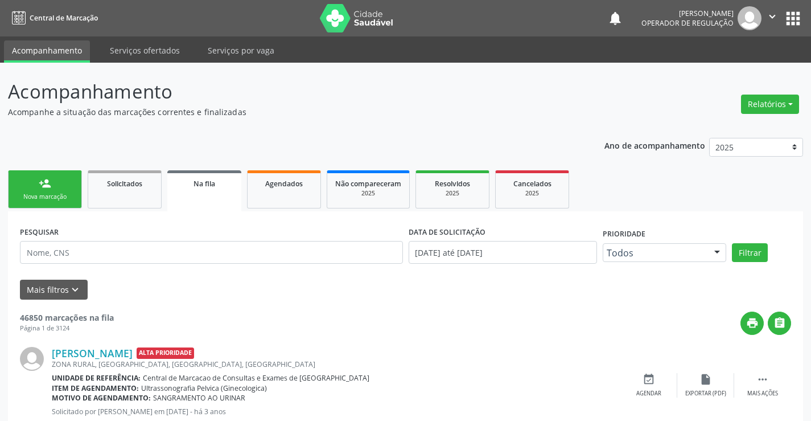
click at [31, 192] on link "person_add Nova marcação" at bounding box center [45, 189] width 74 height 38
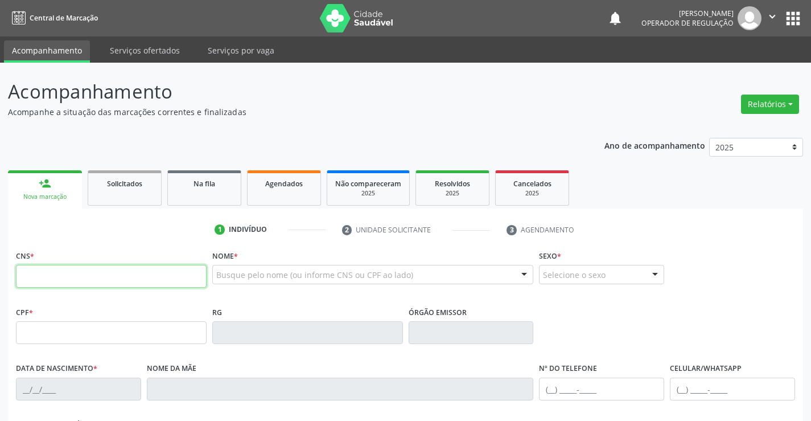
click at [76, 272] on input "text" at bounding box center [111, 276] width 191 height 23
type input "703 6020 8874 7935"
type input "795.309.315-49"
type input "0993259062"
type input "28/06/1976"
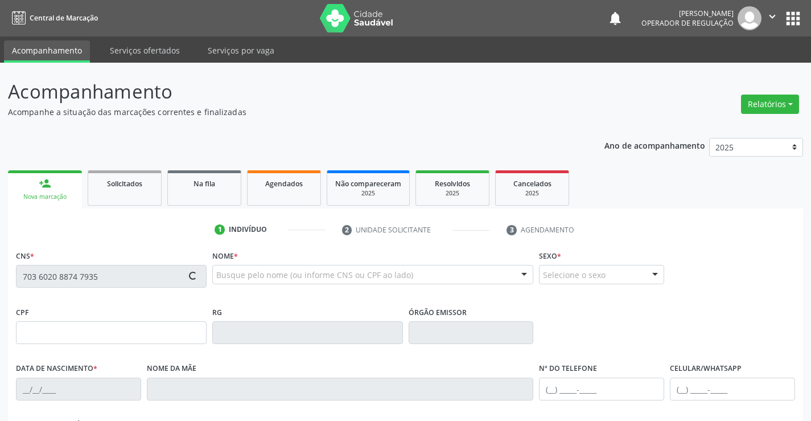
type input "(74) 98848-8466"
type input "795.309.315-49"
type input "S/N"
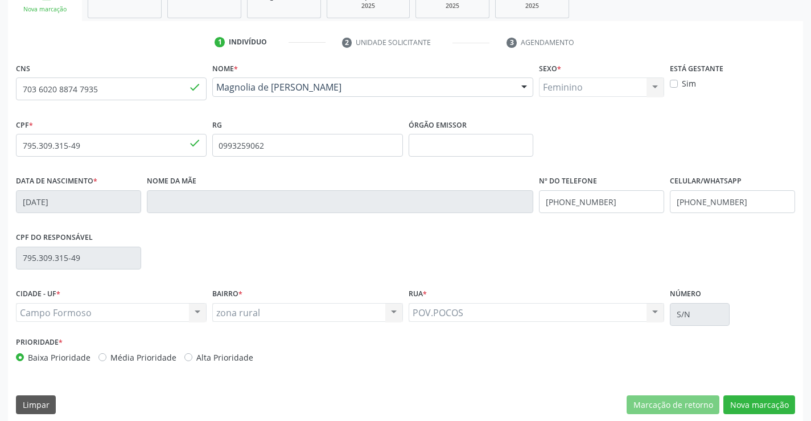
scroll to position [196, 0]
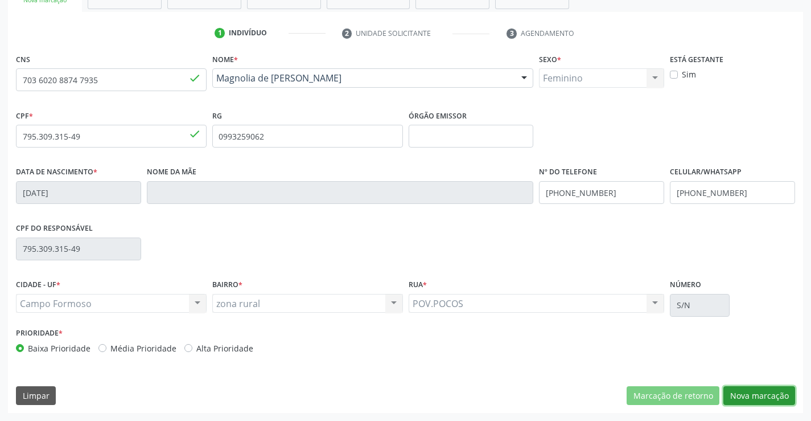
click at [760, 394] on button "Nova marcação" at bounding box center [759, 395] width 72 height 19
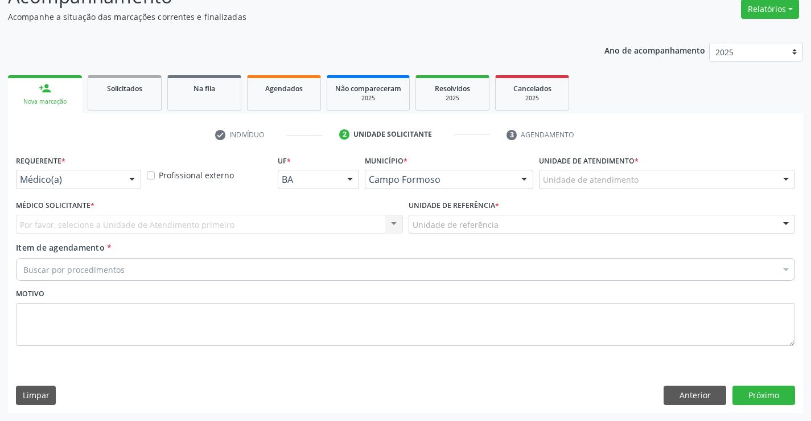
scroll to position [95, 0]
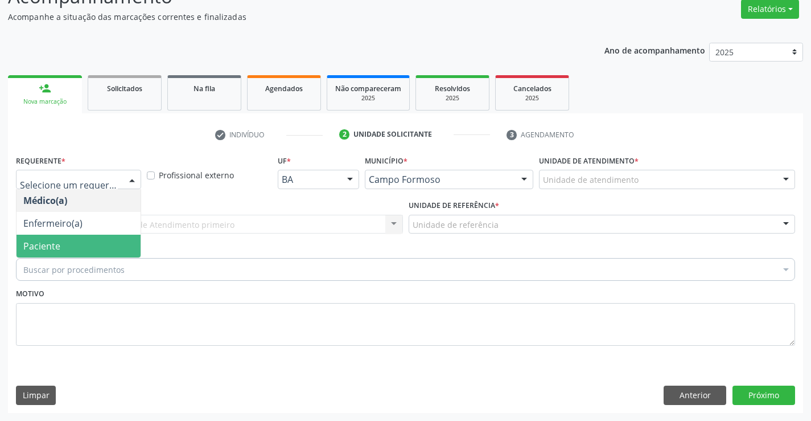
click at [54, 250] on span "Paciente" at bounding box center [41, 246] width 37 height 13
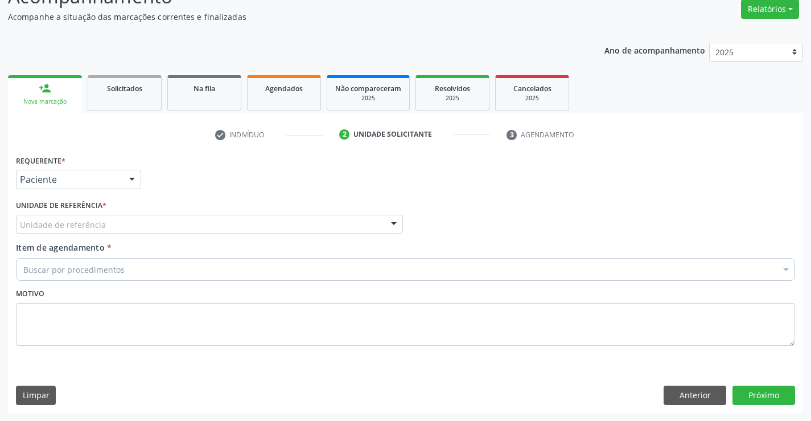
click at [105, 226] on div "Unidade de referência" at bounding box center [209, 224] width 387 height 19
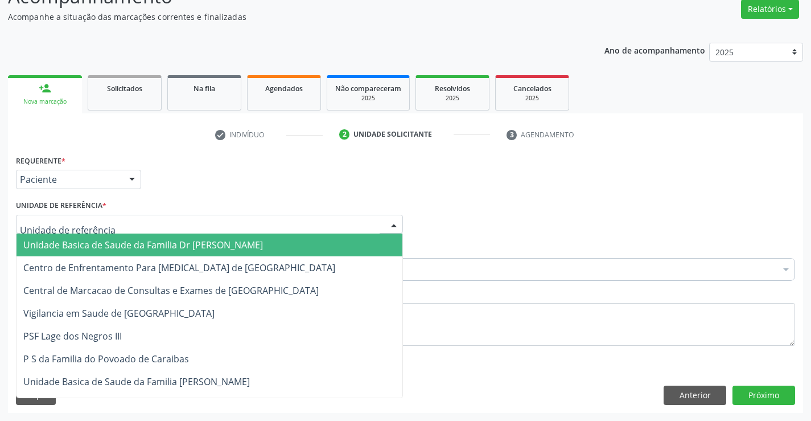
click at [161, 240] on span "Unidade Basica de Saude da Familia Dr [PERSON_NAME]" at bounding box center [143, 244] width 240 height 13
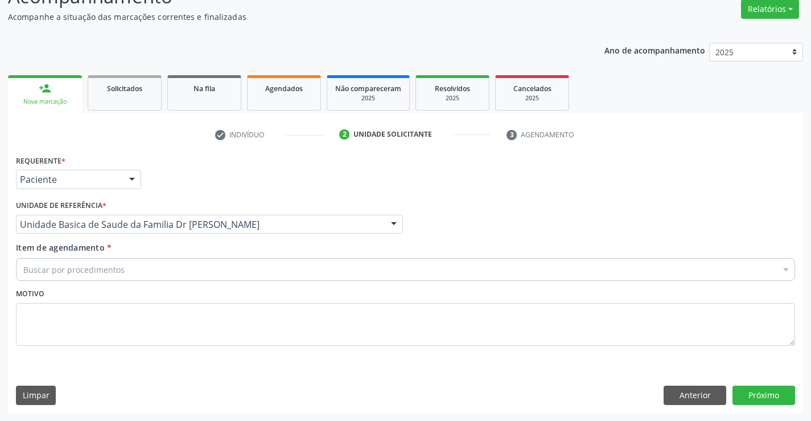
click at [127, 270] on div "Buscar por procedimentos" at bounding box center [405, 269] width 779 height 23
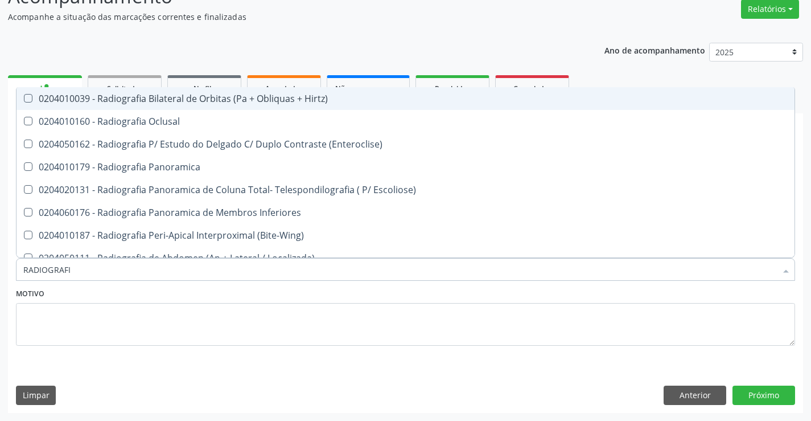
type input "RADIOGRAFIA"
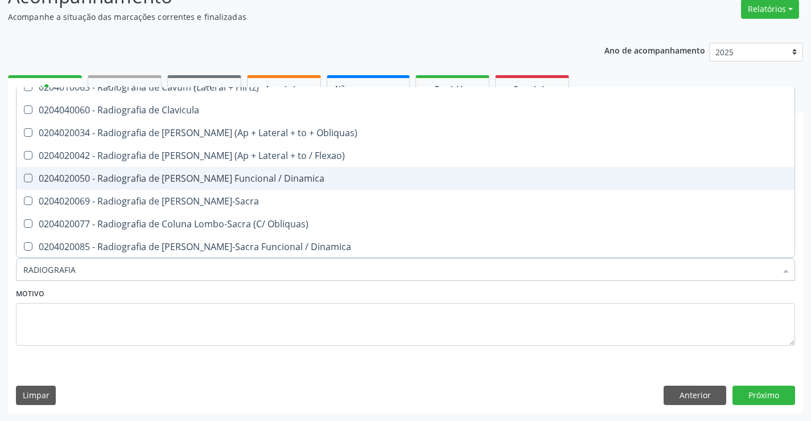
scroll to position [569, 0]
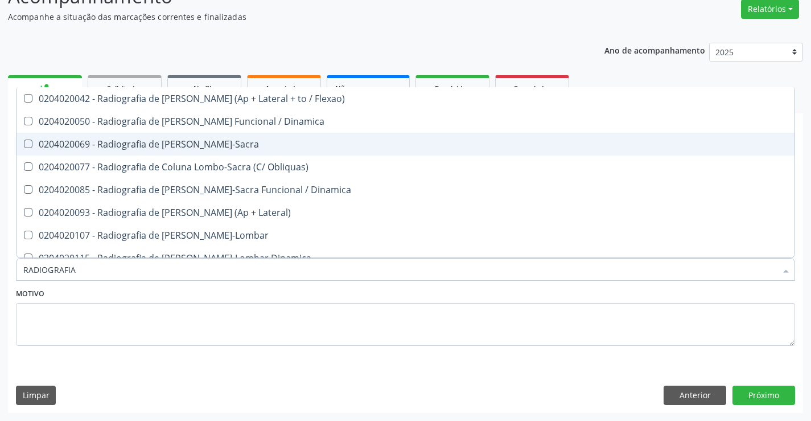
click at [232, 139] on div "0204020069 - Radiografia de Coluna Lombo-Sacra" at bounding box center [405, 143] width 764 height 9
checkbox Lombo-Sacra "true"
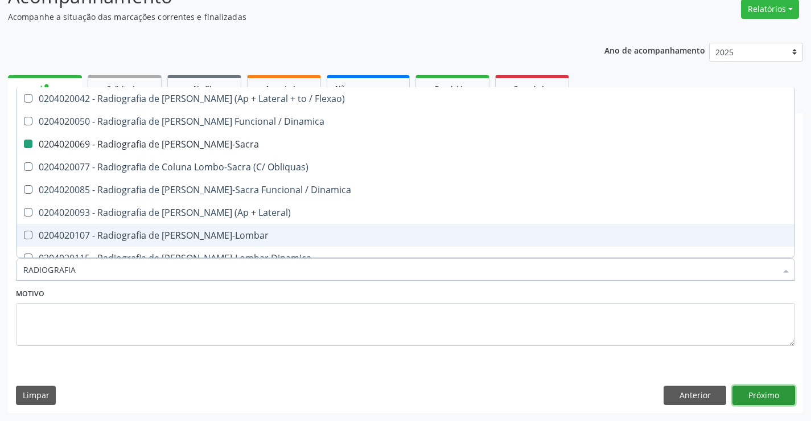
click at [754, 394] on button "Próximo" at bounding box center [764, 394] width 63 height 19
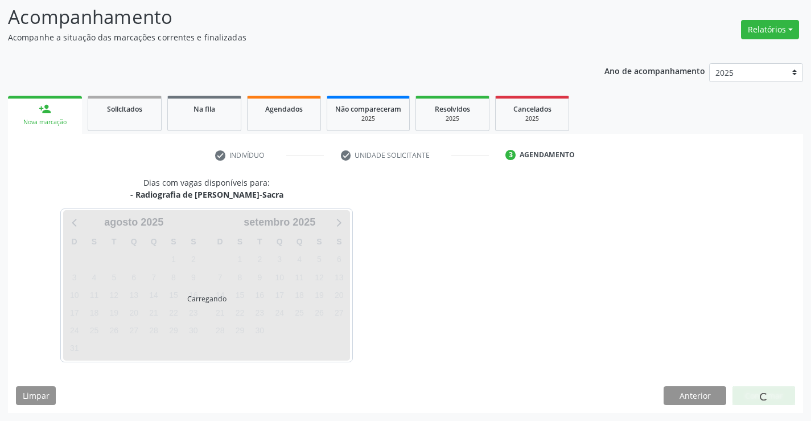
scroll to position [0, 0]
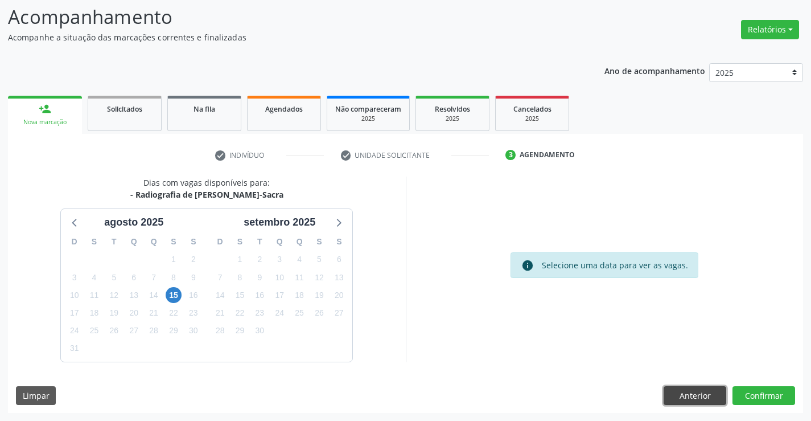
click at [698, 394] on button "Anterior" at bounding box center [695, 395] width 63 height 19
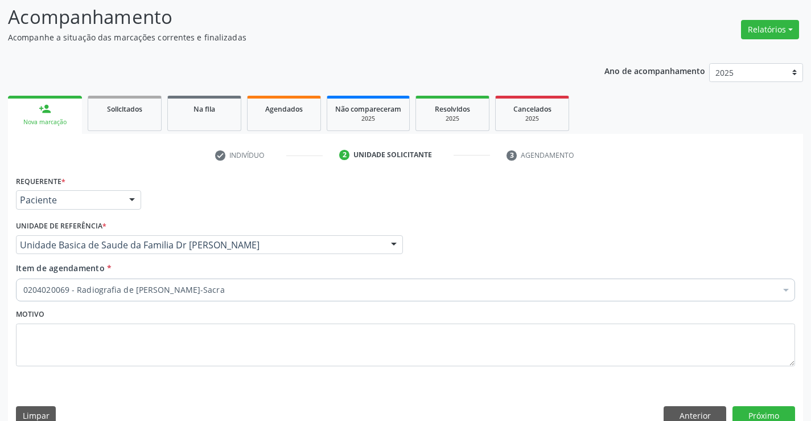
click at [43, 113] on div "person_add" at bounding box center [45, 108] width 13 height 13
click at [41, 108] on div "person_add" at bounding box center [45, 108] width 13 height 13
click at [698, 413] on button "Anterior" at bounding box center [695, 415] width 63 height 19
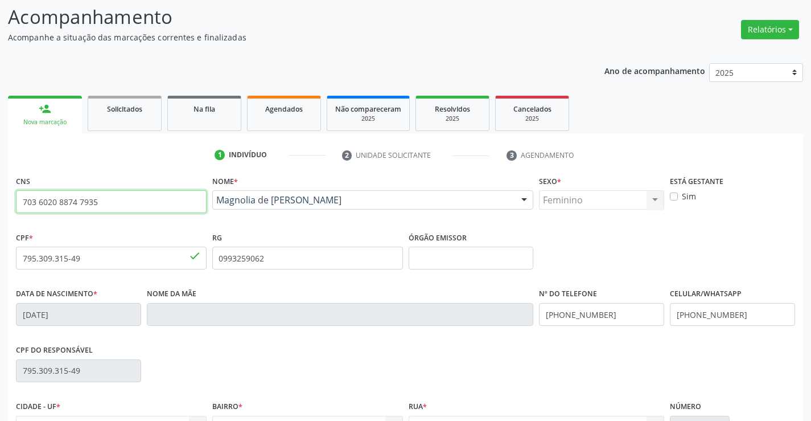
drag, startPoint x: 104, startPoint y: 203, endPoint x: 3, endPoint y: 201, distance: 100.2
click at [3, 201] on div "Acompanhamento Acompanhe a situação das marcações correntes e finalizadas Relat…" at bounding box center [405, 265] width 811 height 554
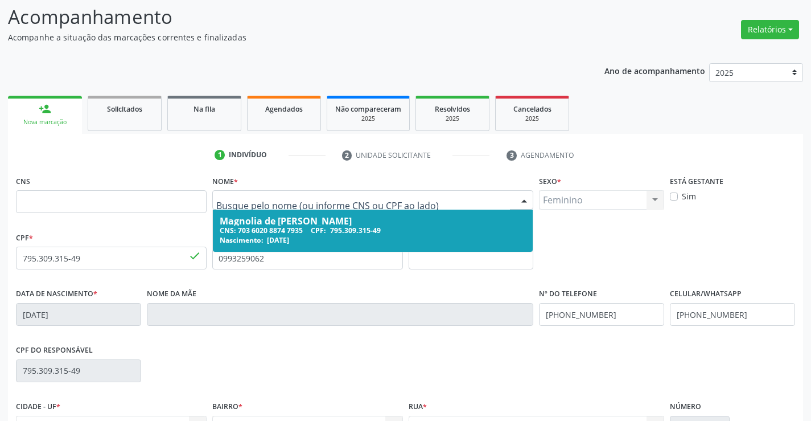
drag, startPoint x: 336, startPoint y: 201, endPoint x: 197, endPoint y: 203, distance: 138.9
